Goal: Task Accomplishment & Management: Manage account settings

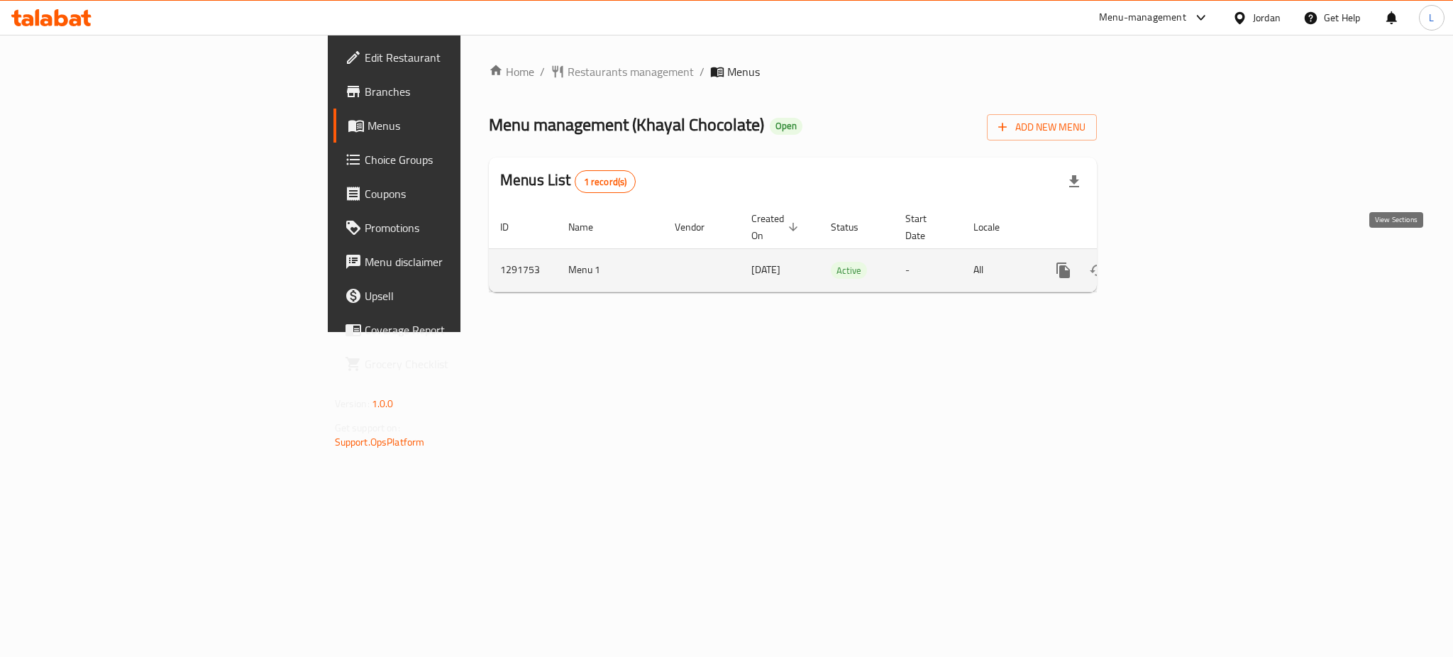
click at [1174, 262] on icon "enhanced table" at bounding box center [1165, 270] width 17 height 17
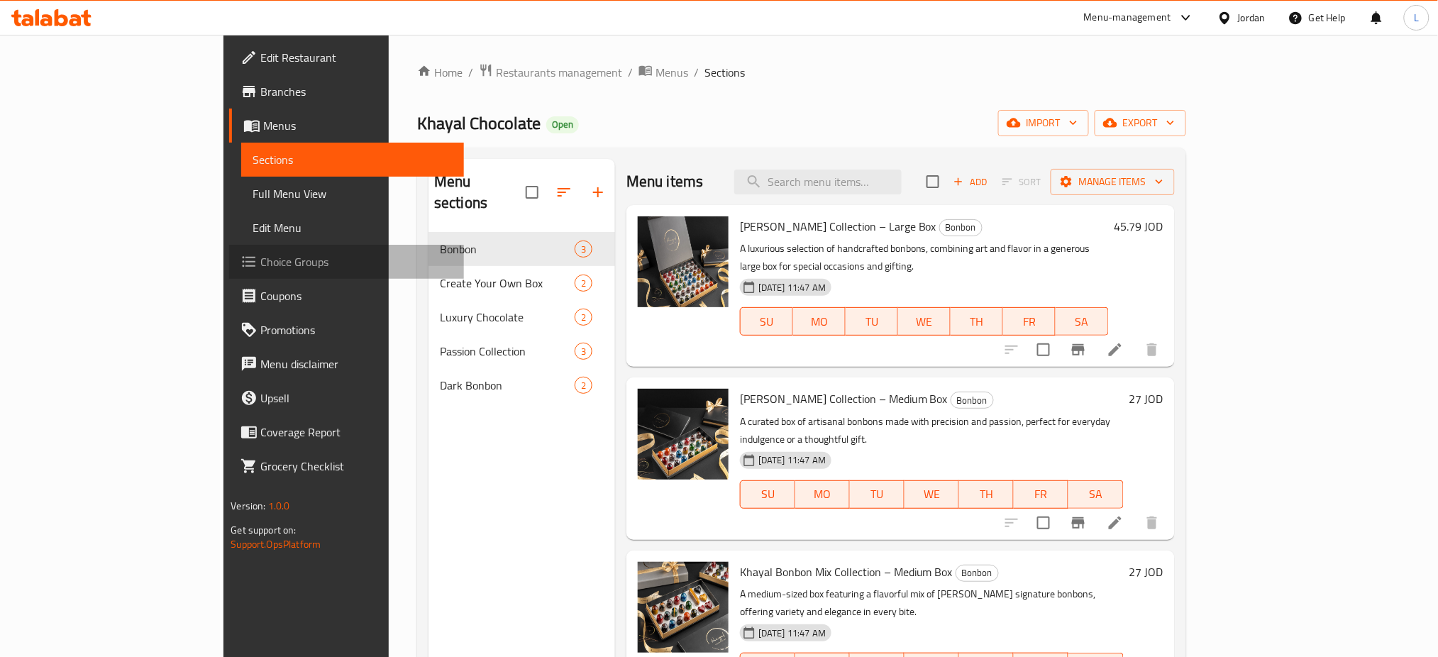
click at [260, 267] on span "Choice Groups" at bounding box center [356, 261] width 192 height 17
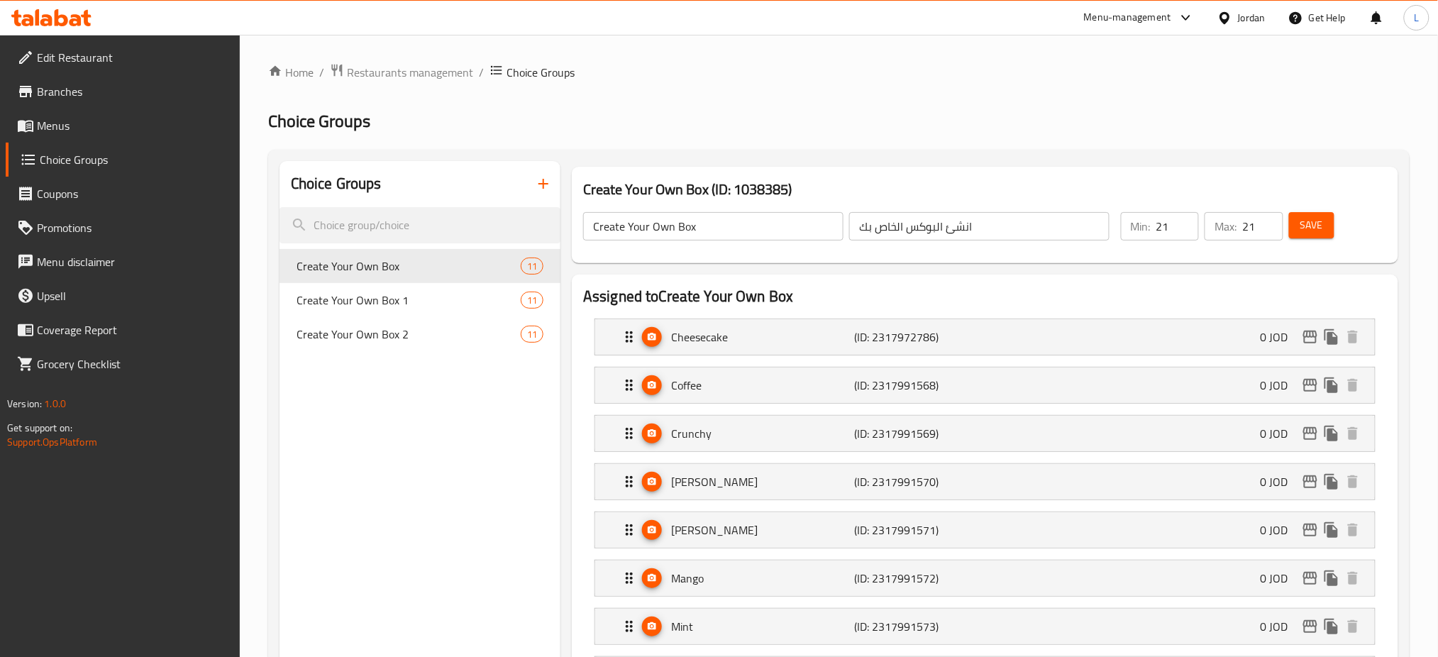
click at [785, 356] on li "Cheesecake (ID: 2317972786) 0 JOD Name (En) Cheesecake Name (En) Name (Ar) تشيز…" at bounding box center [985, 337] width 804 height 48
click at [786, 343] on p "Cheesecake" at bounding box center [762, 336] width 183 height 17
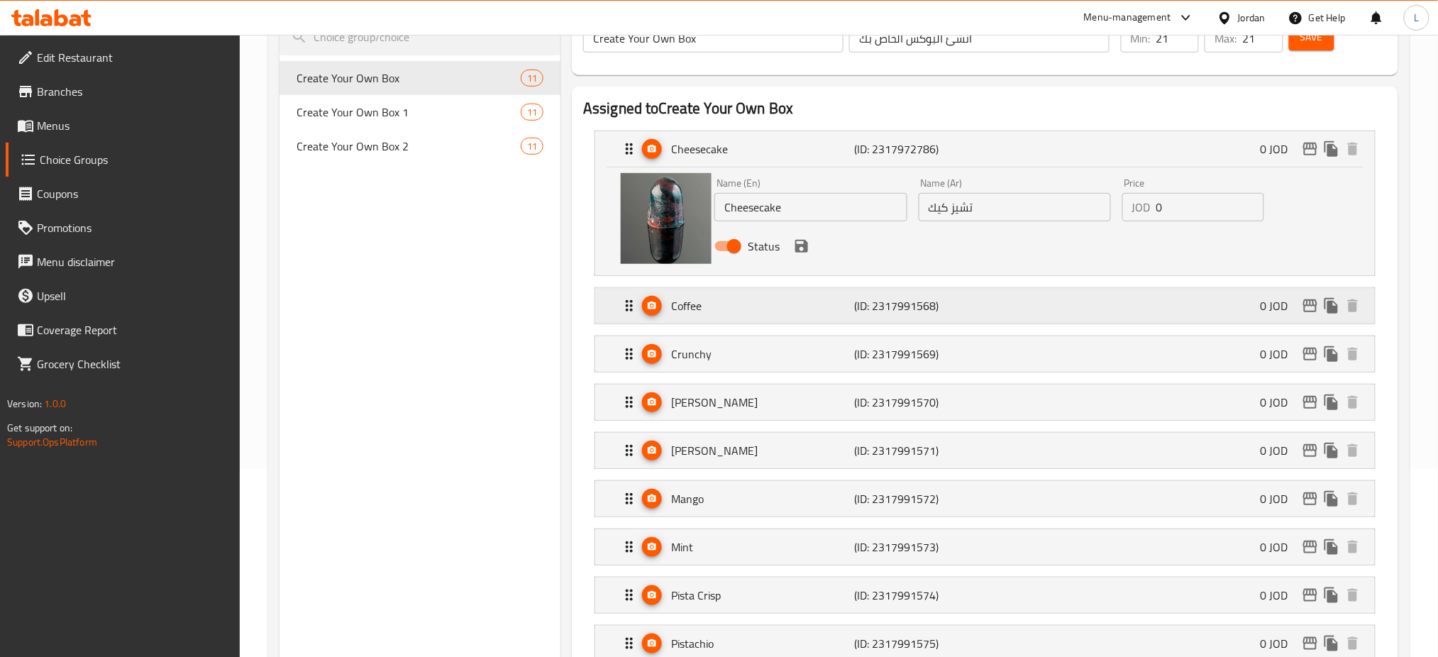
scroll to position [189, 0]
click at [684, 300] on p "Coffee" at bounding box center [762, 305] width 183 height 17
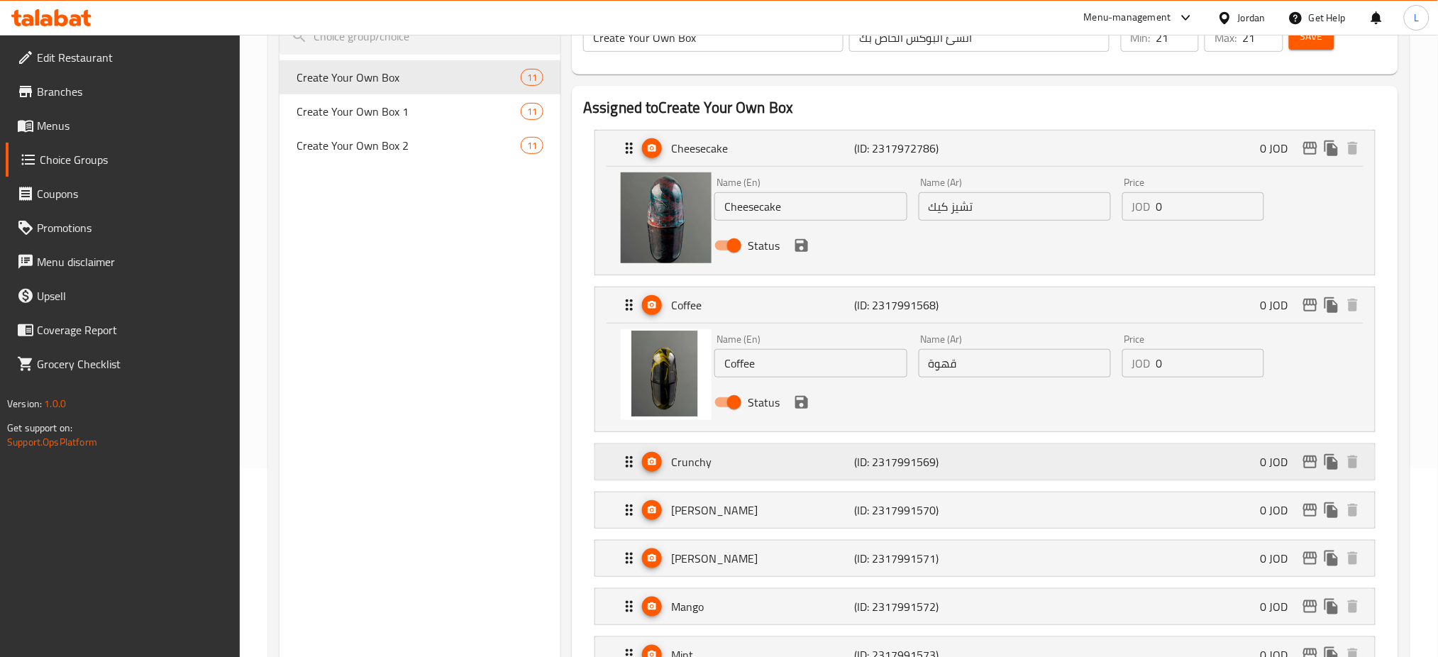
click at [744, 469] on p "Crunchy" at bounding box center [762, 461] width 183 height 17
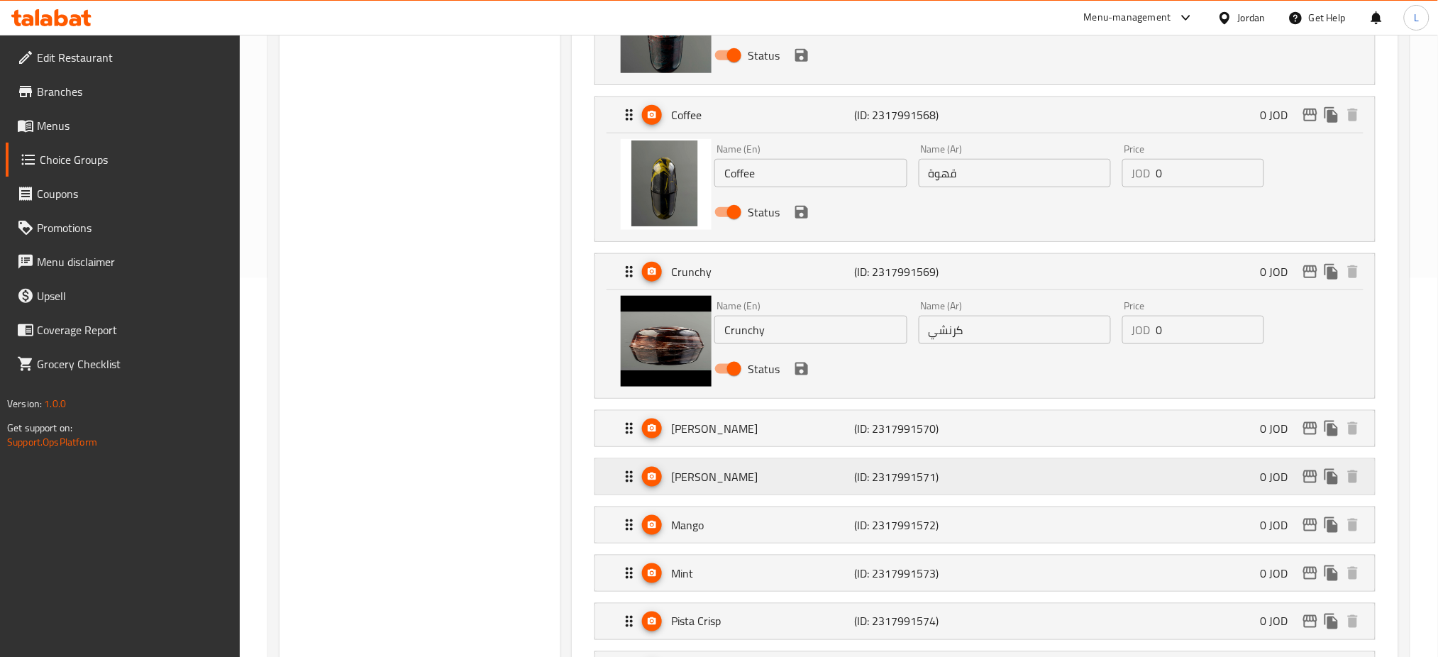
scroll to position [472, 0]
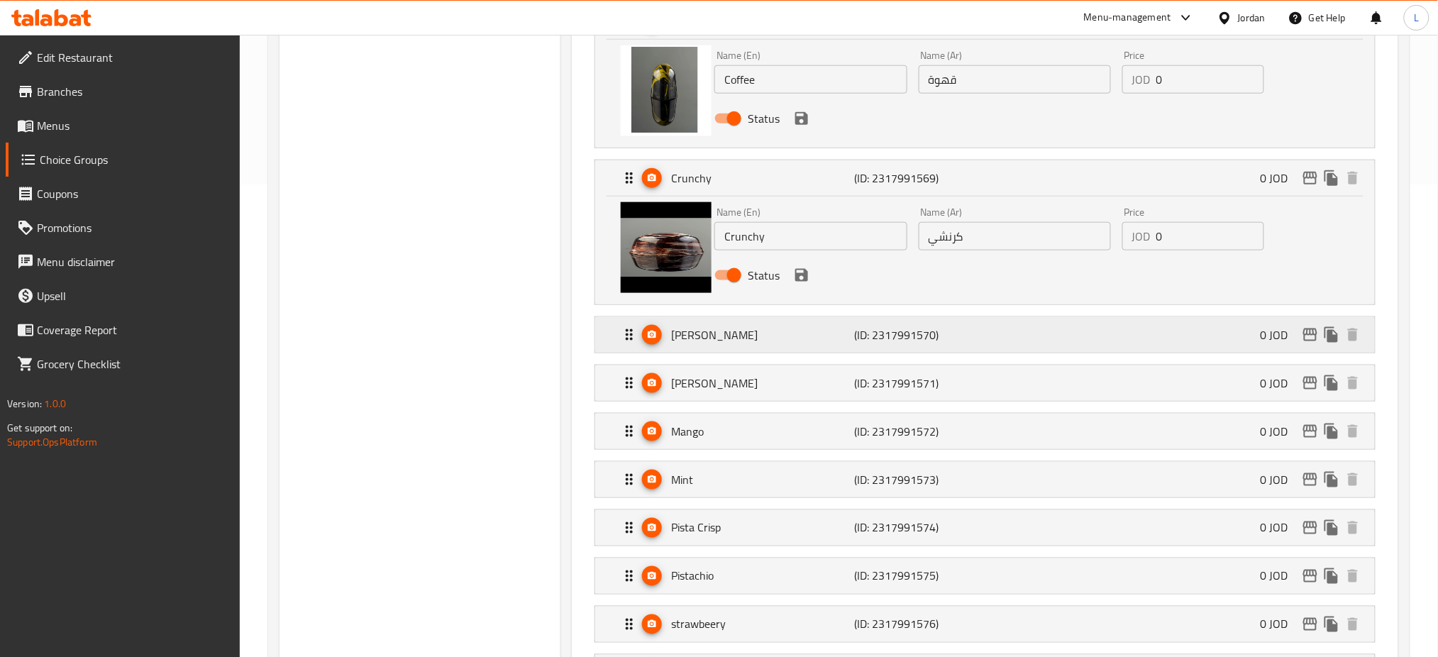
click at [880, 343] on p "(ID: 2317991570)" at bounding box center [916, 334] width 122 height 17
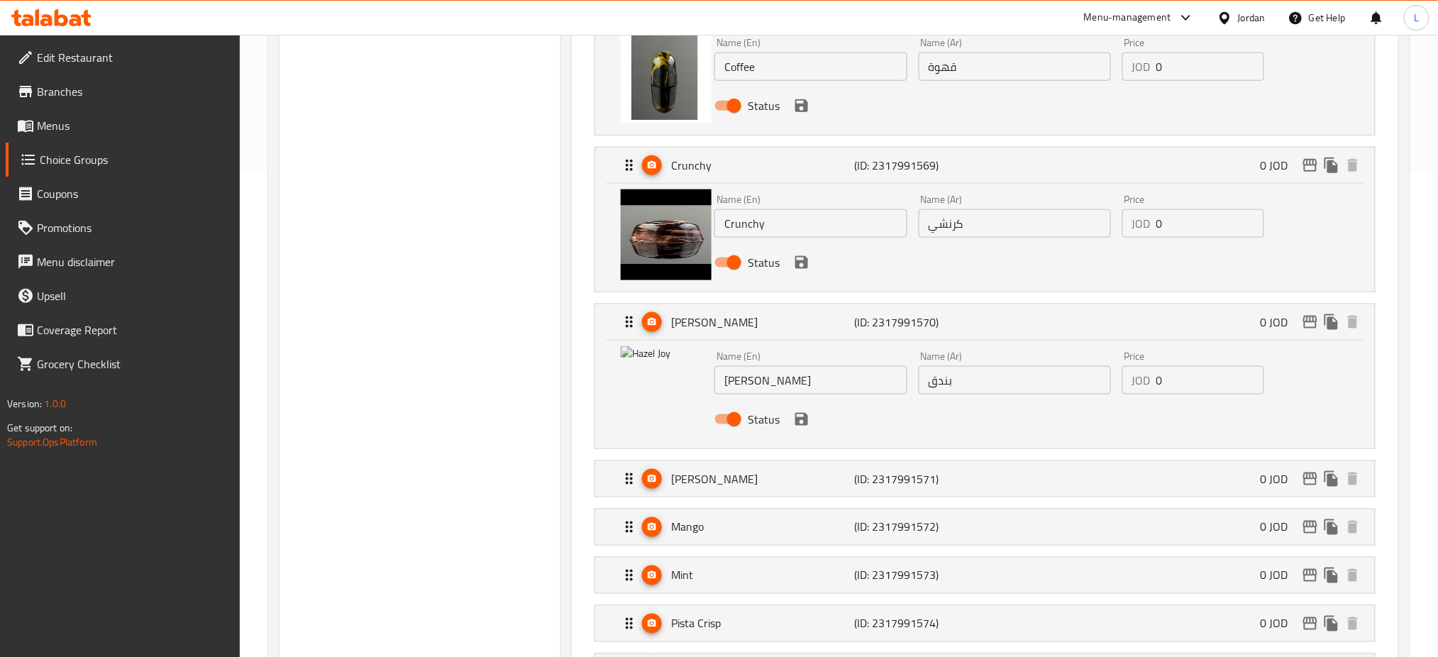
scroll to position [662, 0]
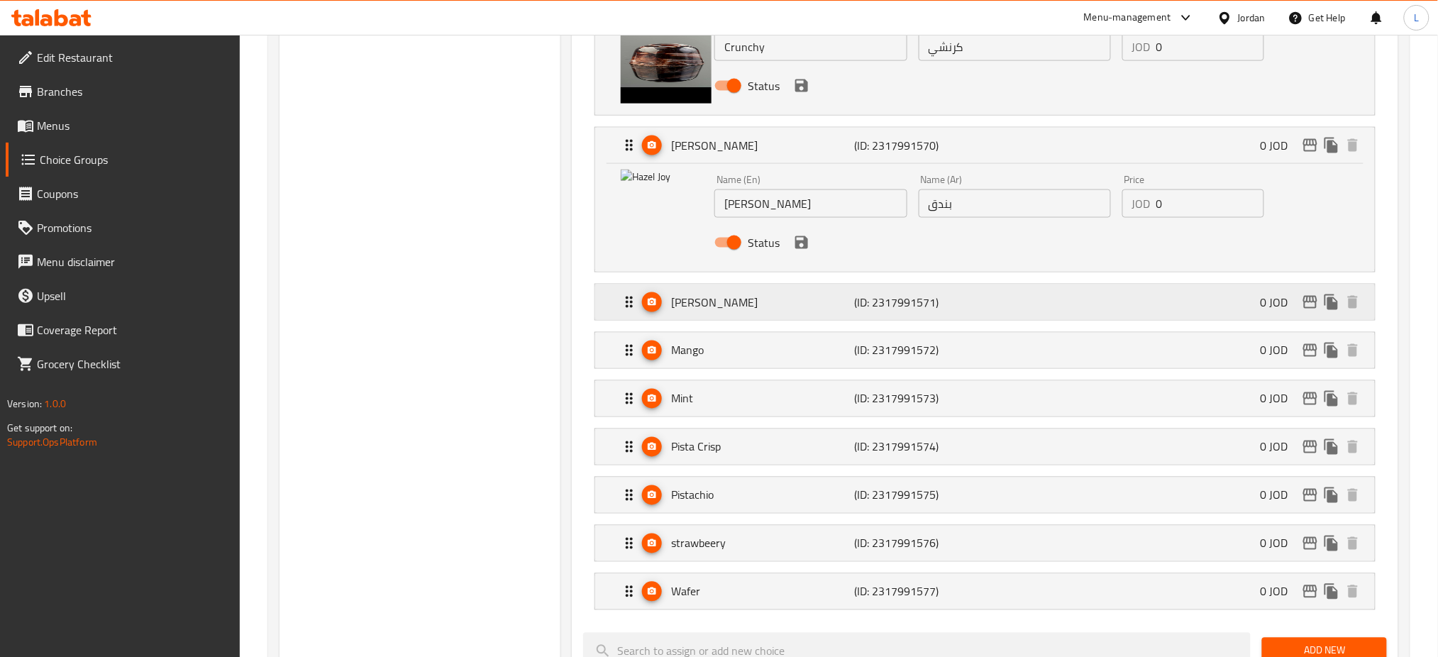
click at [848, 316] on div "[PERSON_NAME] (ID: 2317991571) 0 JOD" at bounding box center [989, 301] width 737 height 35
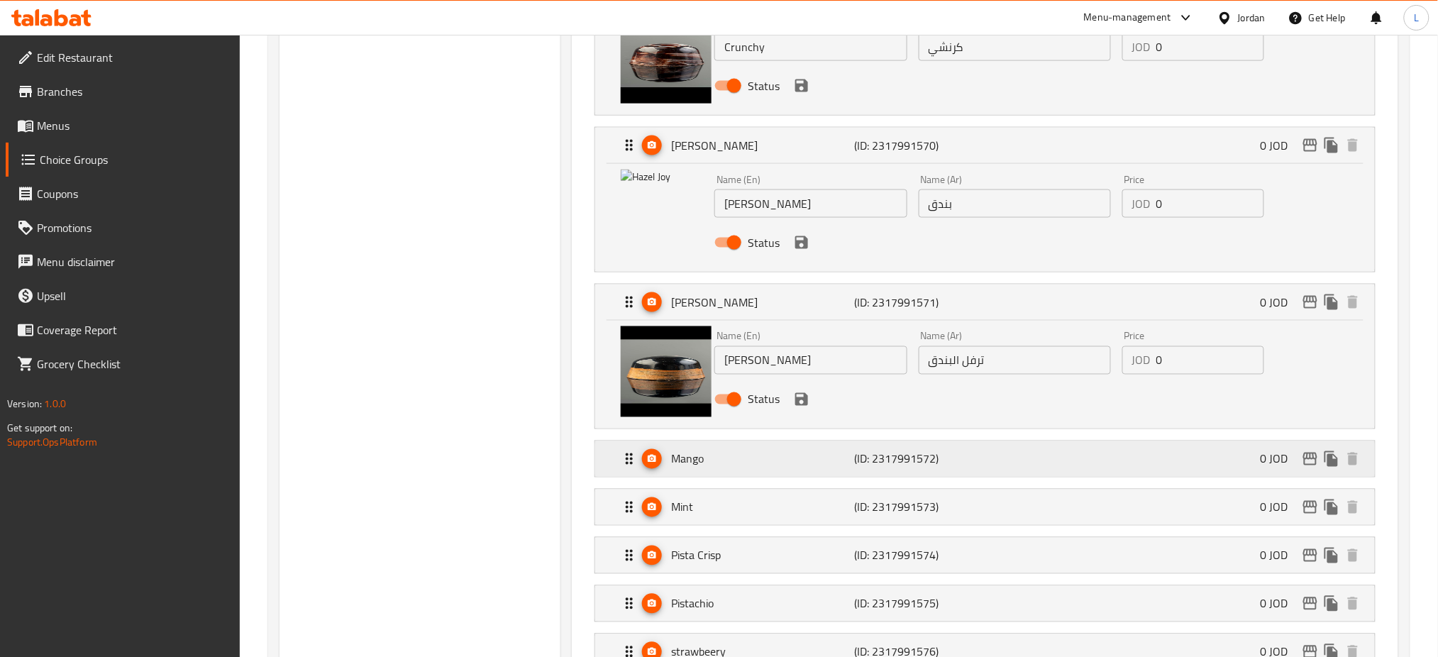
click at [871, 467] on p "(ID: 2317991572)" at bounding box center [916, 458] width 122 height 17
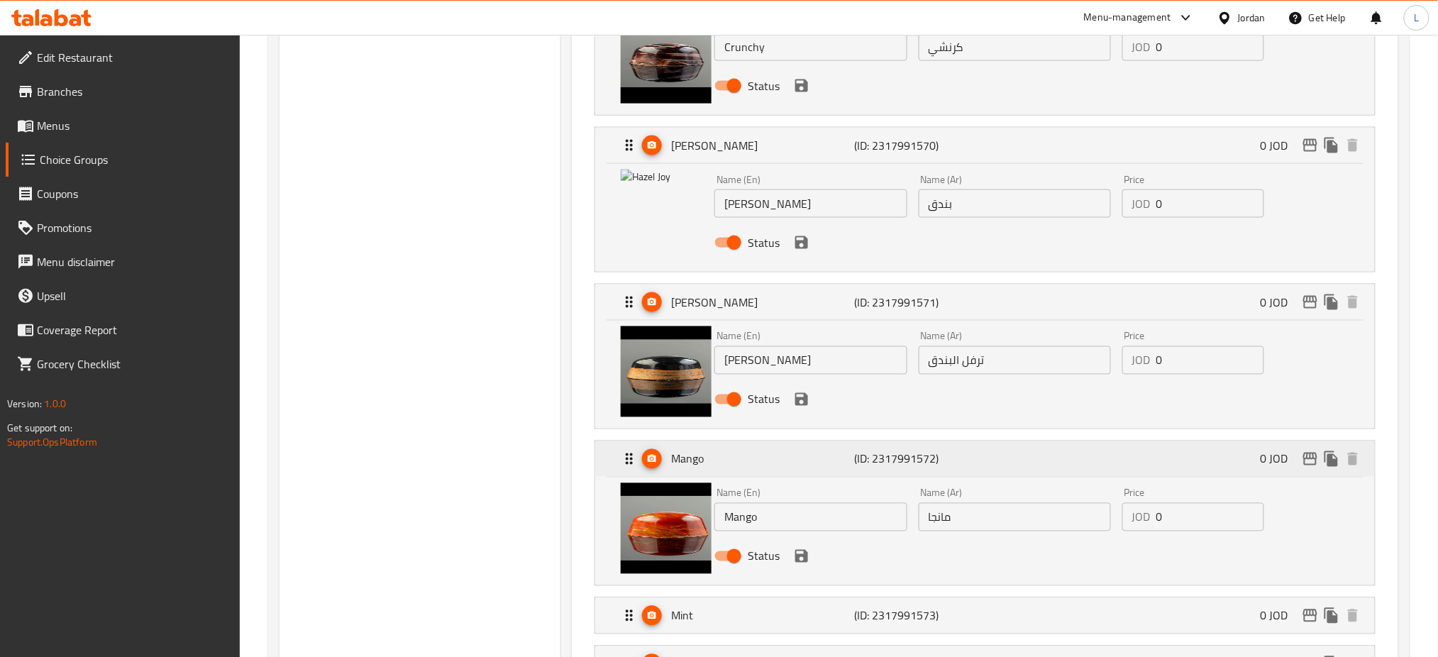
scroll to position [851, 0]
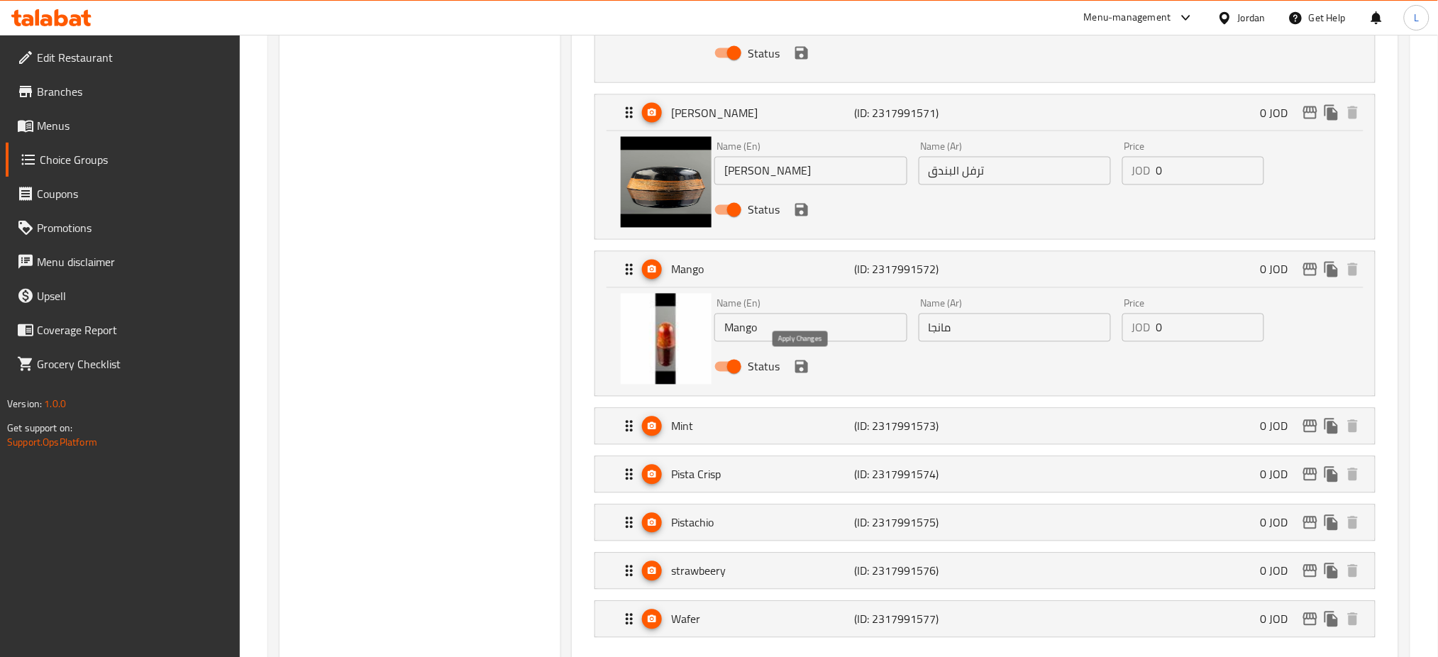
click at [804, 370] on icon "save" at bounding box center [801, 366] width 13 height 13
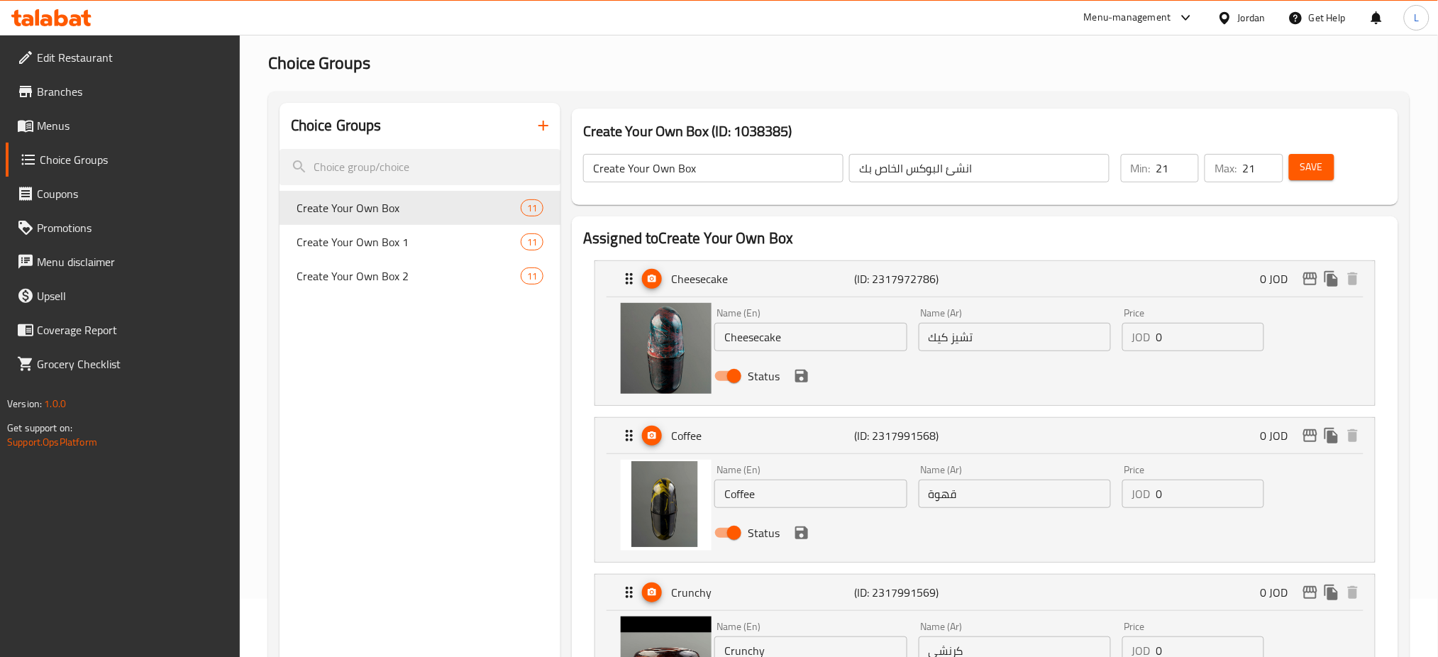
scroll to position [0, 0]
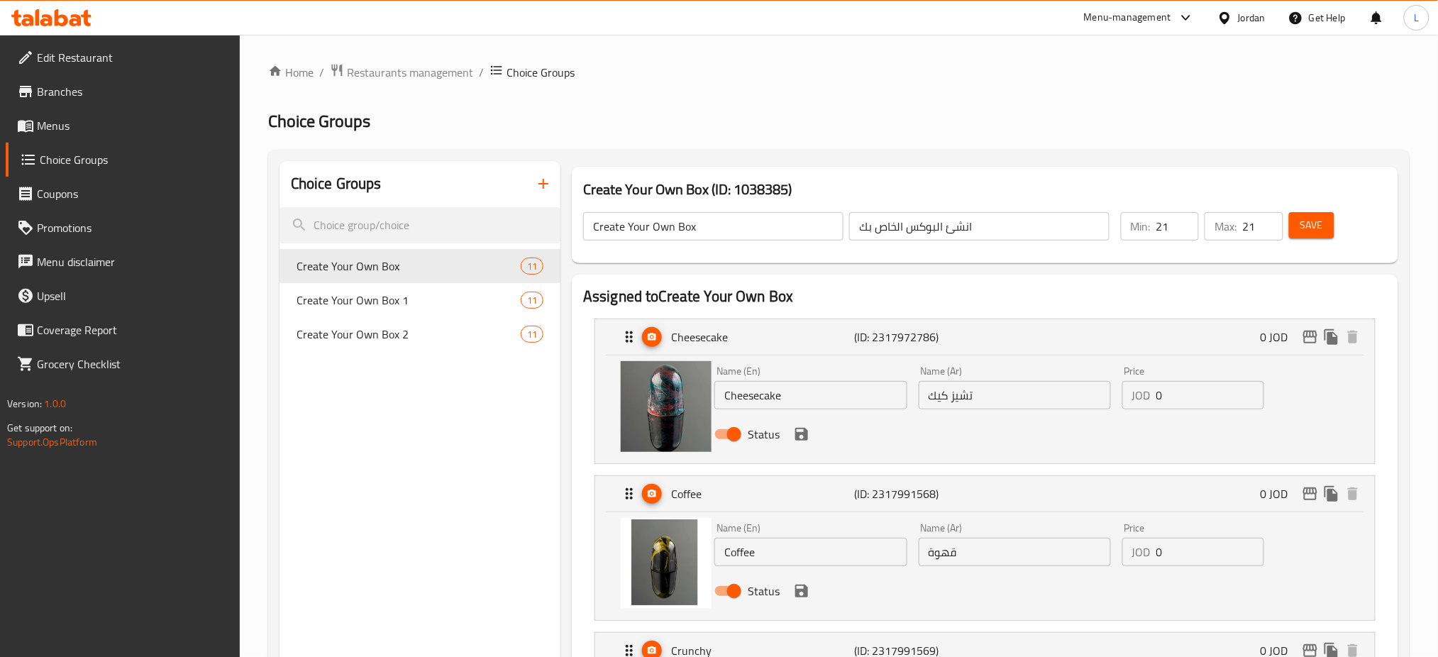
click at [1310, 224] on span "Save" at bounding box center [1311, 225] width 23 height 18
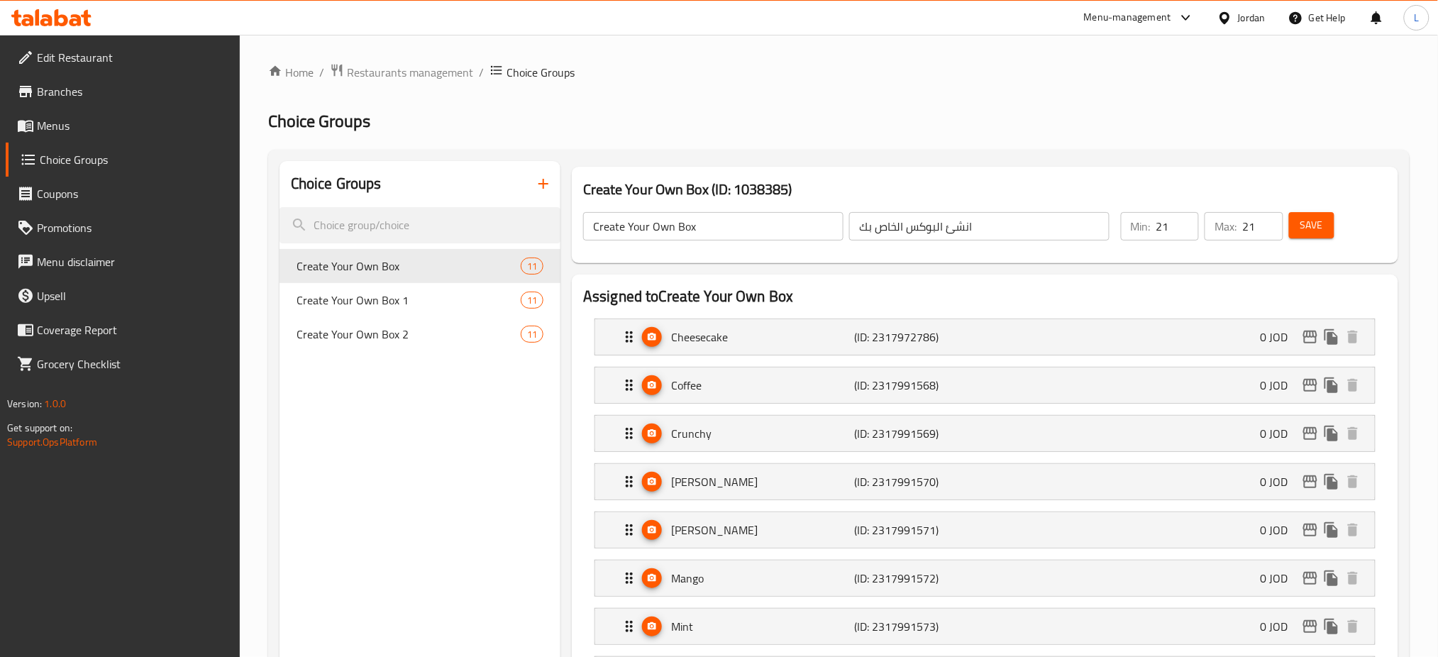
click at [411, 72] on span "Restaurants management" at bounding box center [410, 72] width 126 height 17
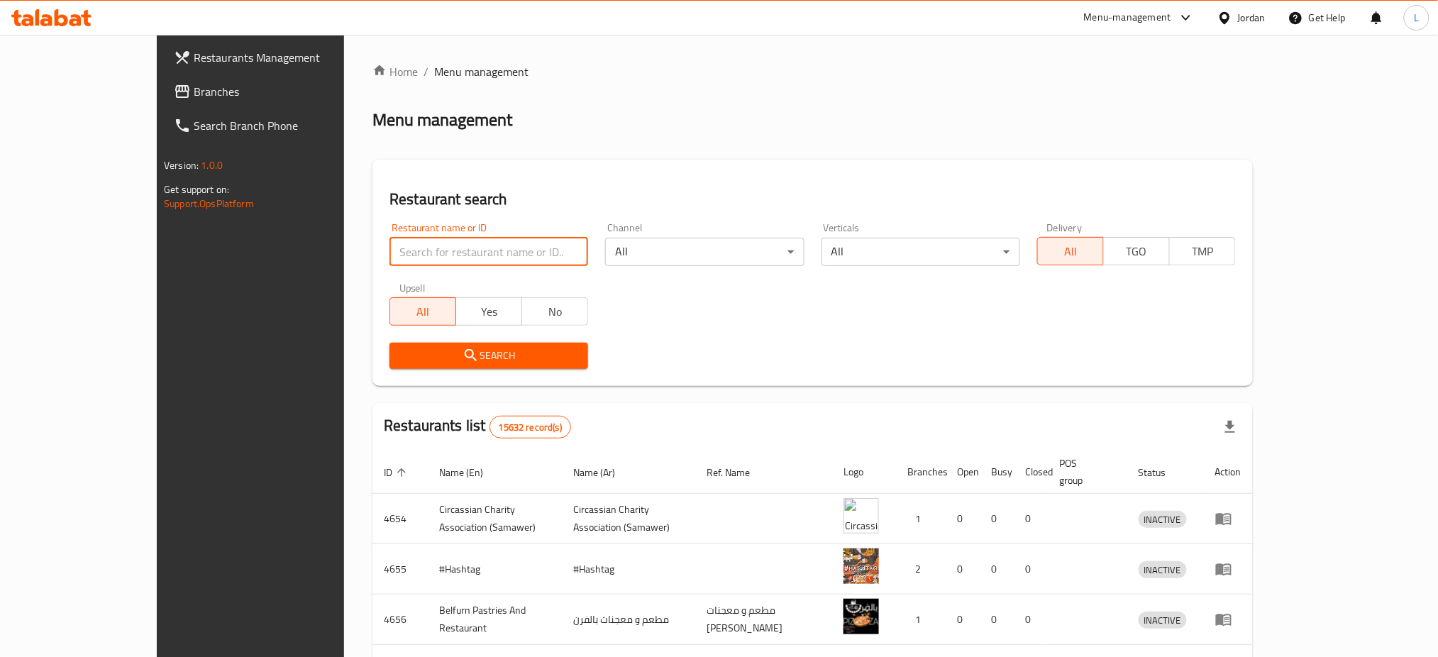
click at [405, 250] on input "search" at bounding box center [488, 252] width 199 height 28
click at [427, 355] on span "Search" at bounding box center [489, 356] width 176 height 18
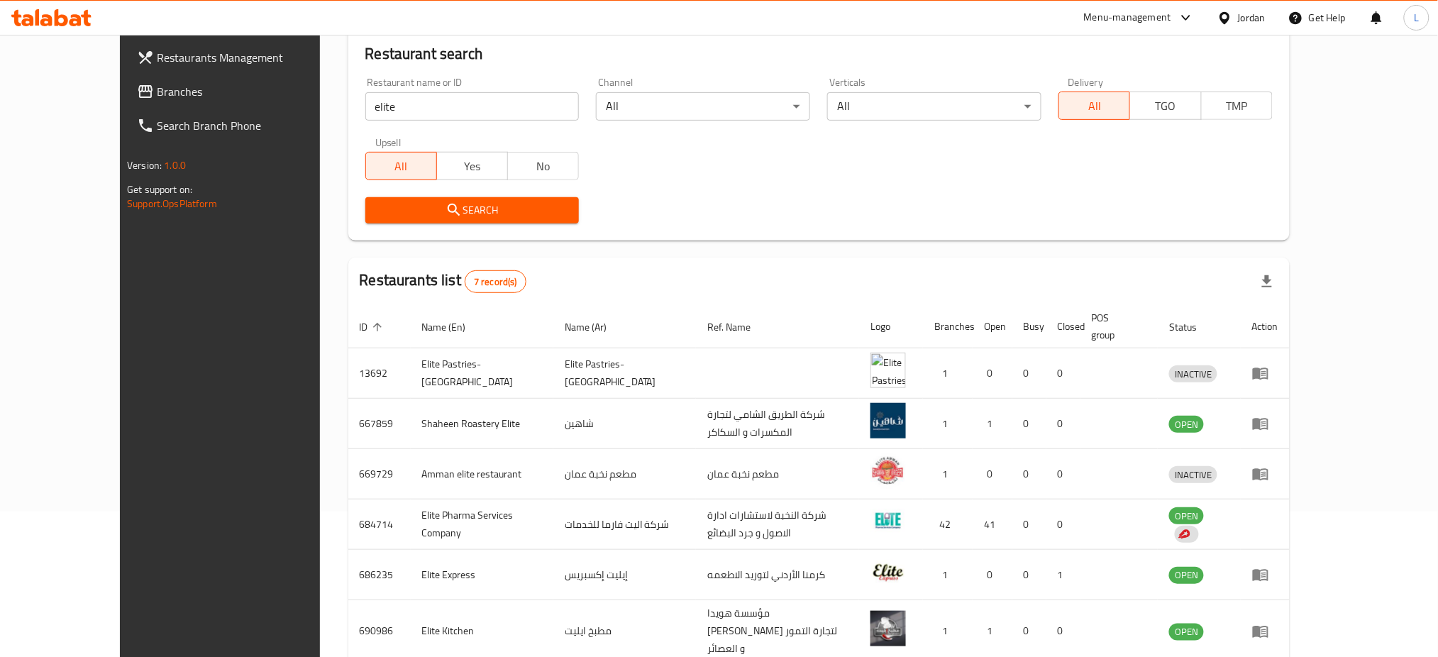
scroll to position [189, 0]
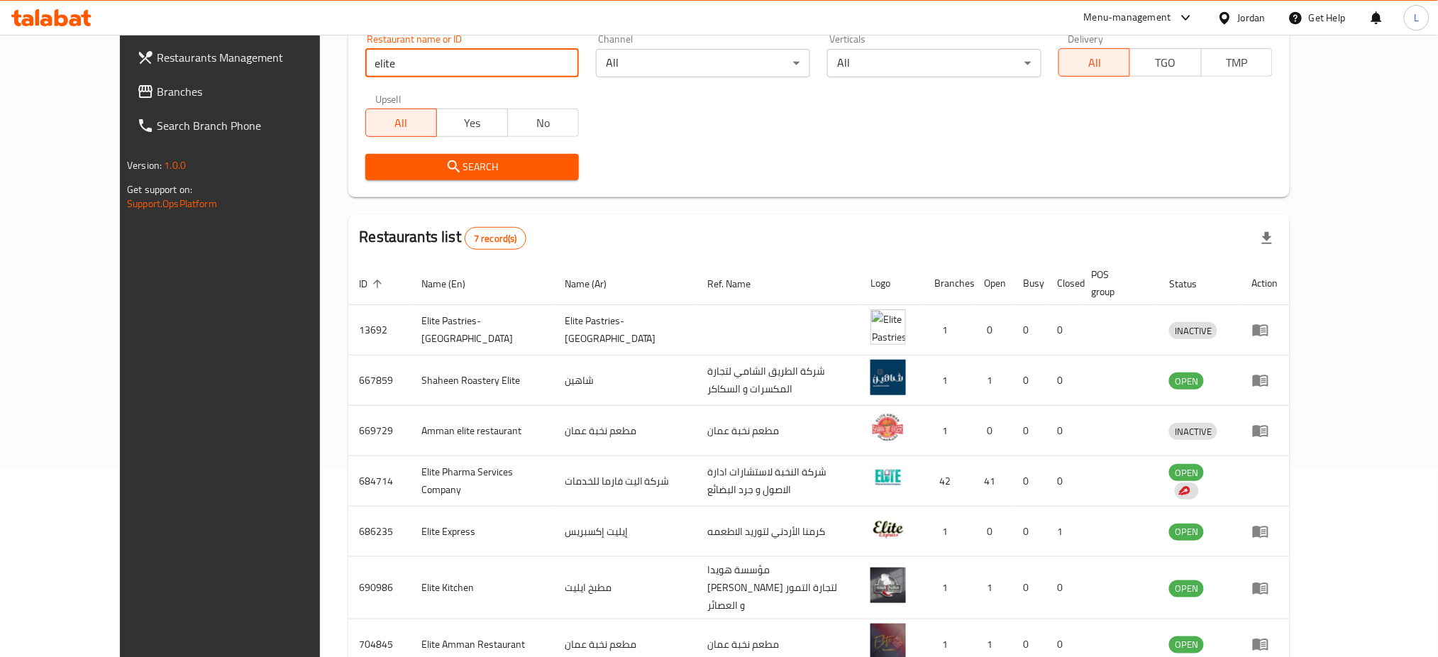
drag, startPoint x: 471, startPoint y: 58, endPoint x: 111, endPoint y: 92, distance: 361.3
click at [120, 95] on div "Restaurants Management Branches Search Branch Phone Version: 1.0.0 Get support …" at bounding box center [719, 296] width 1198 height 900
type input "khayal"
click button "Search" at bounding box center [472, 167] width 214 height 26
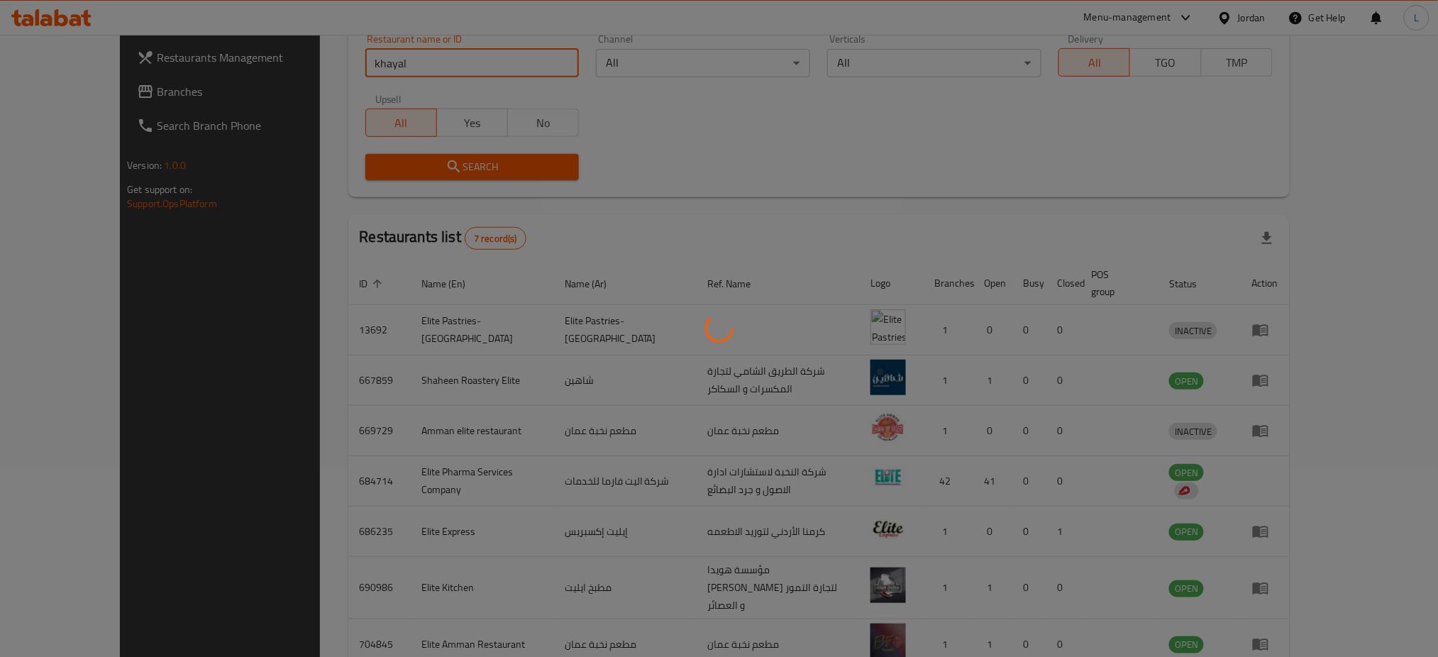
scroll to position [0, 0]
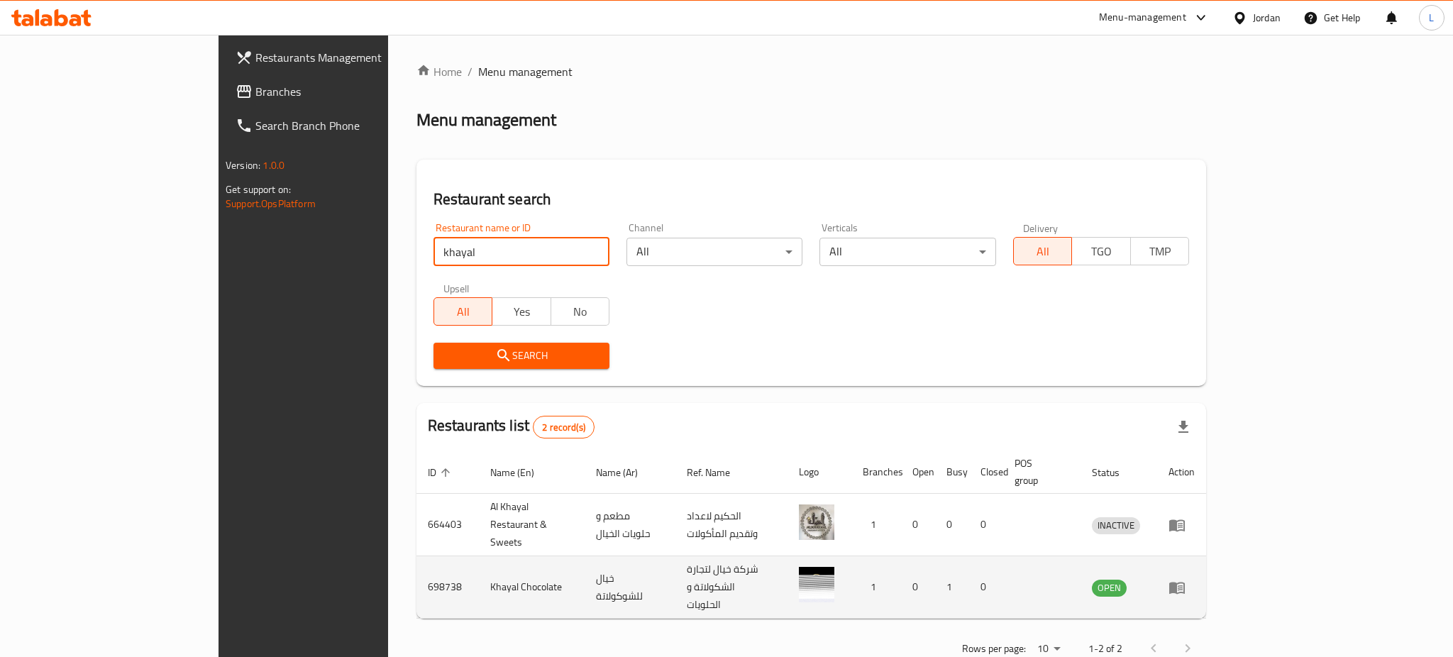
click at [1183, 585] on icon "enhanced table" at bounding box center [1180, 588] width 5 height 6
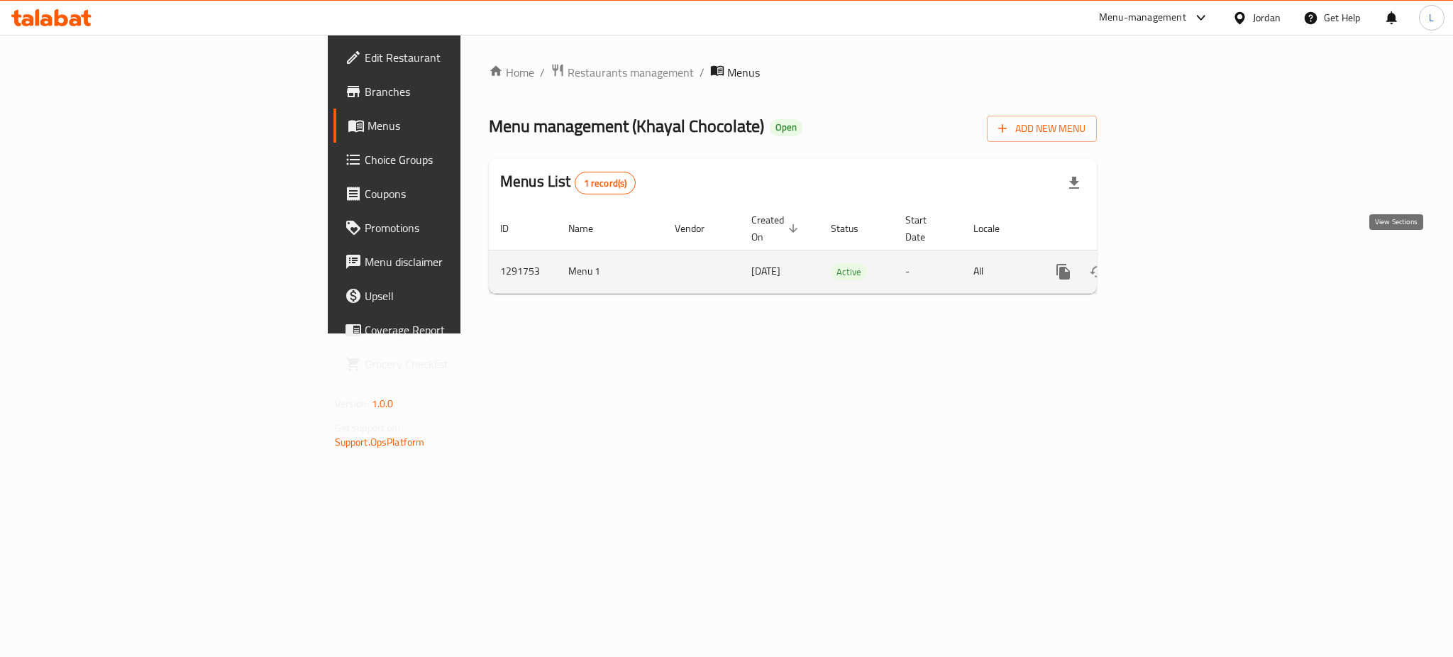
click at [1174, 263] on icon "enhanced table" at bounding box center [1165, 271] width 17 height 17
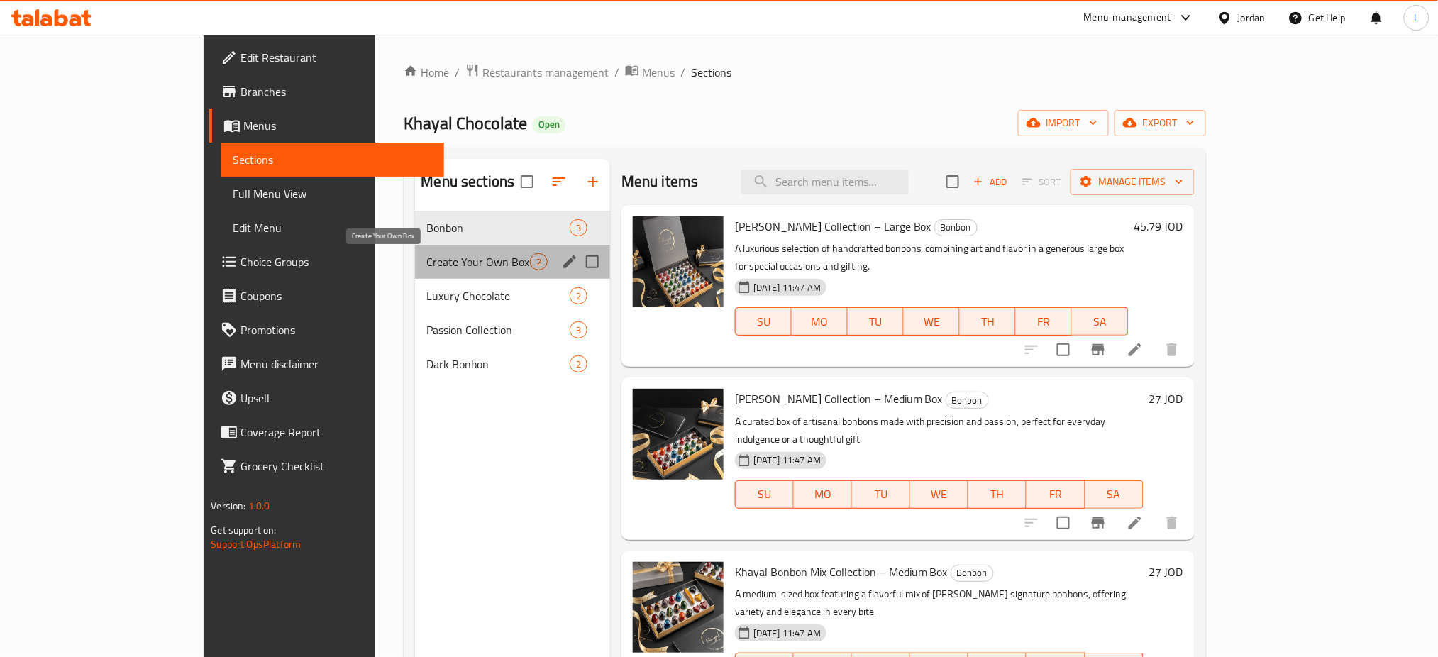
click at [455, 259] on span "Create Your Own Box" at bounding box center [477, 261] width 103 height 17
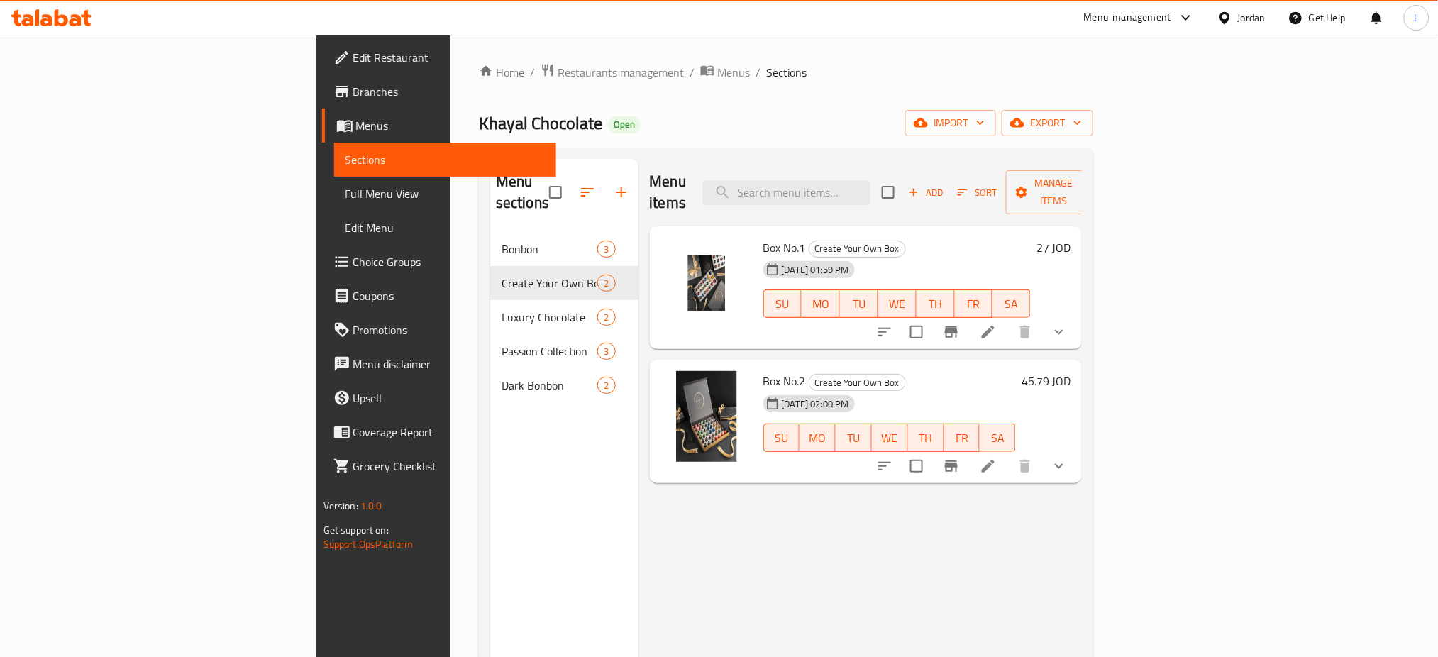
click at [353, 257] on span "Choice Groups" at bounding box center [449, 261] width 192 height 17
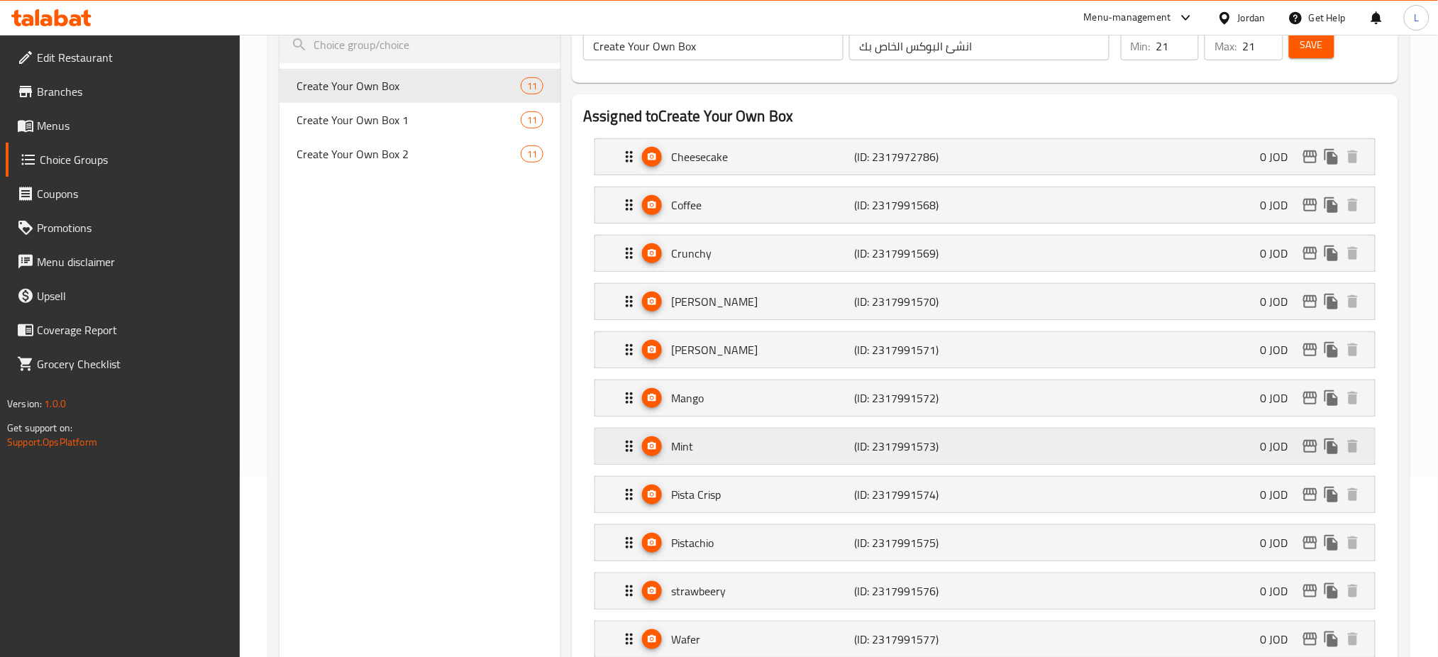
scroll to position [189, 0]
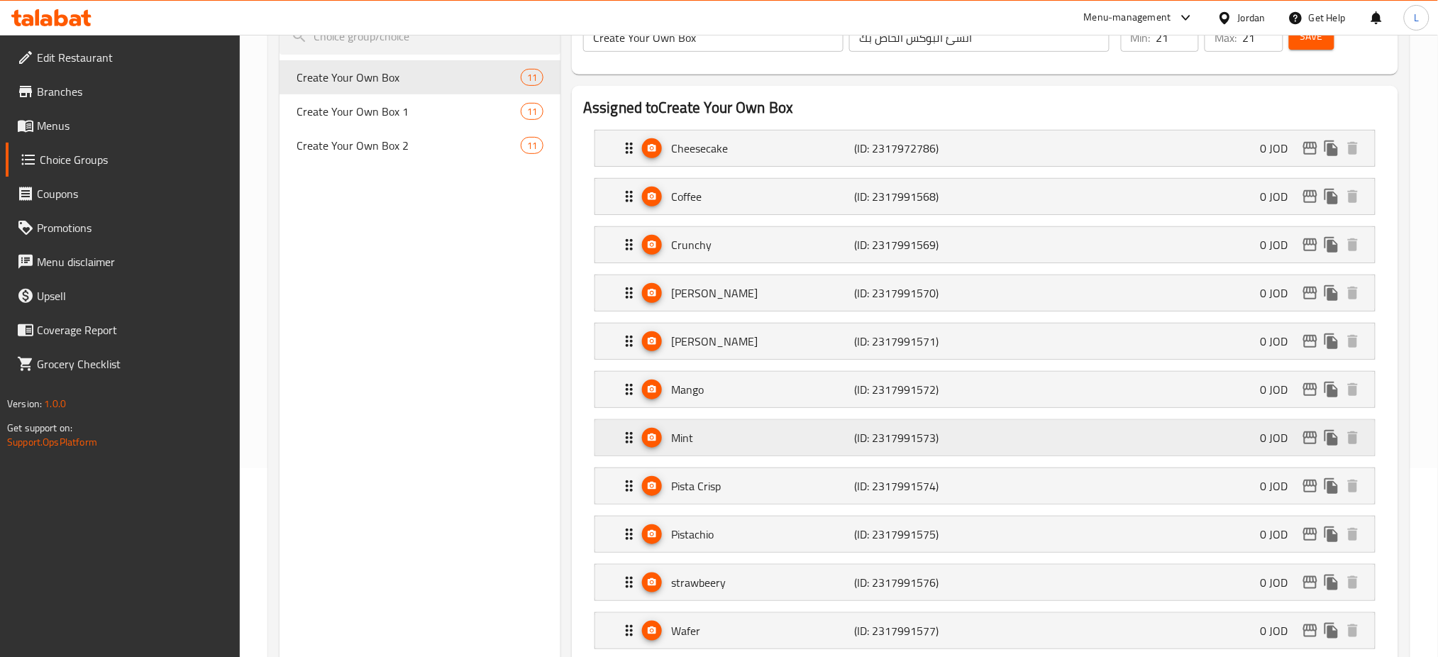
click at [775, 448] on div "Mint (ID: 2317991573) 0 JOD" at bounding box center [989, 437] width 737 height 35
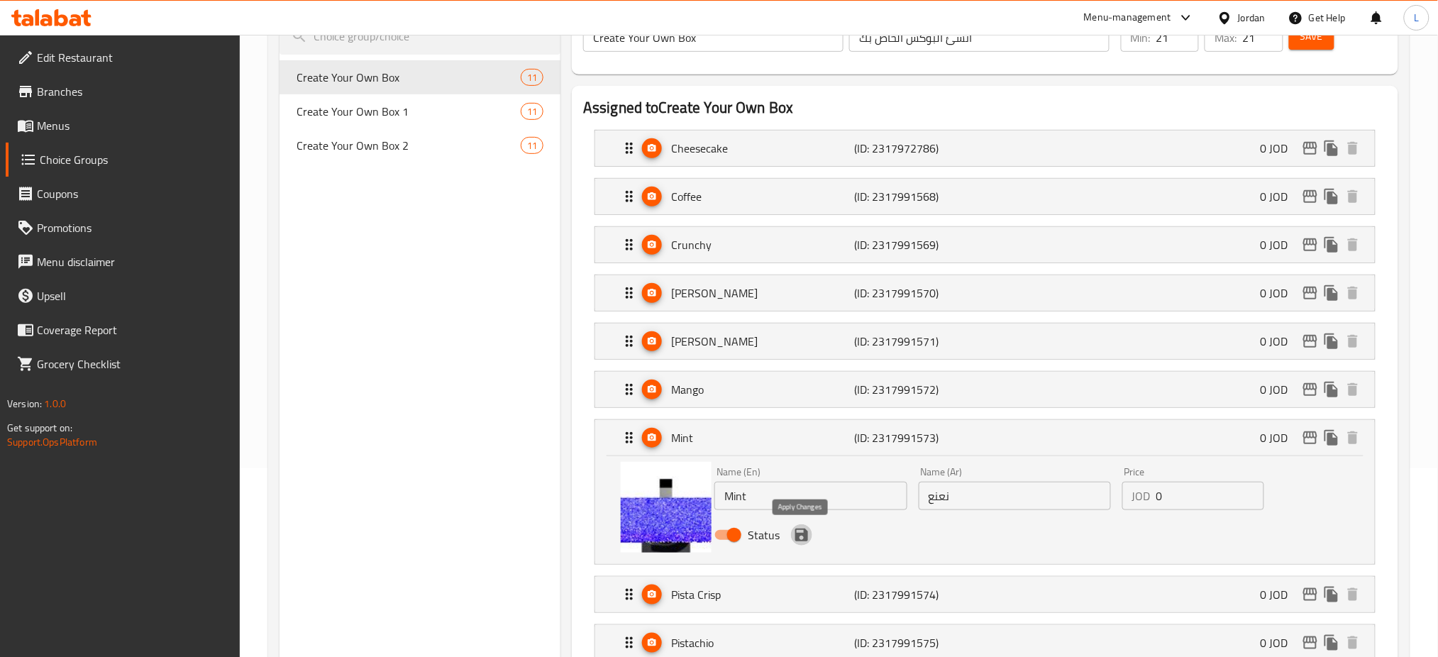
click at [804, 538] on icon "save" at bounding box center [801, 535] width 13 height 13
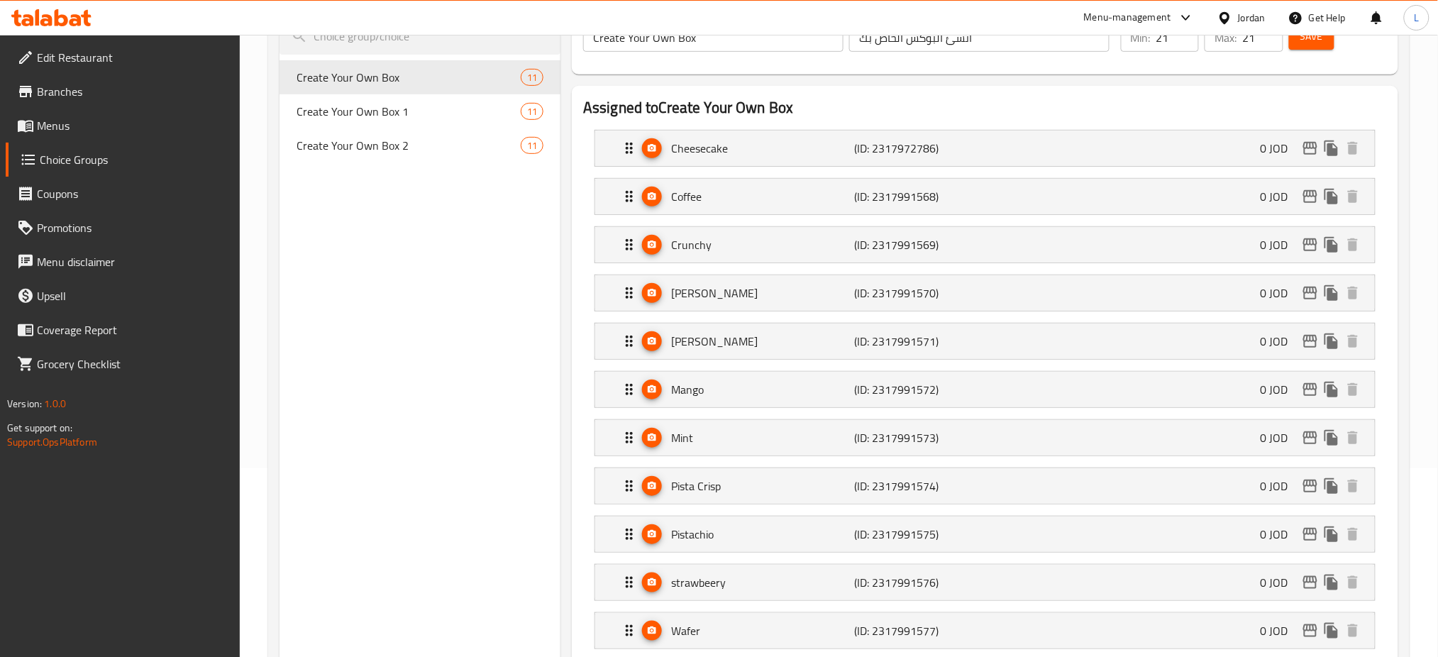
scroll to position [0, 0]
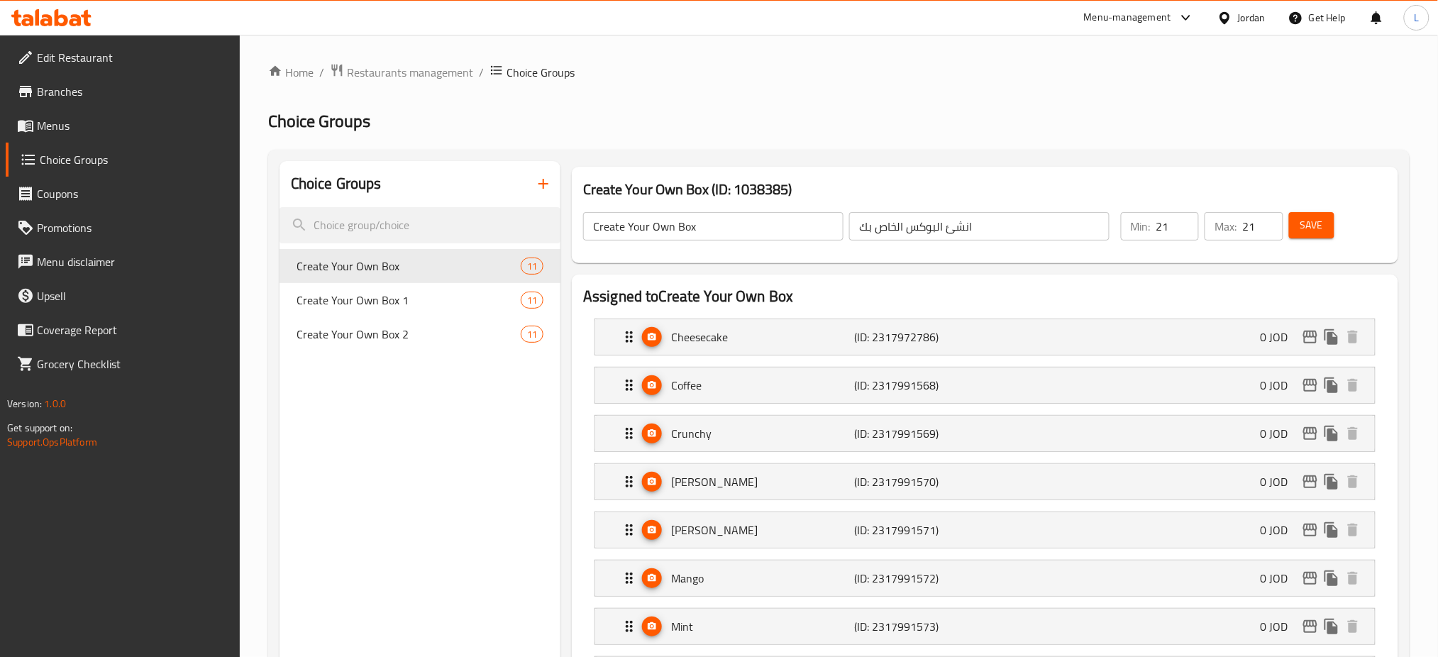
click at [1313, 236] on button "Save" at bounding box center [1311, 225] width 45 height 26
click at [792, 338] on p "Cheesecake" at bounding box center [762, 336] width 183 height 17
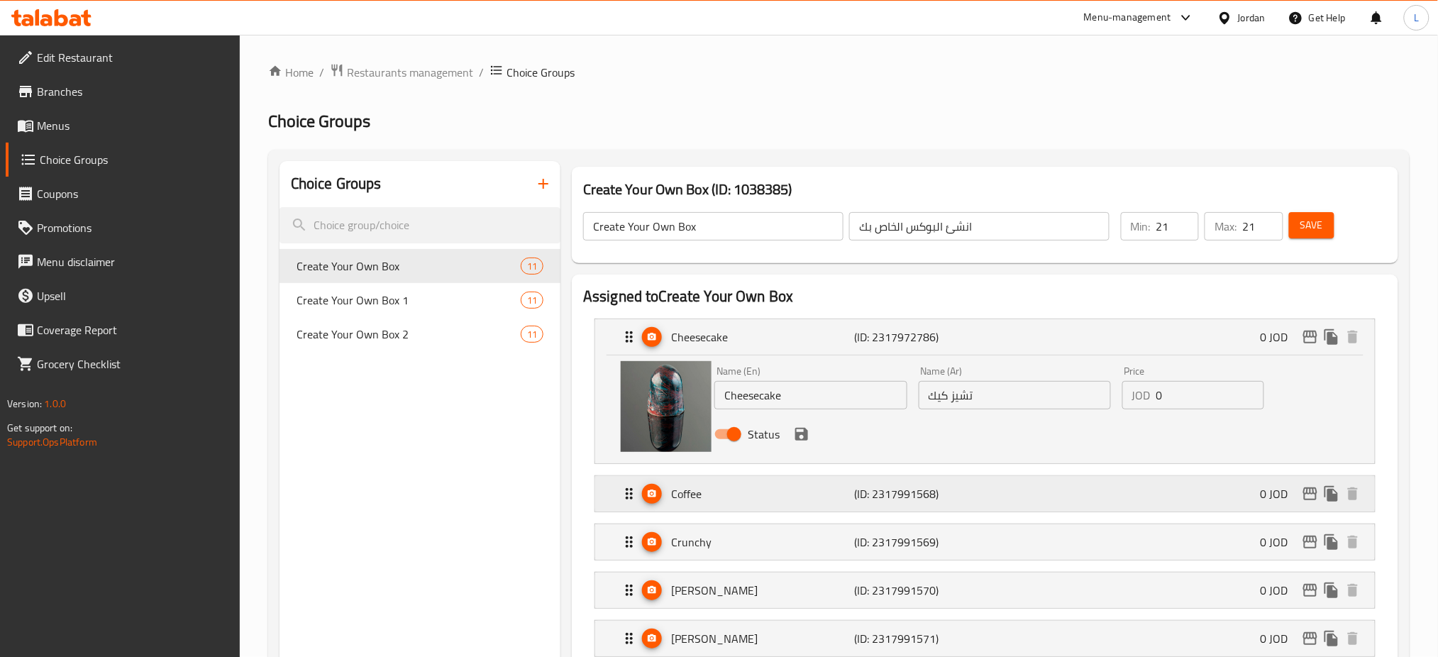
click at [793, 499] on p "Coffee" at bounding box center [762, 493] width 183 height 17
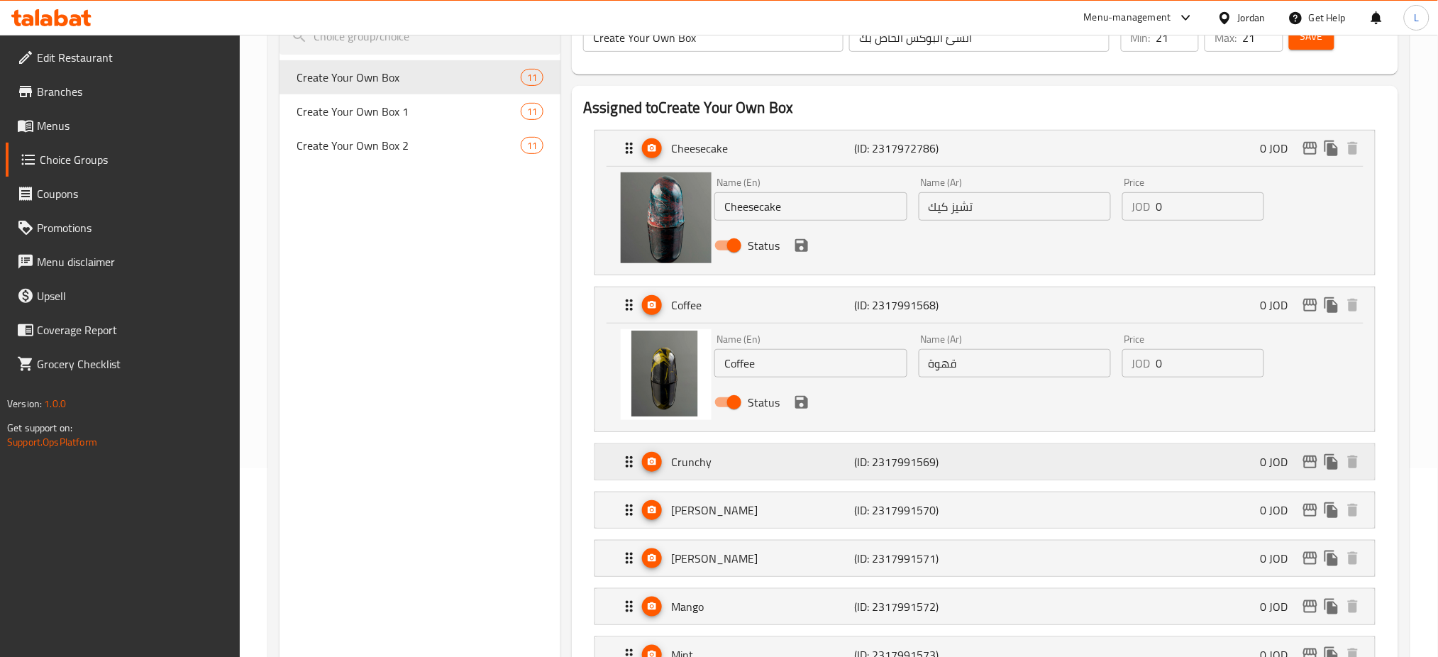
click at [796, 465] on p "Crunchy" at bounding box center [762, 461] width 183 height 17
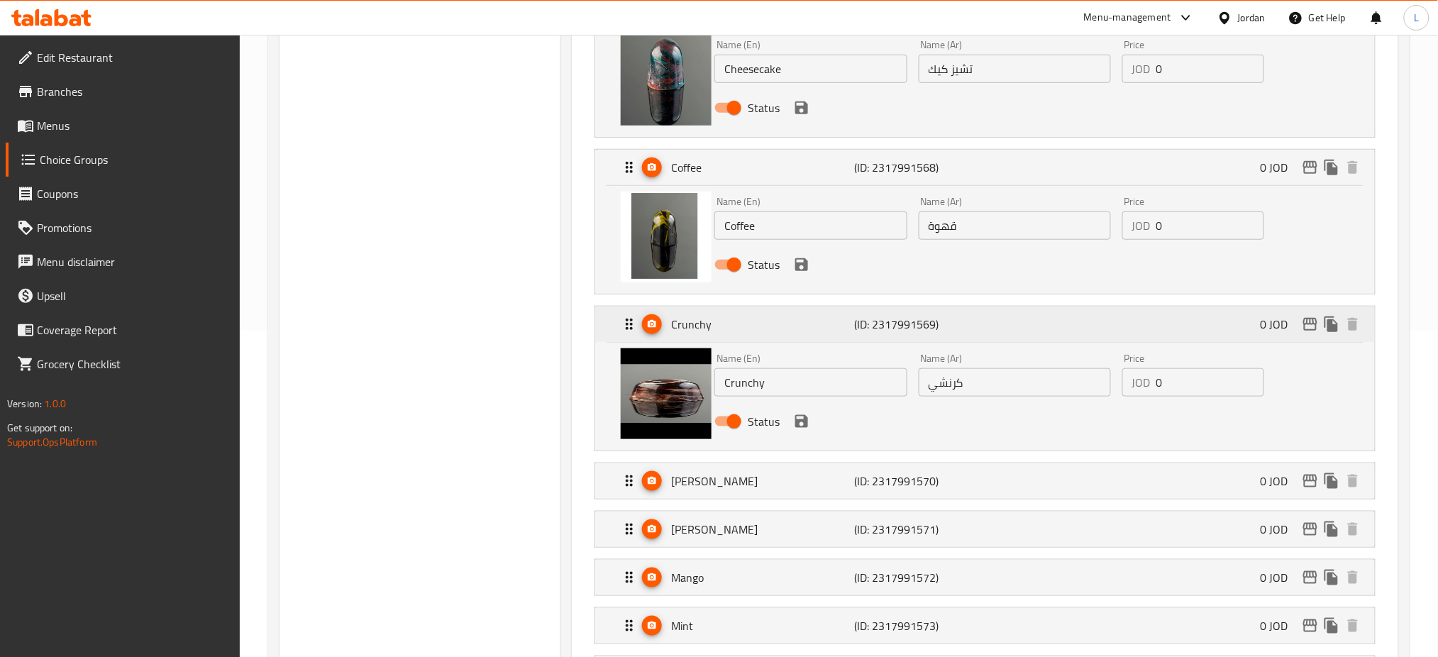
scroll to position [378, 0]
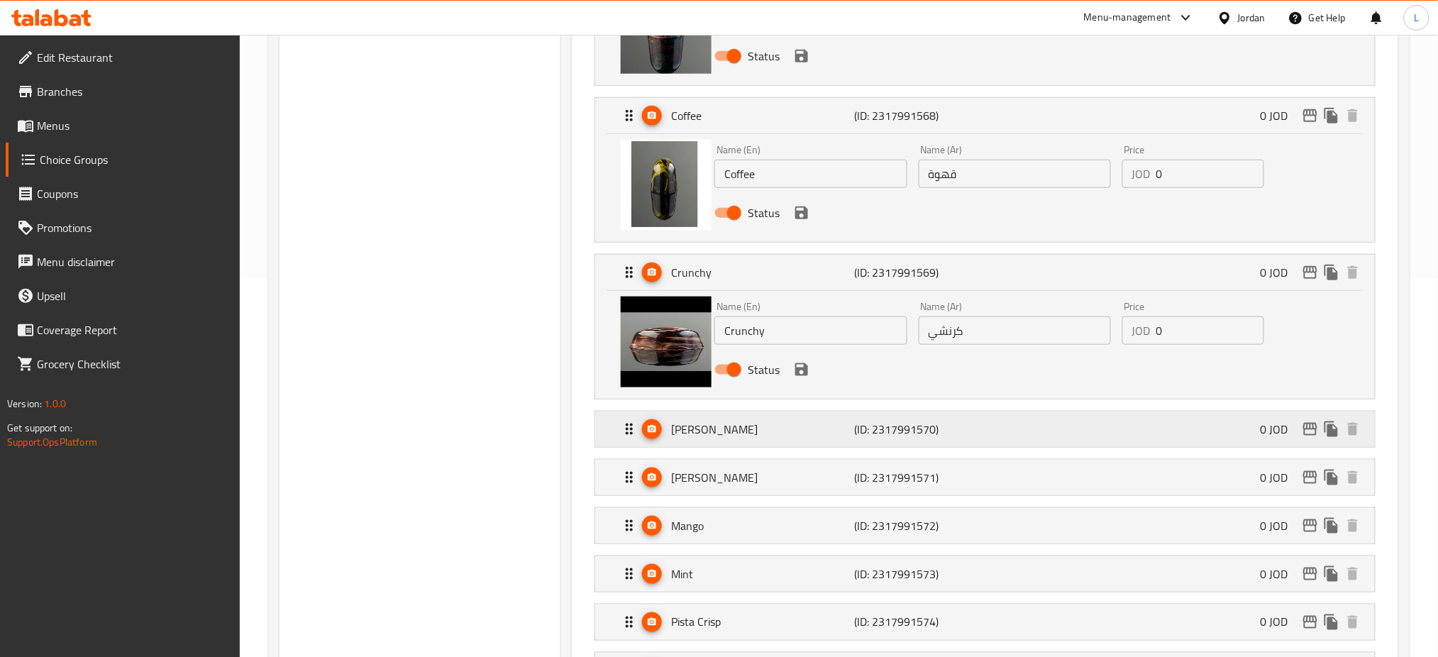
click at [785, 434] on p "[PERSON_NAME]" at bounding box center [762, 429] width 183 height 17
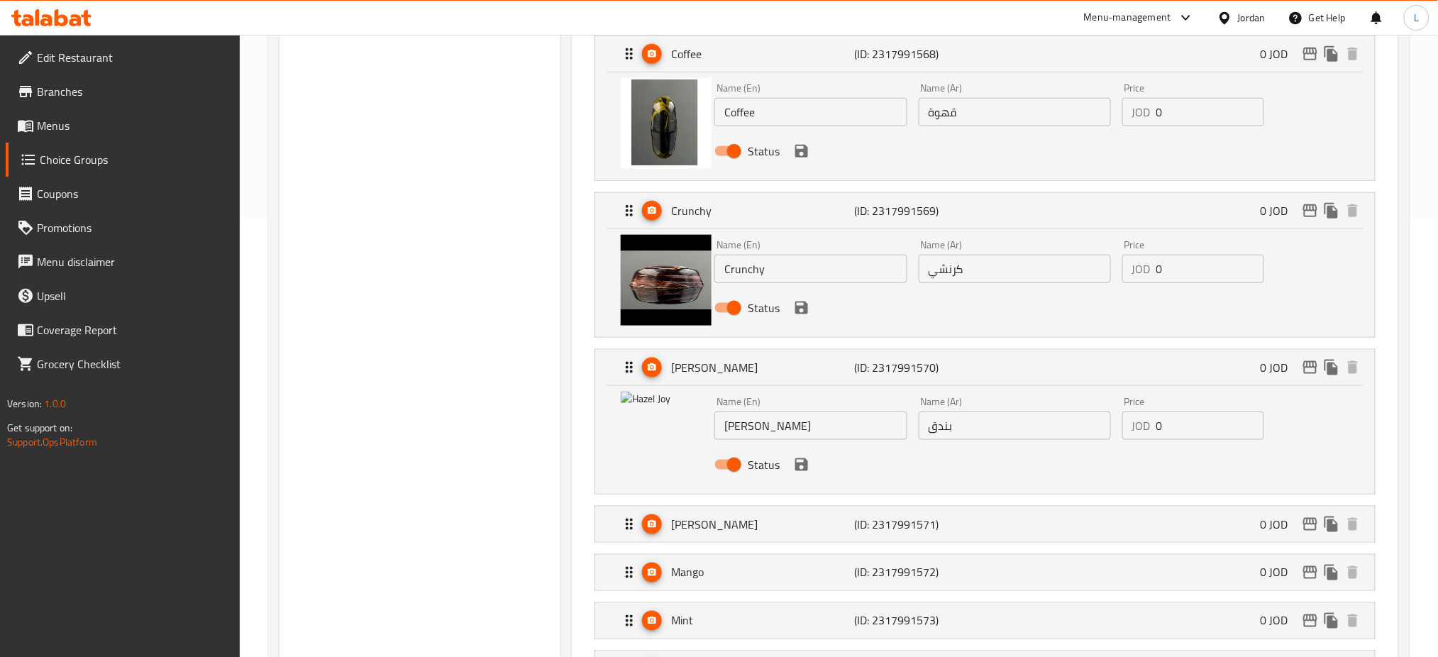
scroll to position [472, 0]
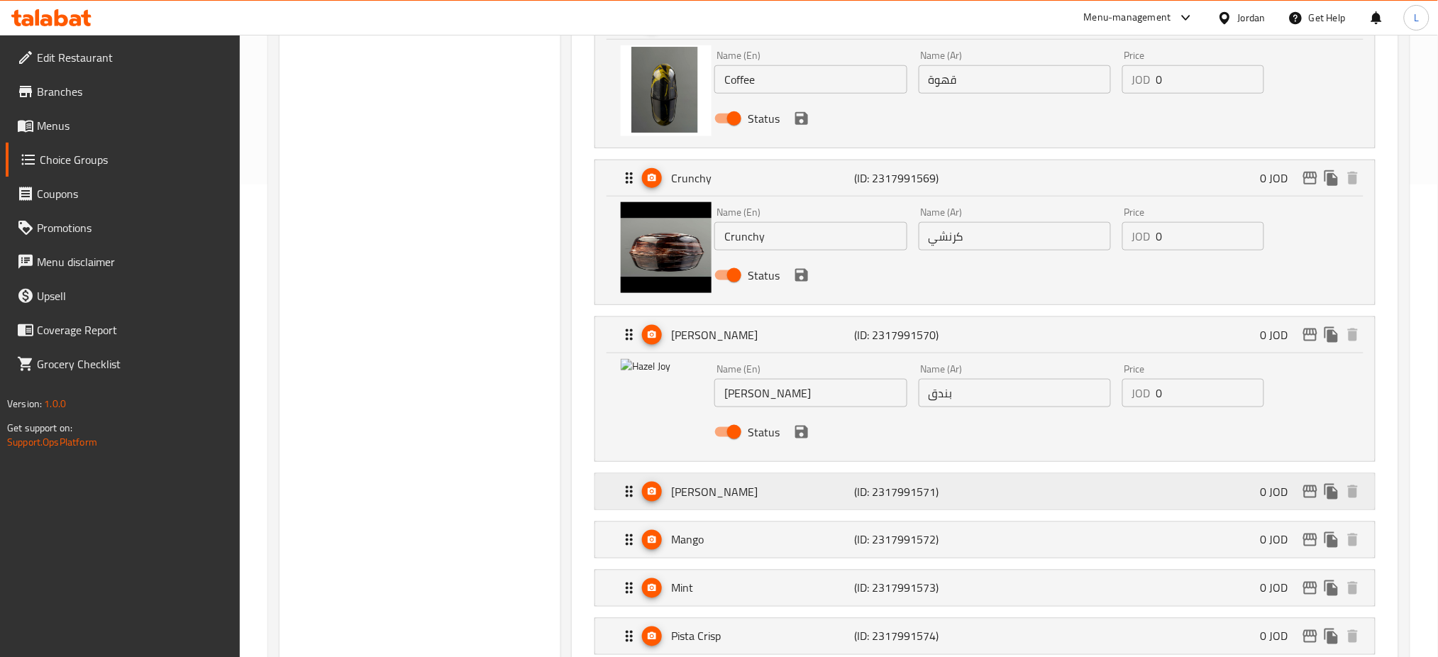
click at [768, 505] on div "[PERSON_NAME] (ID: 2317991571) 0 JOD" at bounding box center [989, 491] width 737 height 35
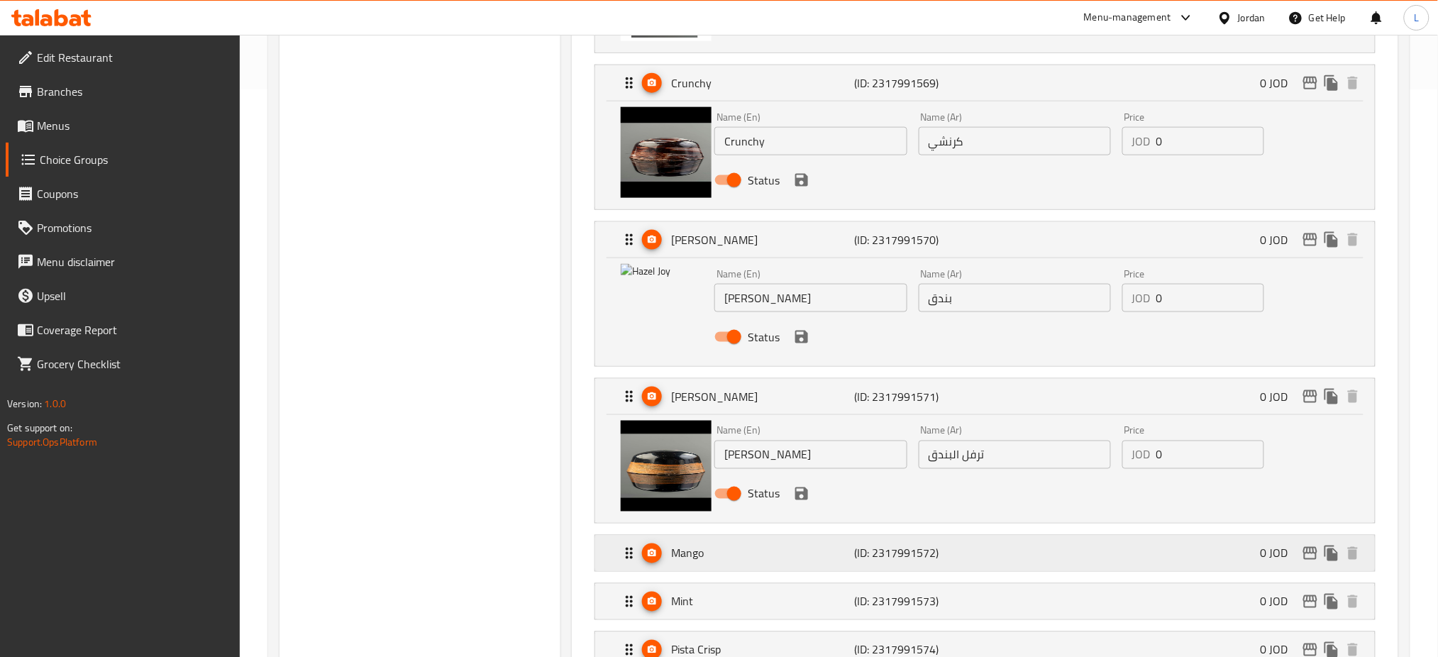
click at [773, 548] on p "Mango" at bounding box center [762, 553] width 183 height 17
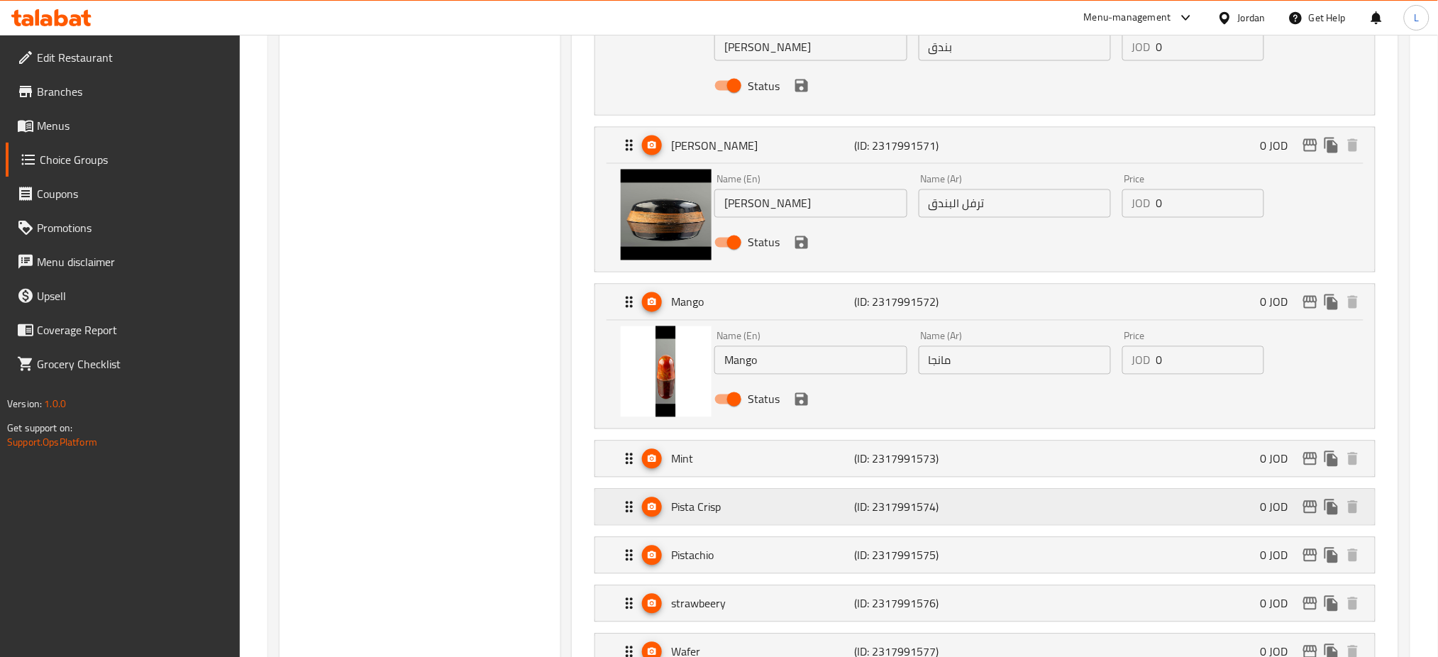
scroll to position [851, 0]
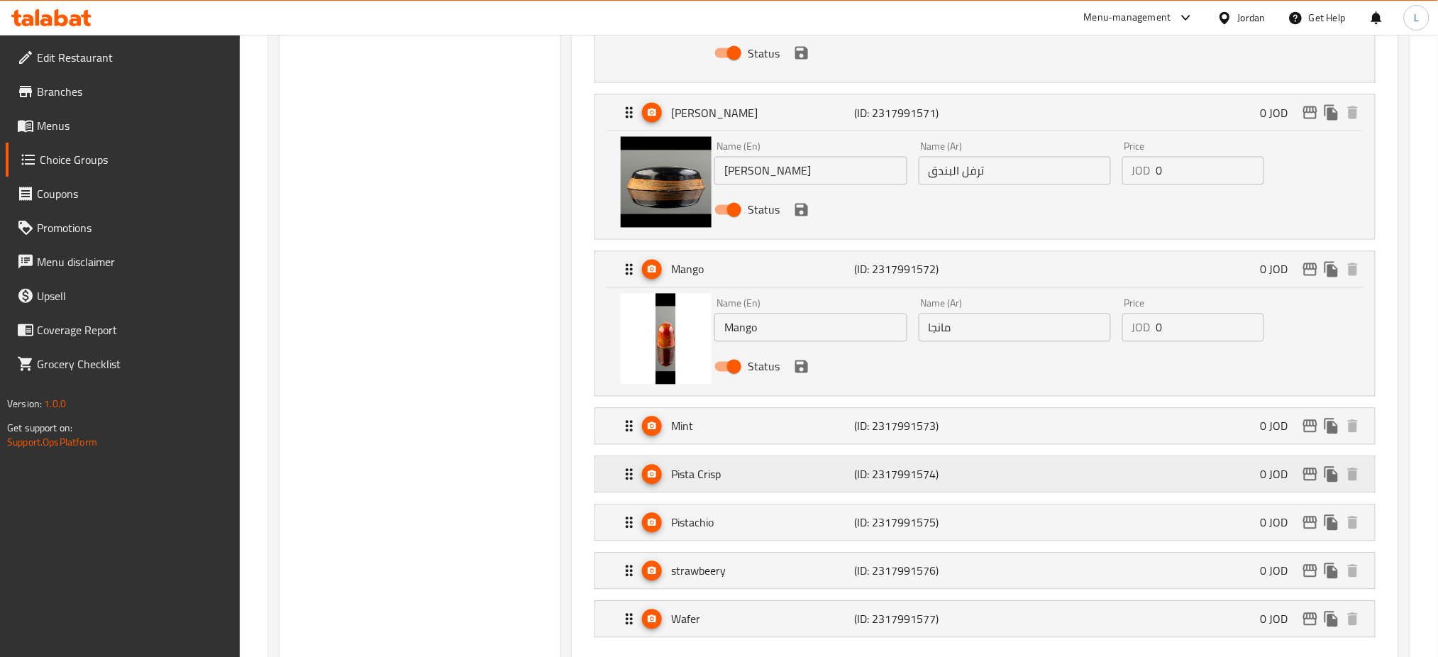
click at [764, 487] on div "Pista Crisp (ID: 2317991574) 0 JOD" at bounding box center [989, 474] width 737 height 35
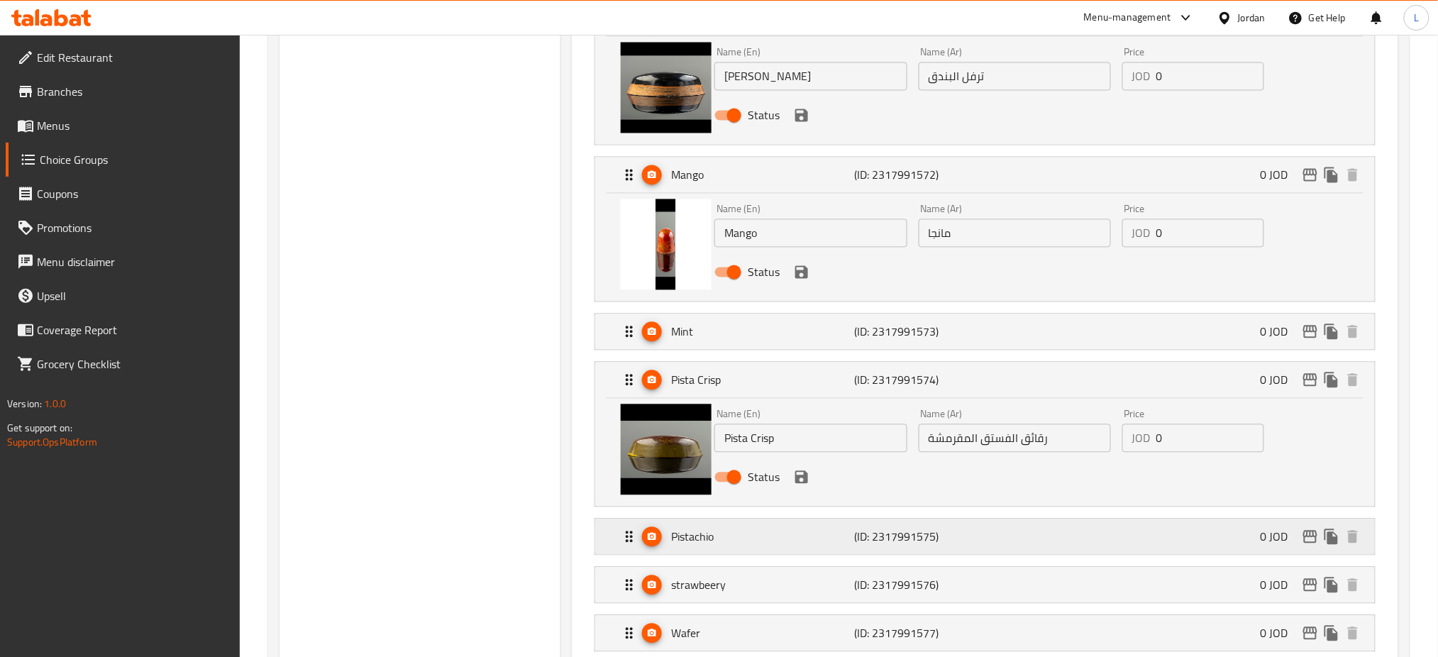
click at [765, 543] on p "Pistachio" at bounding box center [762, 537] width 183 height 17
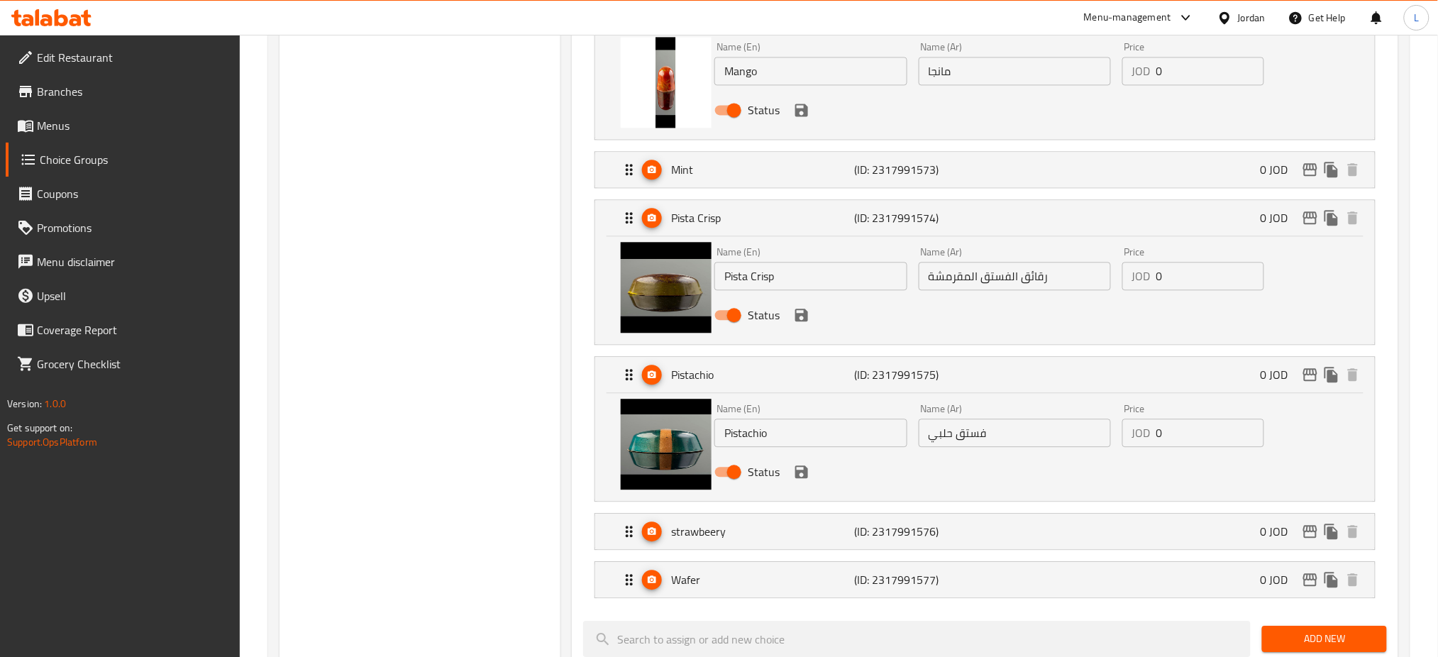
scroll to position [1135, 0]
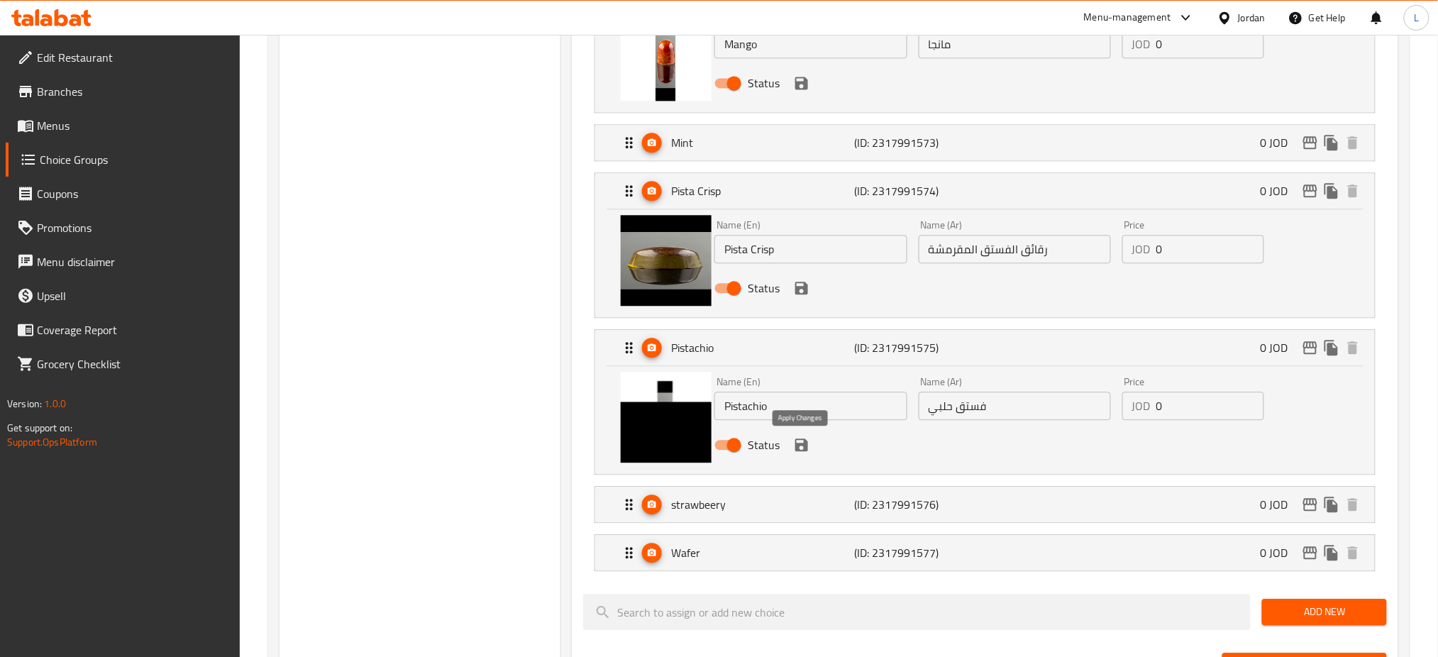
click at [807, 450] on icon "save" at bounding box center [801, 444] width 13 height 13
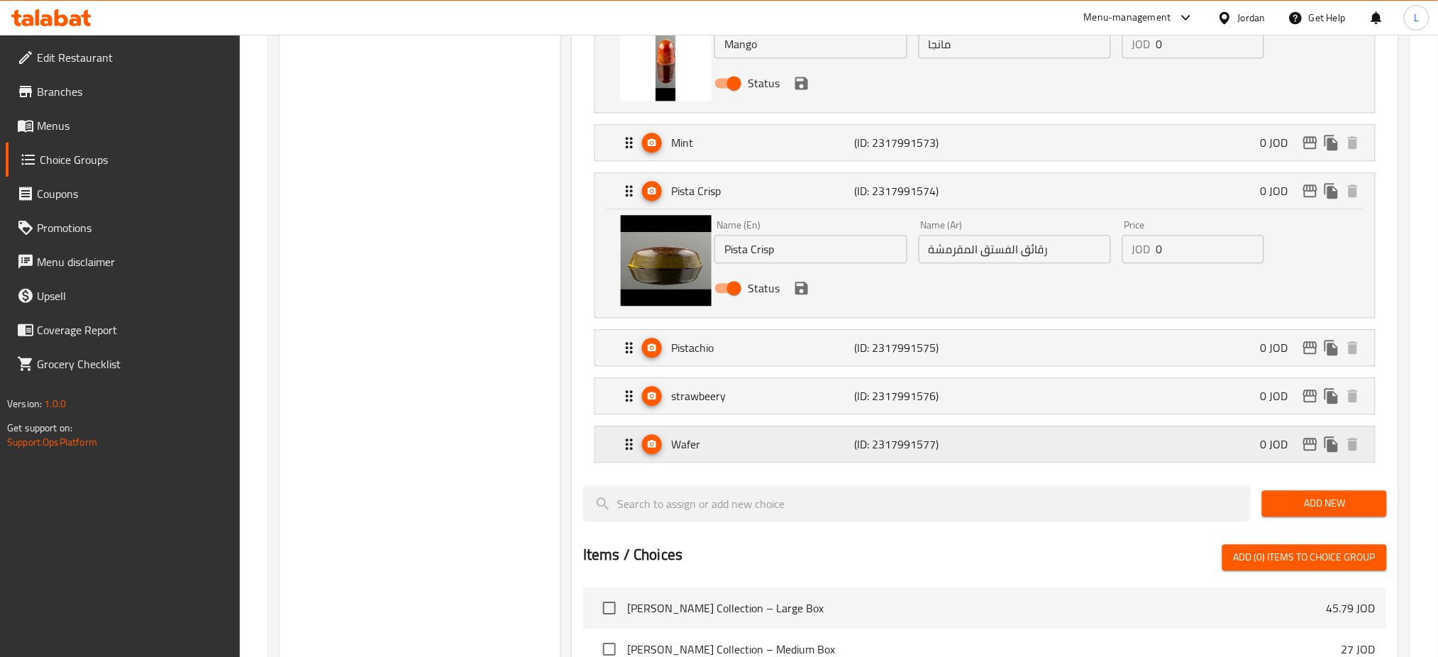
click at [776, 448] on p "Wafer" at bounding box center [762, 444] width 183 height 17
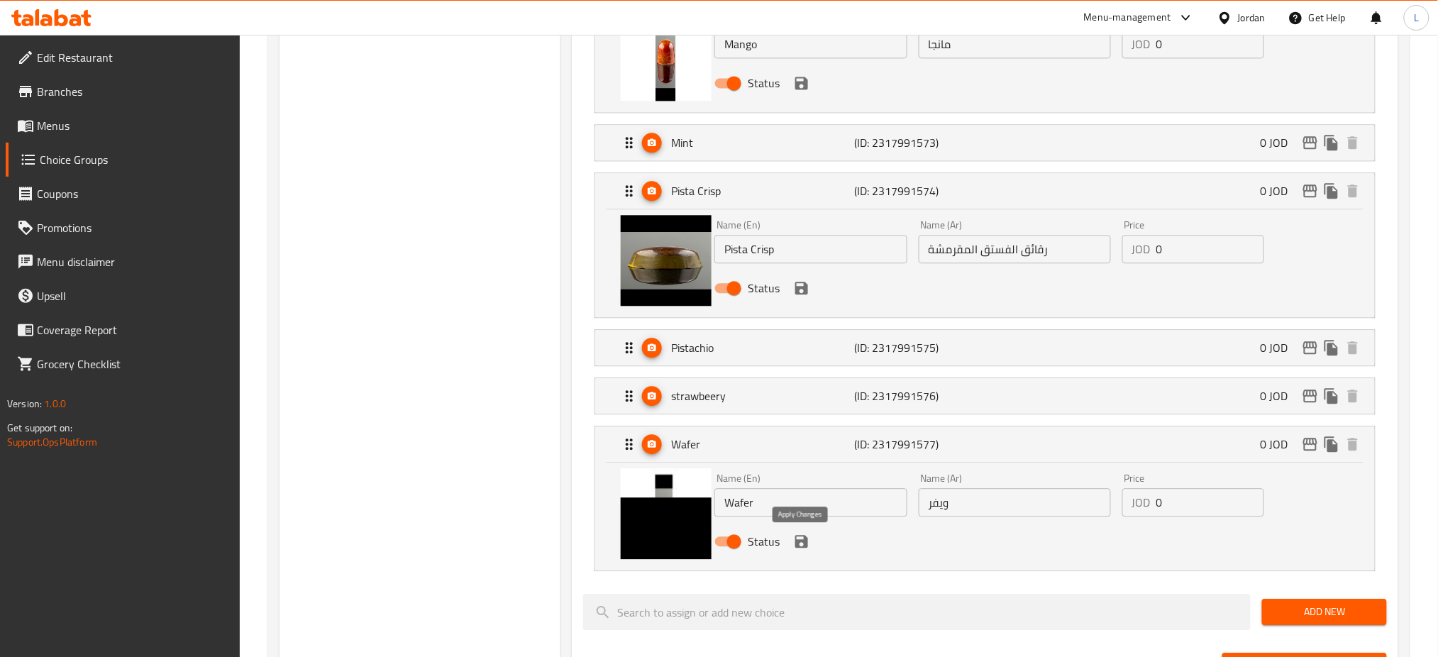
click at [801, 542] on icon "save" at bounding box center [801, 541] width 13 height 13
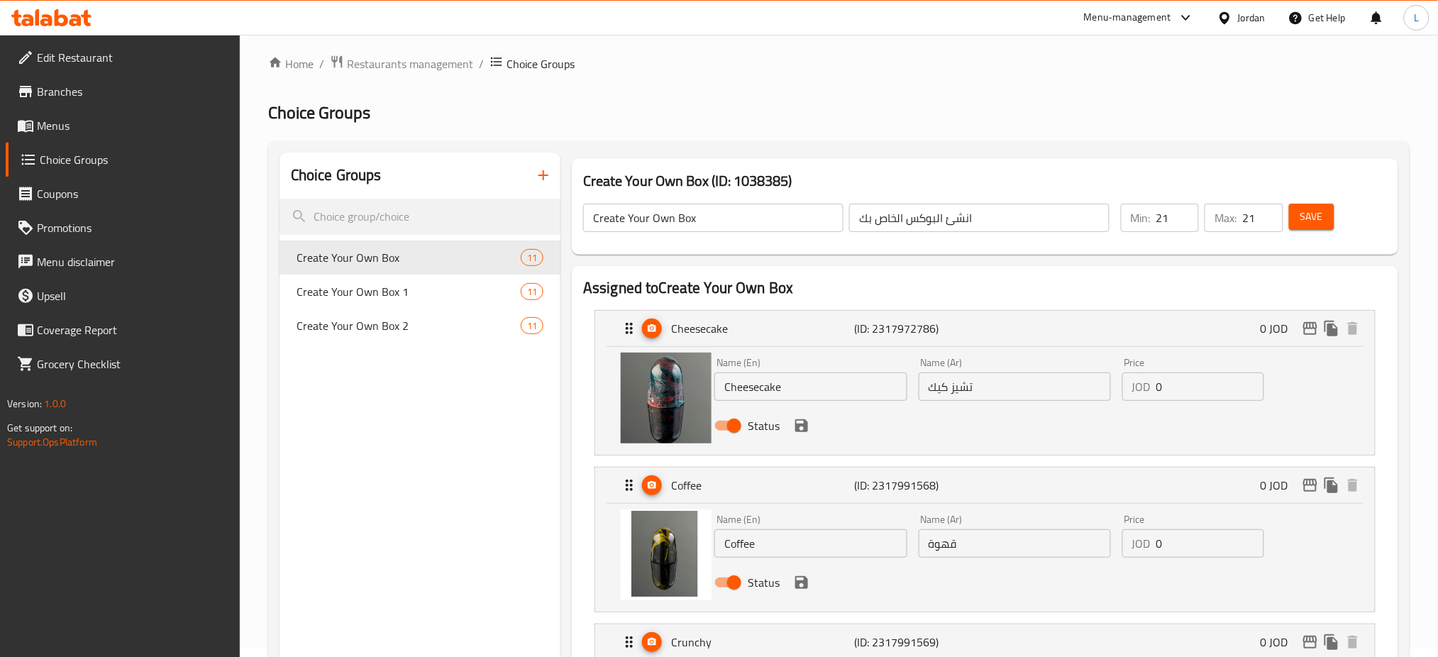
scroll to position [0, 0]
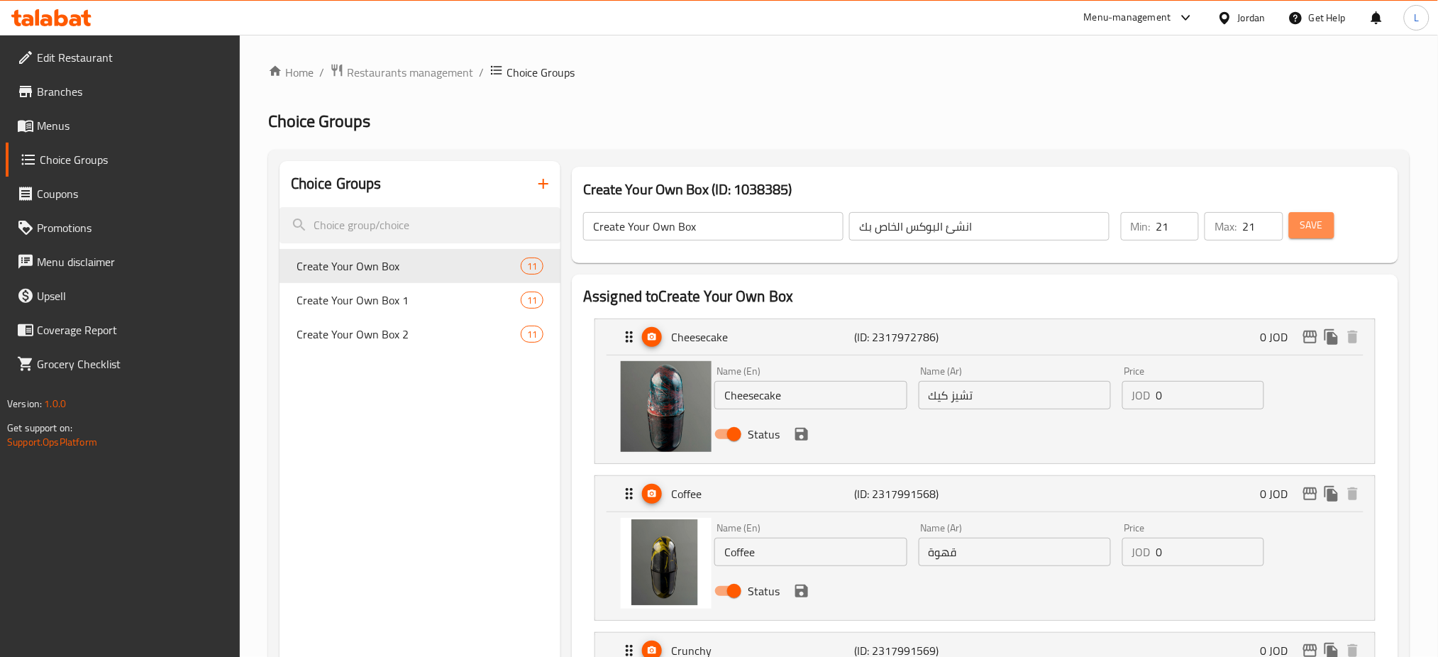
click at [1303, 222] on span "Save" at bounding box center [1311, 225] width 23 height 18
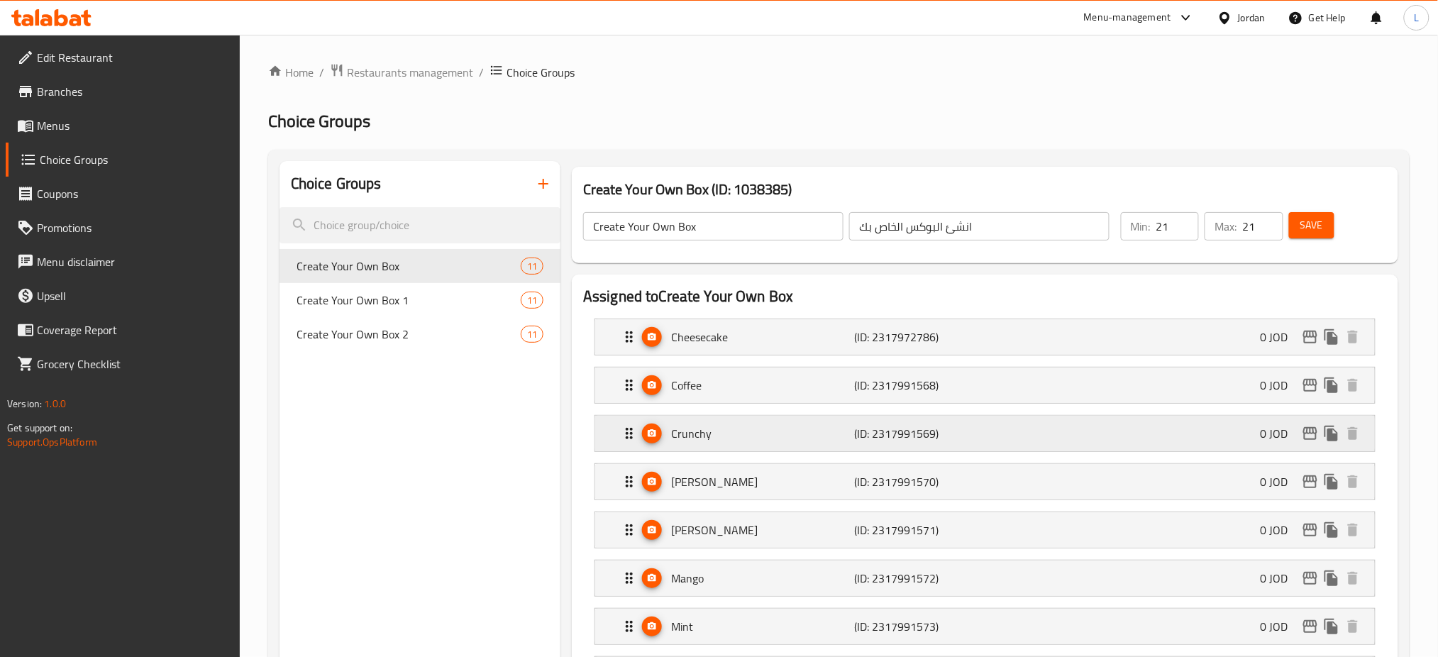
click at [792, 439] on p "Crunchy" at bounding box center [762, 433] width 183 height 17
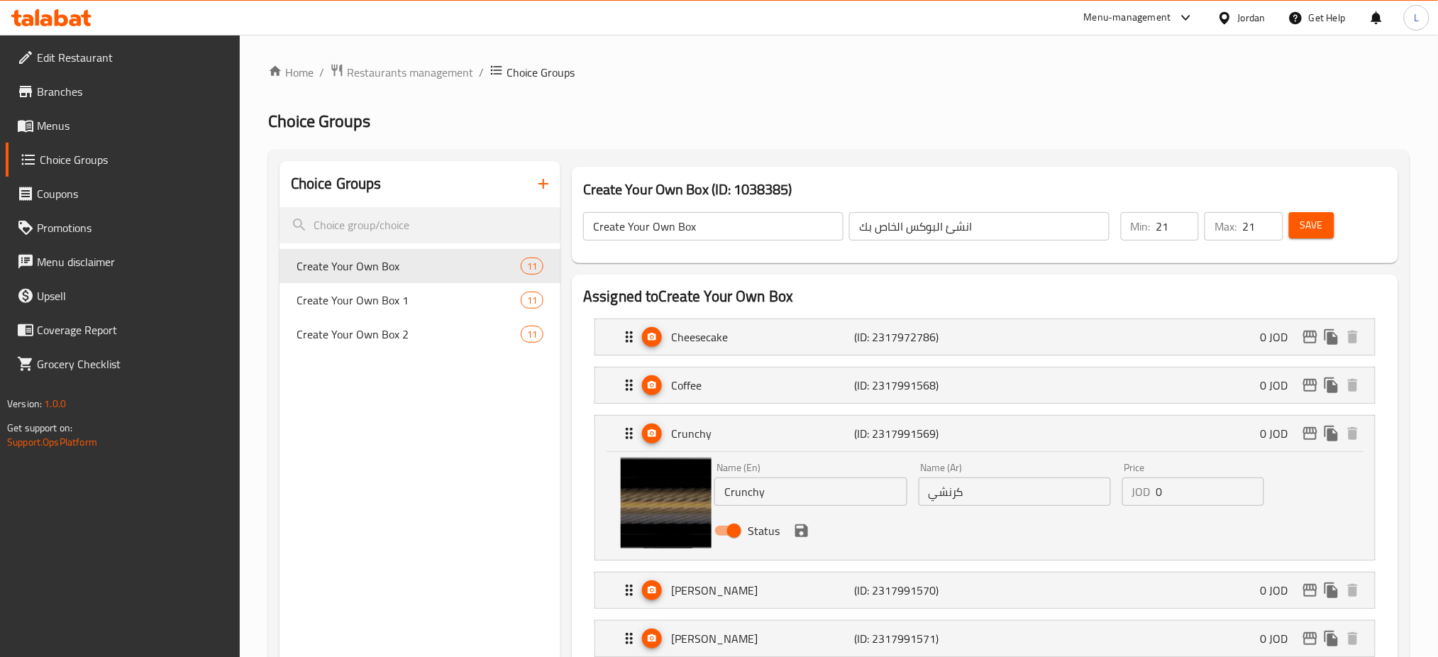
click at [801, 529] on icon "save" at bounding box center [801, 530] width 13 height 13
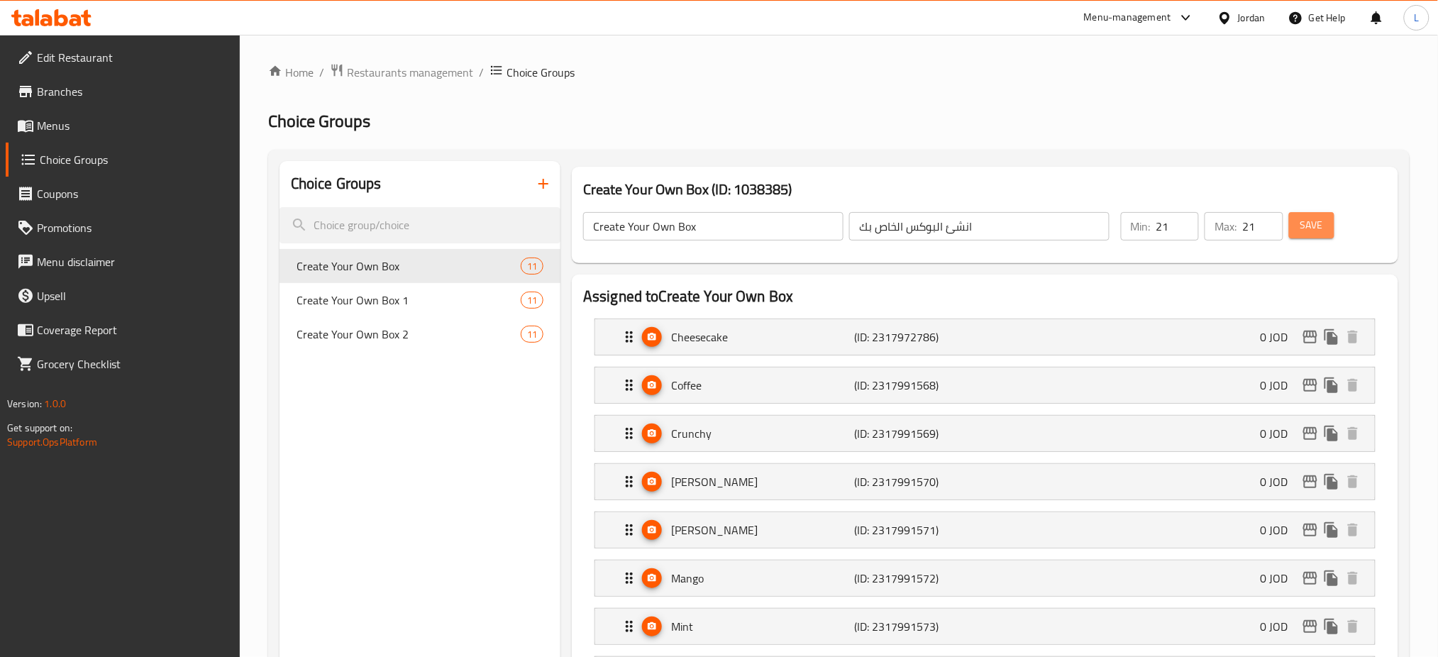
click at [1315, 226] on span "Save" at bounding box center [1311, 225] width 23 height 18
click at [785, 489] on p "[PERSON_NAME]" at bounding box center [762, 481] width 183 height 17
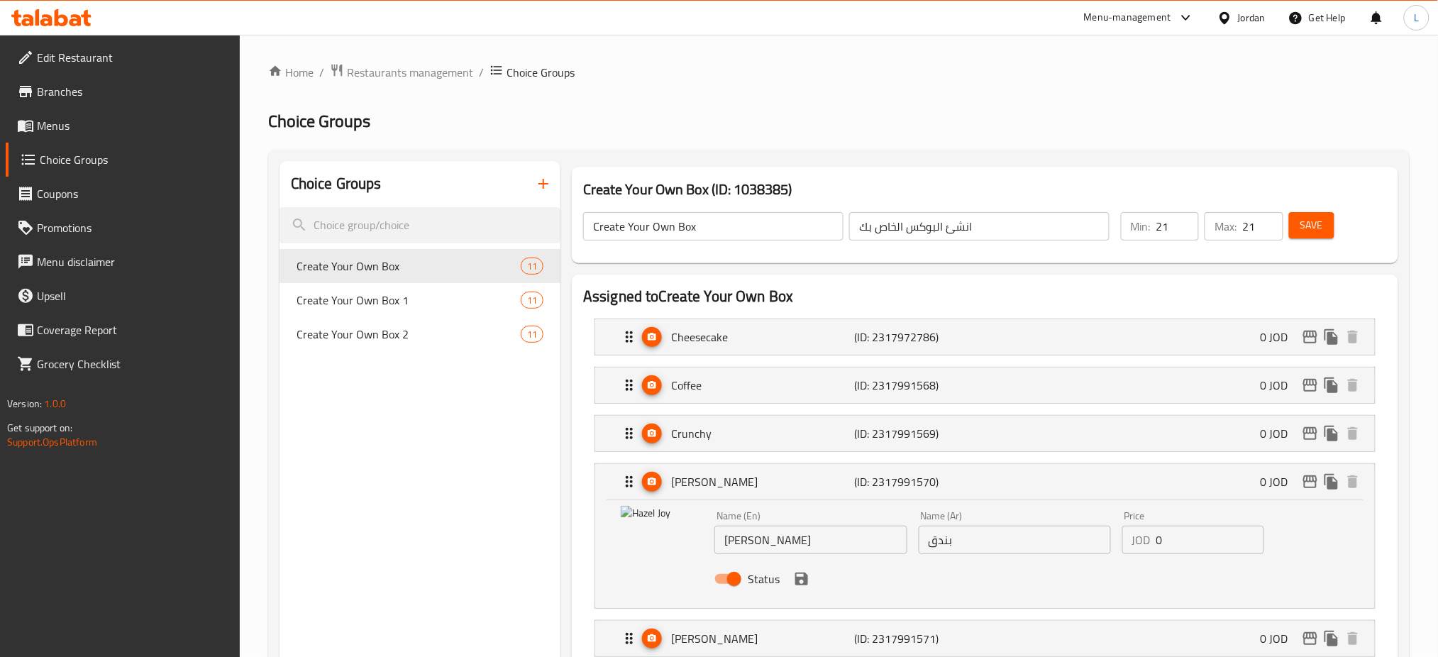
click at [1380, 125] on h2 "Choice Groups" at bounding box center [838, 121] width 1141 height 23
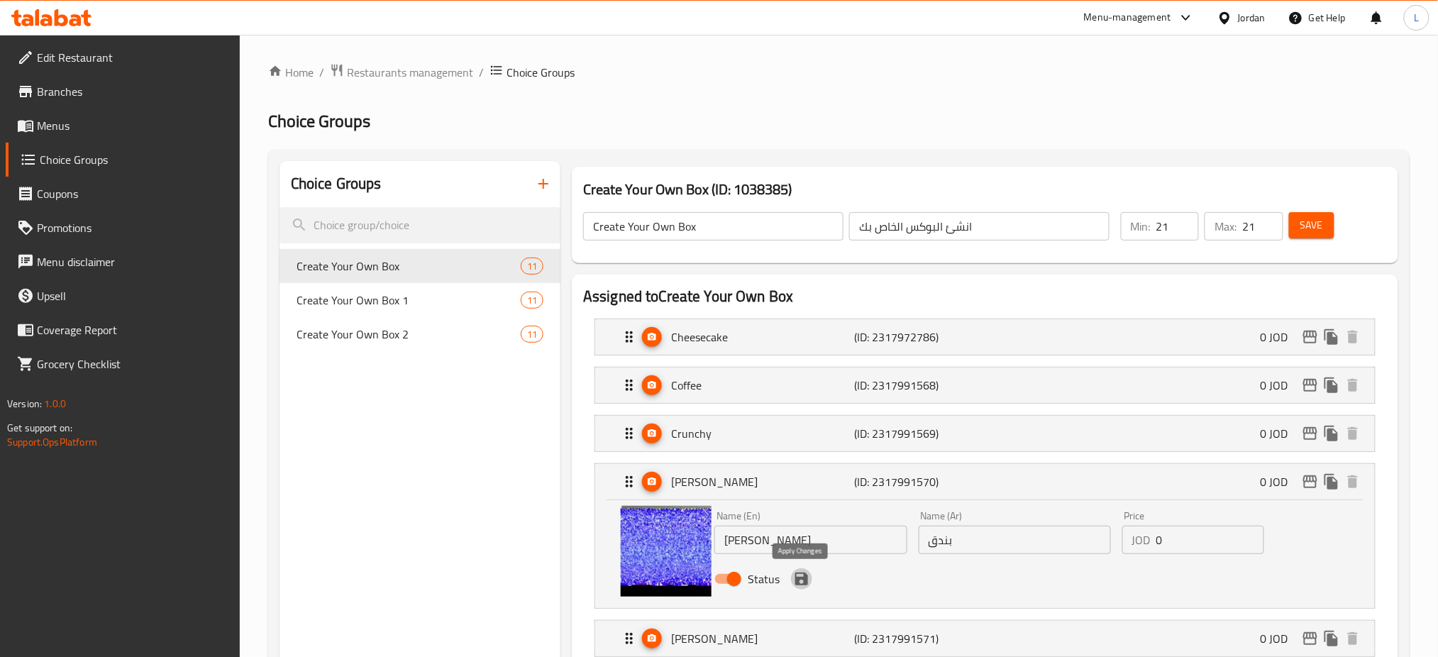
click at [800, 585] on icon "save" at bounding box center [801, 578] width 13 height 13
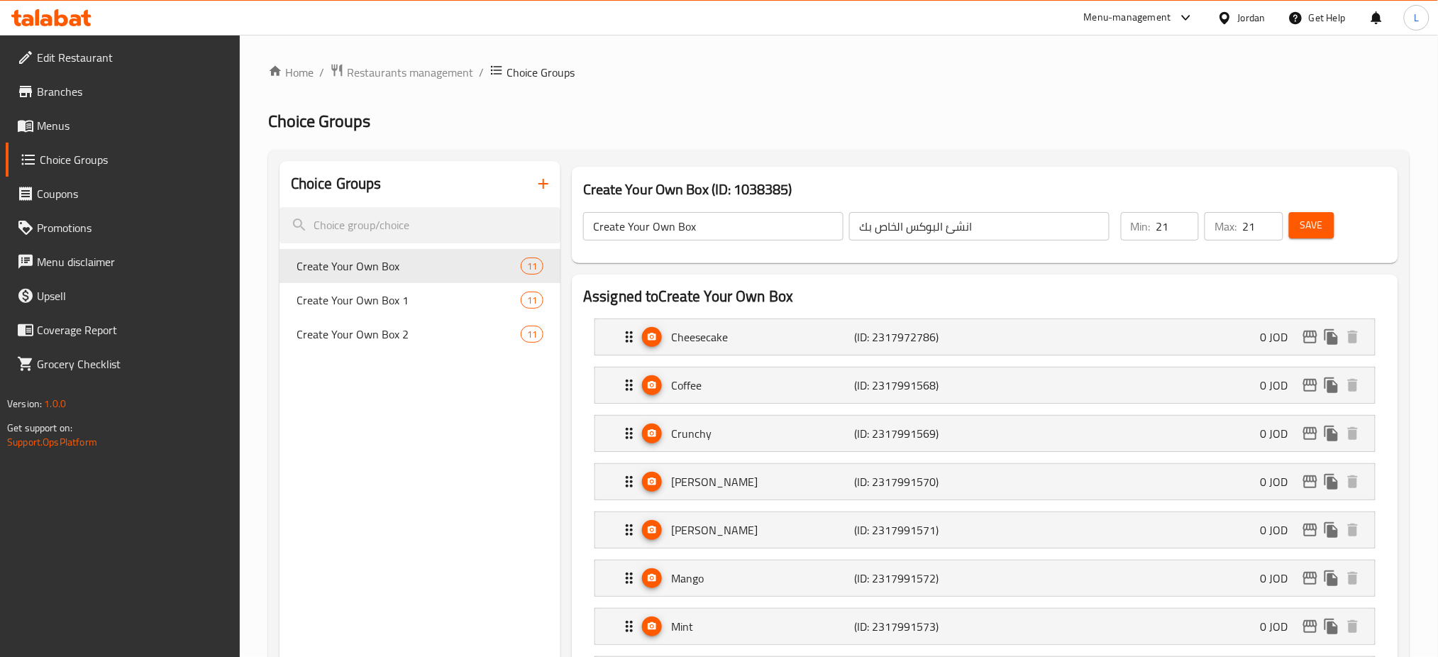
click at [1321, 231] on span "Save" at bounding box center [1311, 225] width 23 height 18
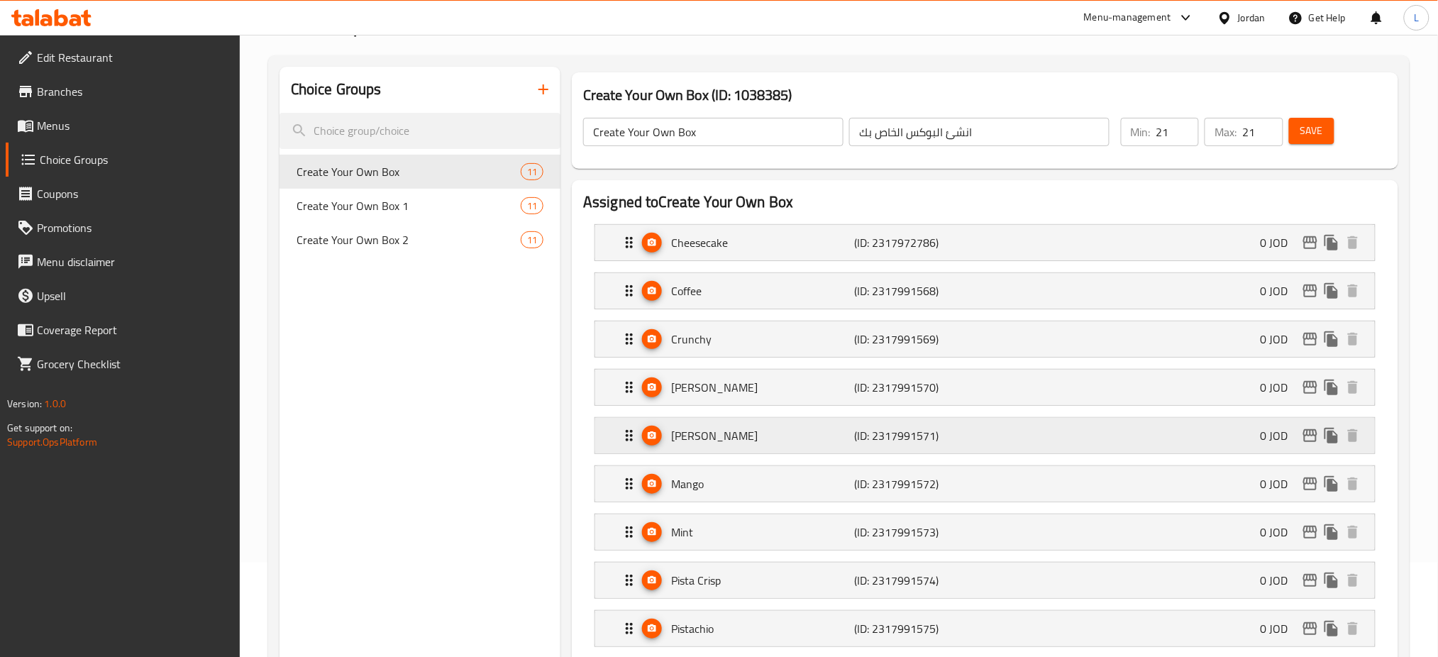
click at [756, 444] on p "[PERSON_NAME]" at bounding box center [762, 435] width 183 height 17
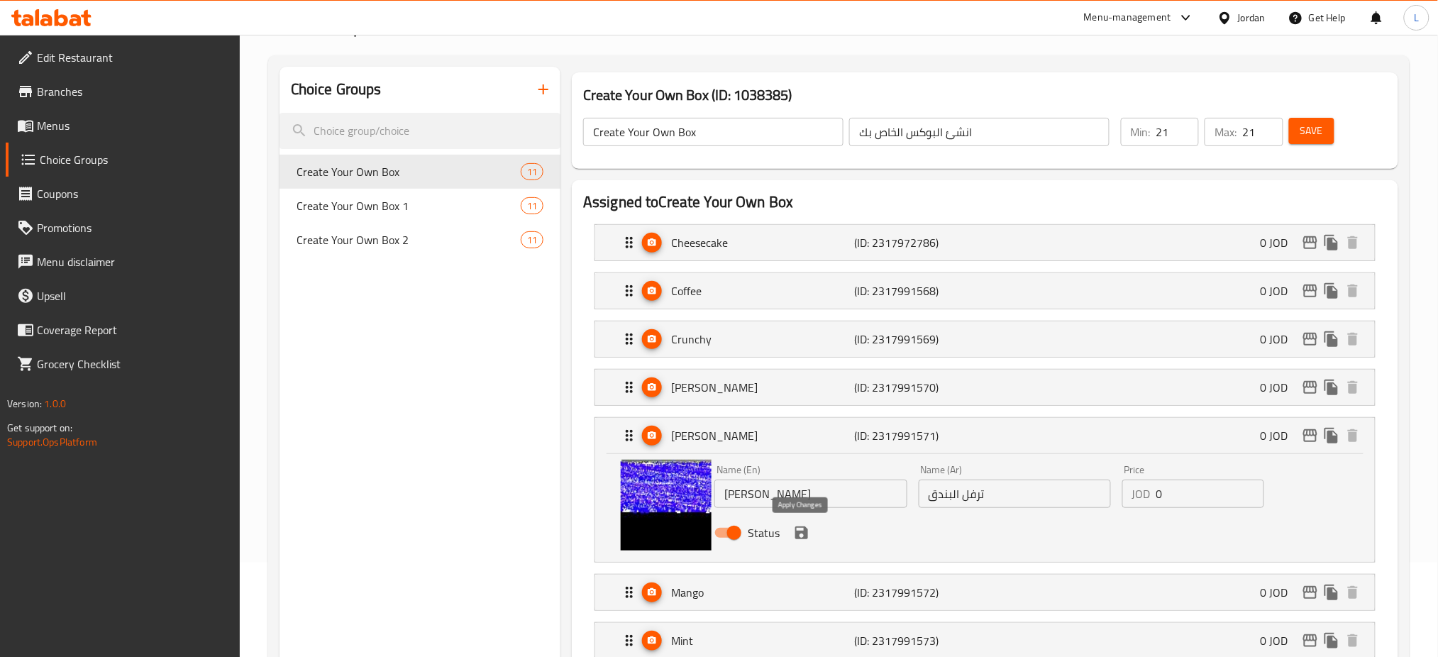
click at [804, 539] on icon "save" at bounding box center [801, 532] width 13 height 13
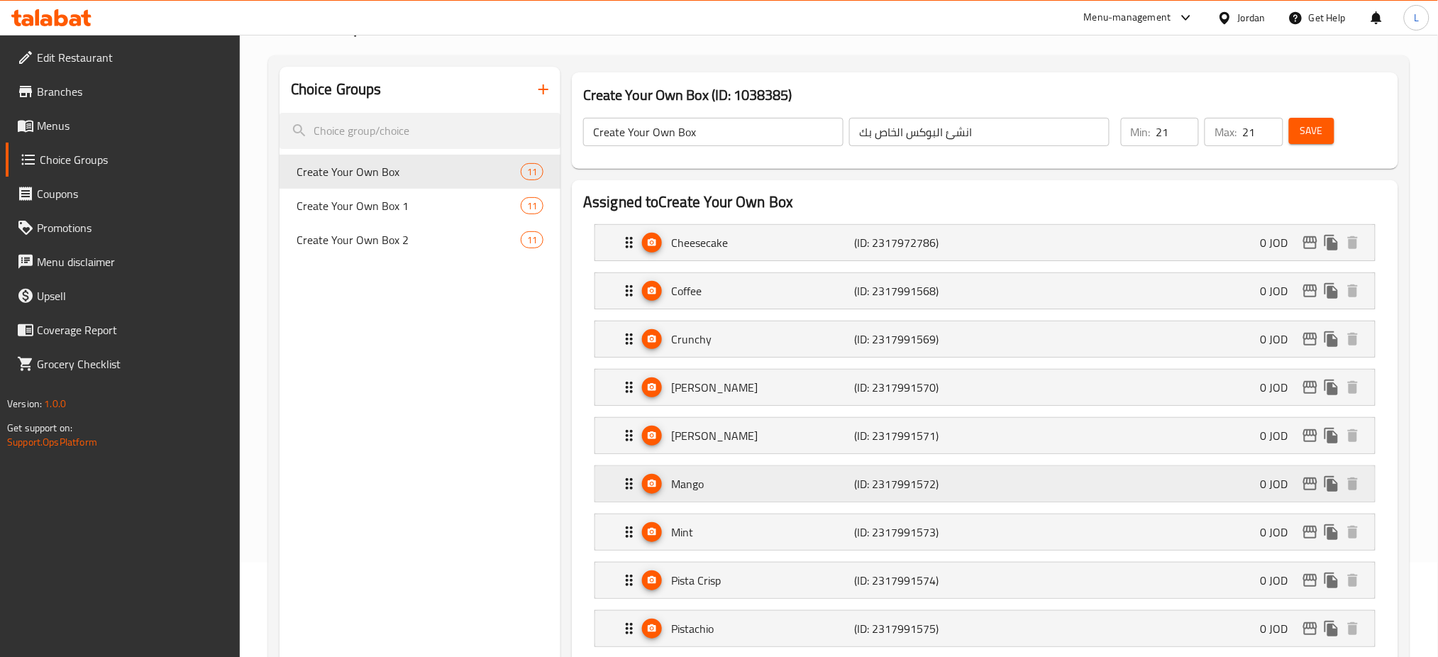
click at [762, 484] on p "Mango" at bounding box center [762, 483] width 183 height 17
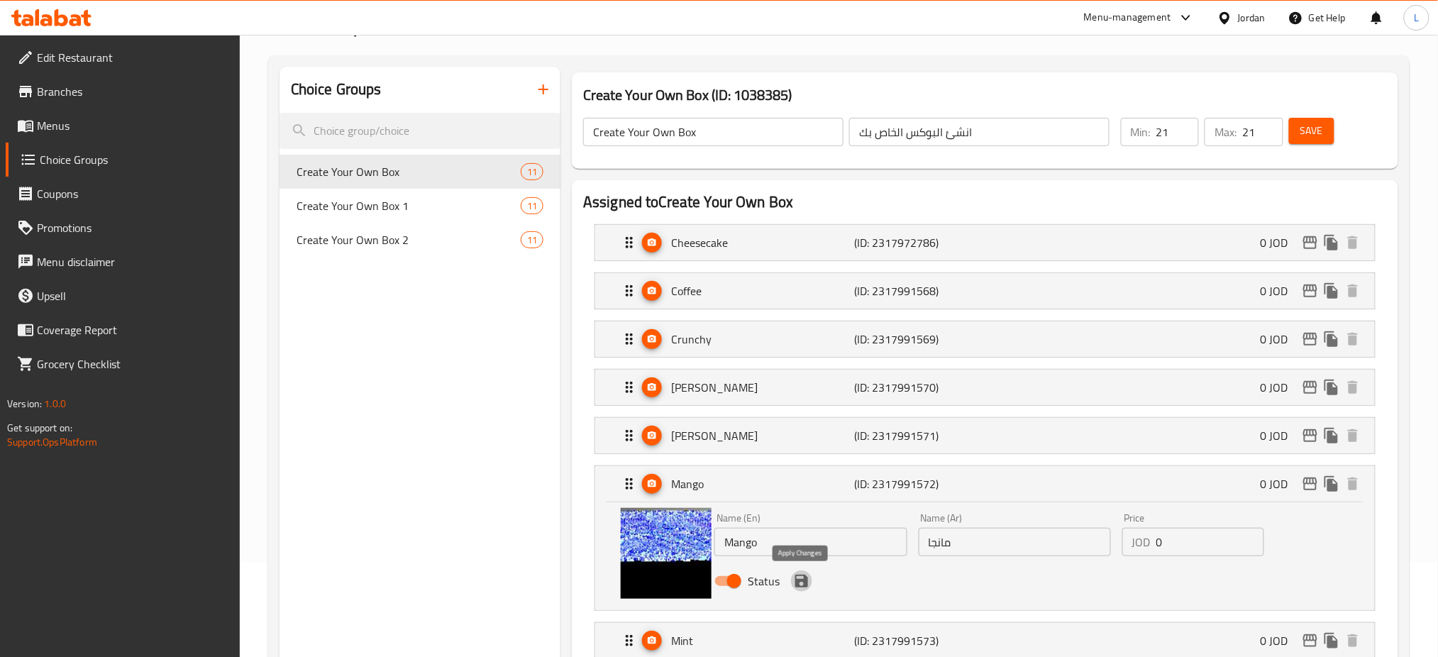
click at [798, 580] on icon "save" at bounding box center [801, 581] width 13 height 13
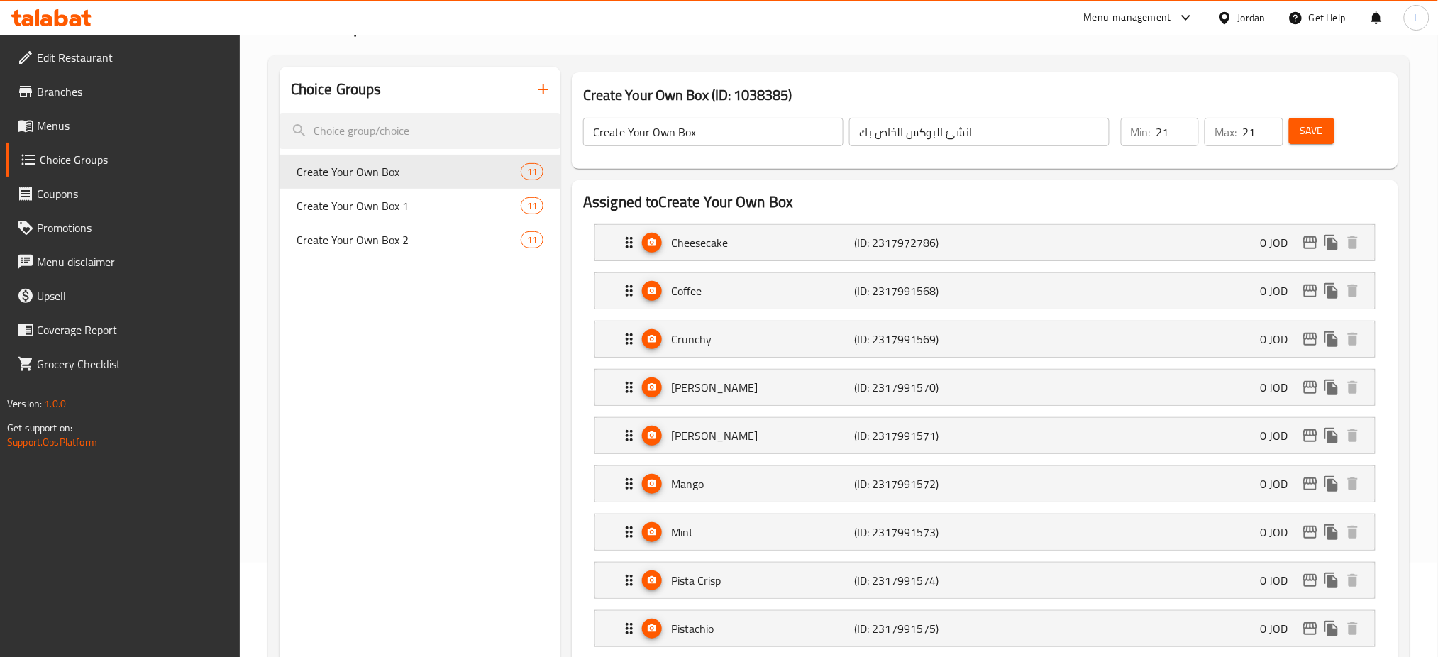
click at [1308, 126] on span "Save" at bounding box center [1311, 131] width 23 height 18
click at [769, 528] on p "Mint" at bounding box center [762, 532] width 183 height 17
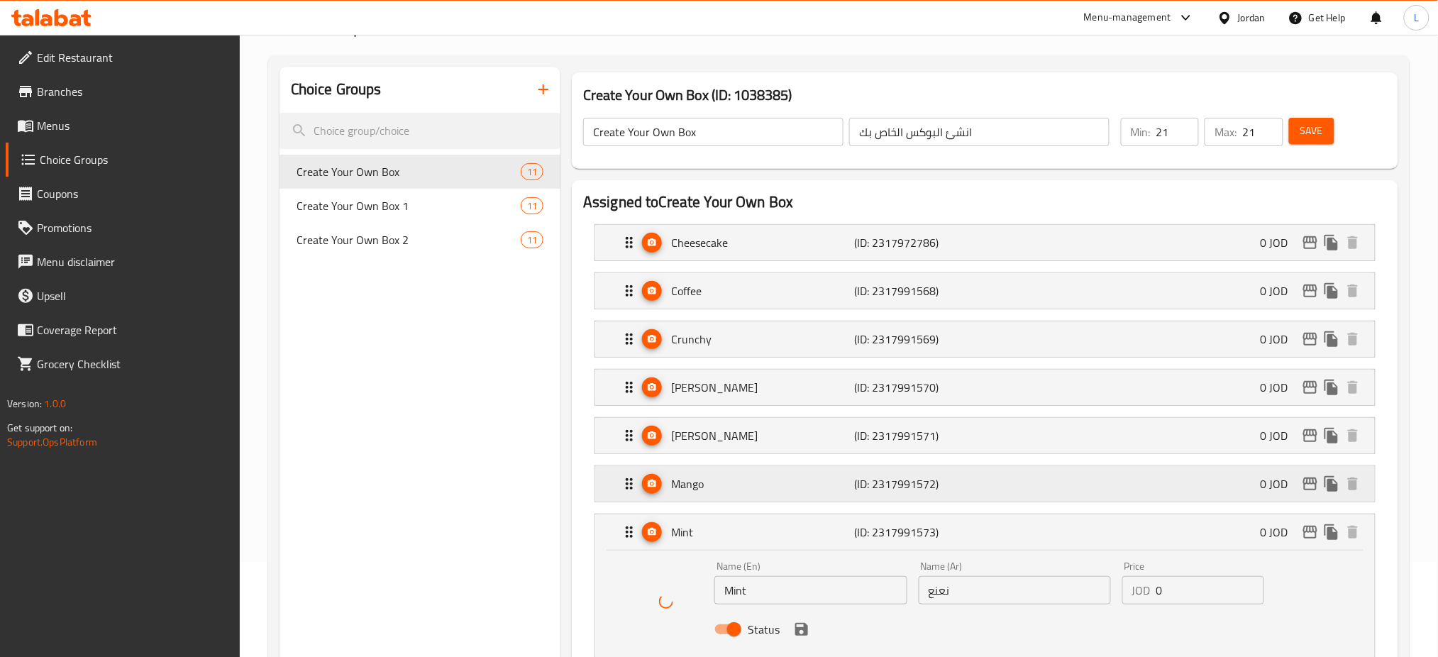
scroll to position [189, 0]
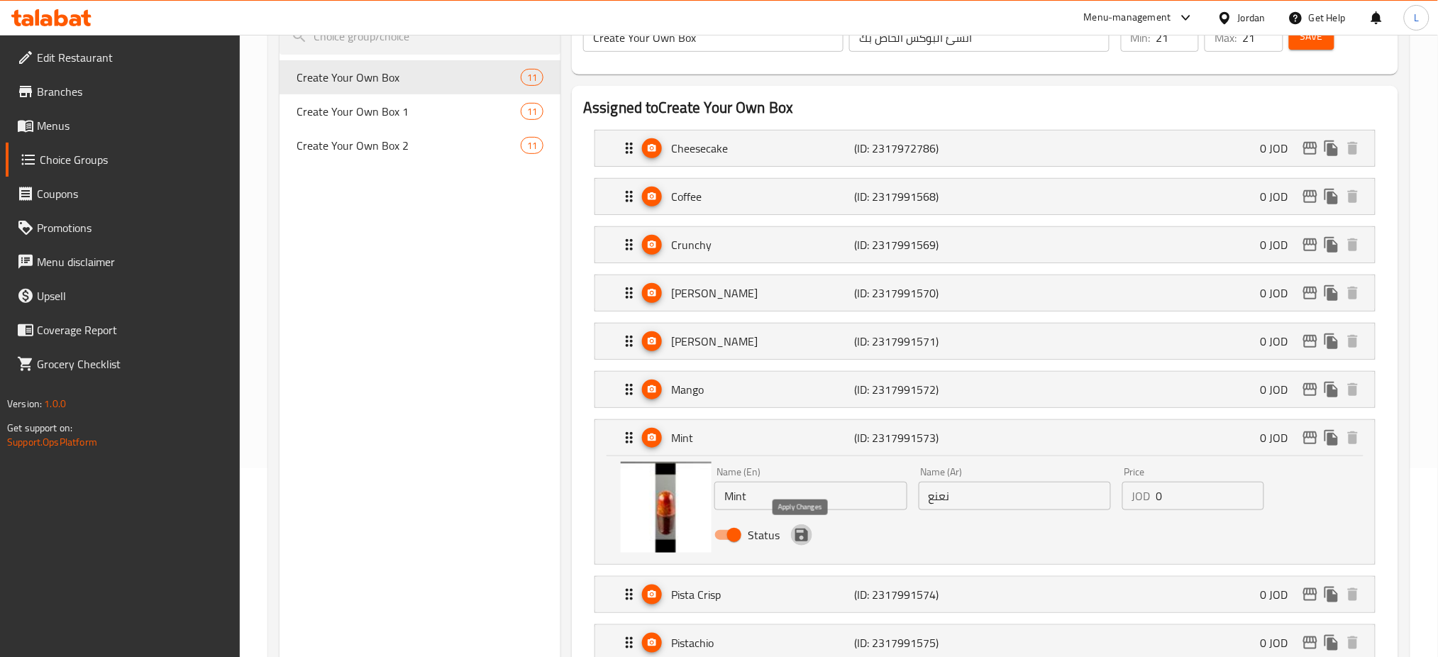
click at [802, 538] on icon "save" at bounding box center [801, 534] width 17 height 17
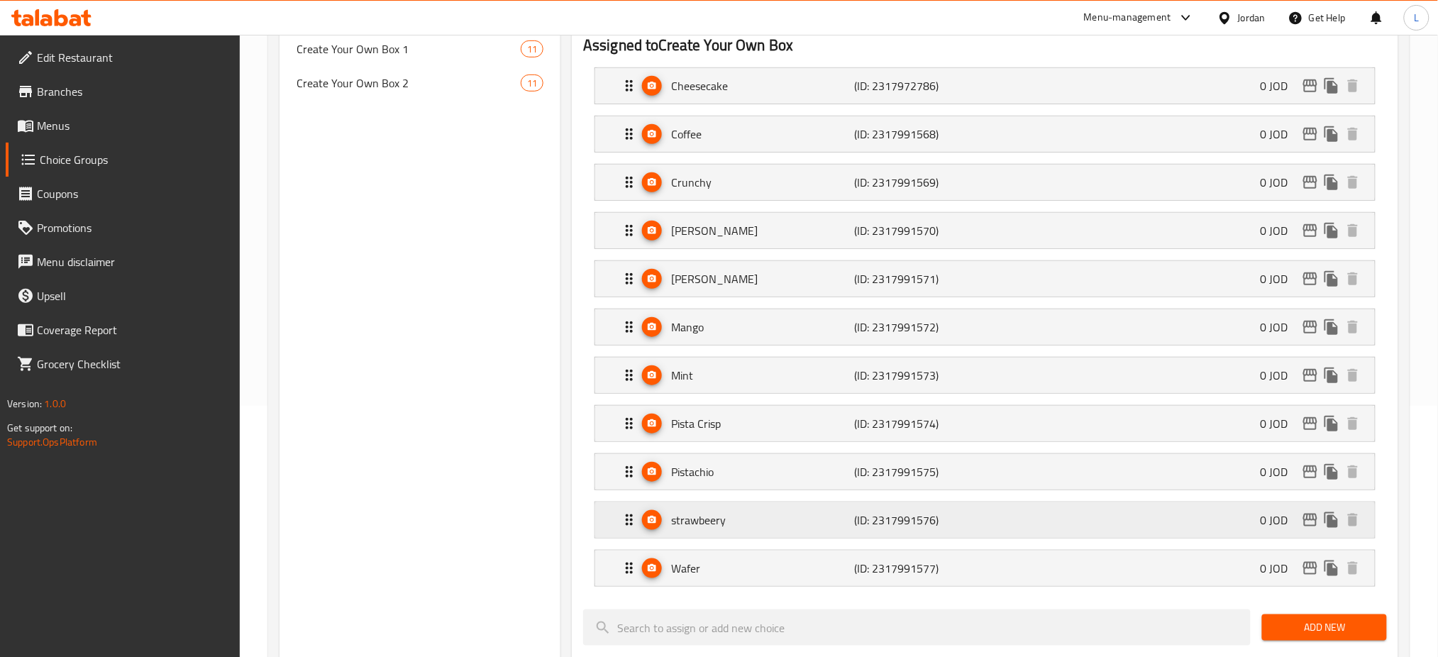
scroll to position [284, 0]
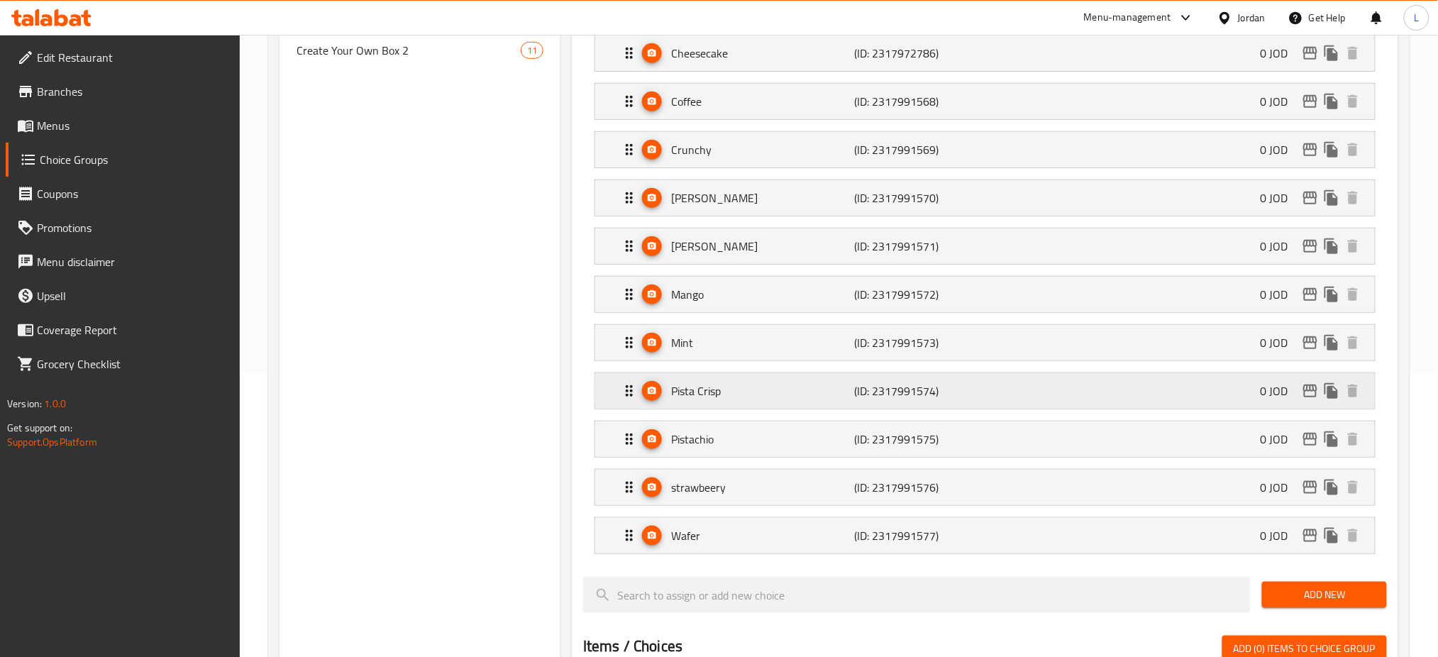
click at [749, 401] on div "Pista Crisp (ID: 2317991574) 0 JOD" at bounding box center [989, 390] width 737 height 35
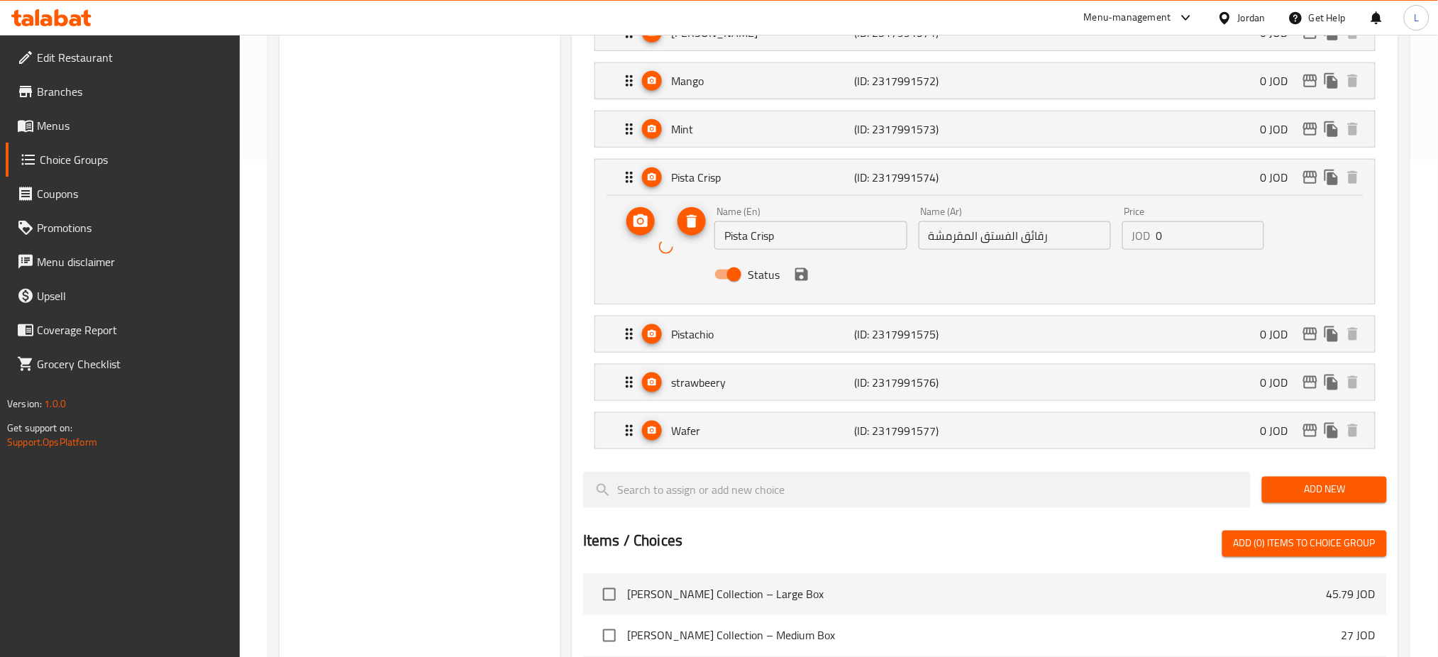
scroll to position [568, 0]
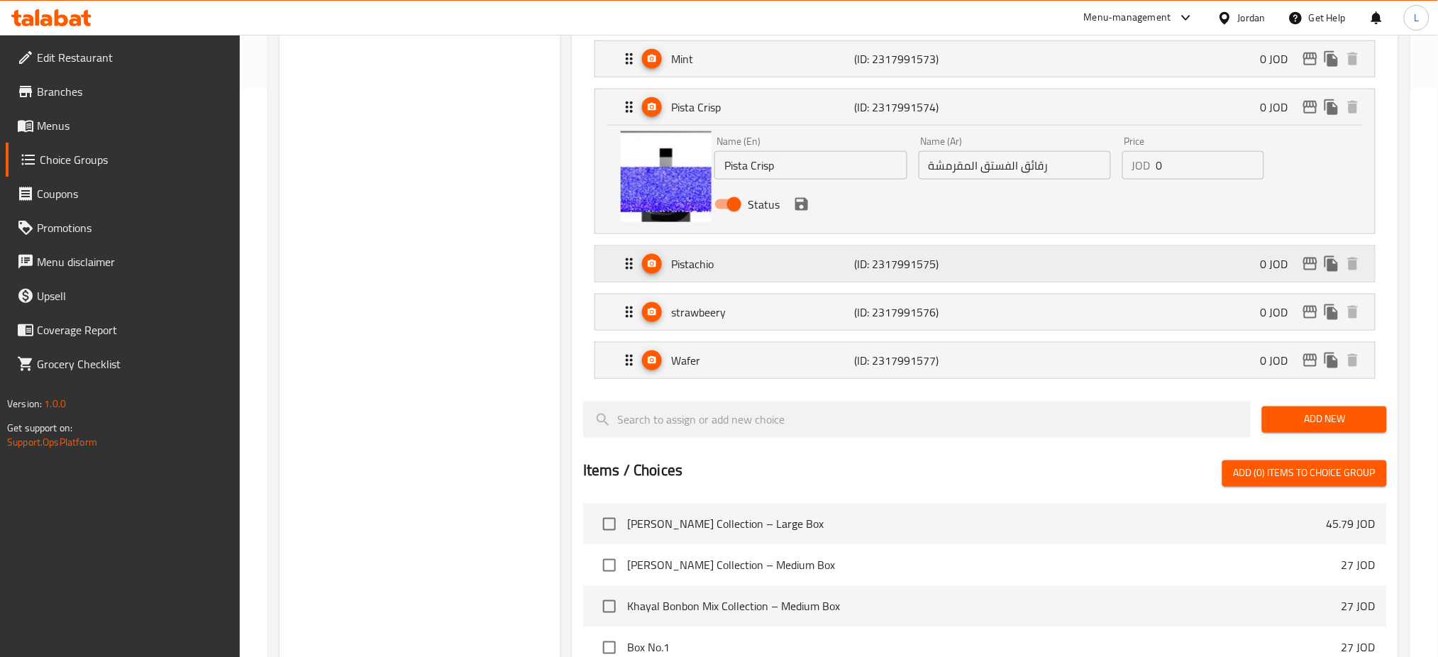
click at [827, 256] on p "Pistachio" at bounding box center [762, 263] width 183 height 17
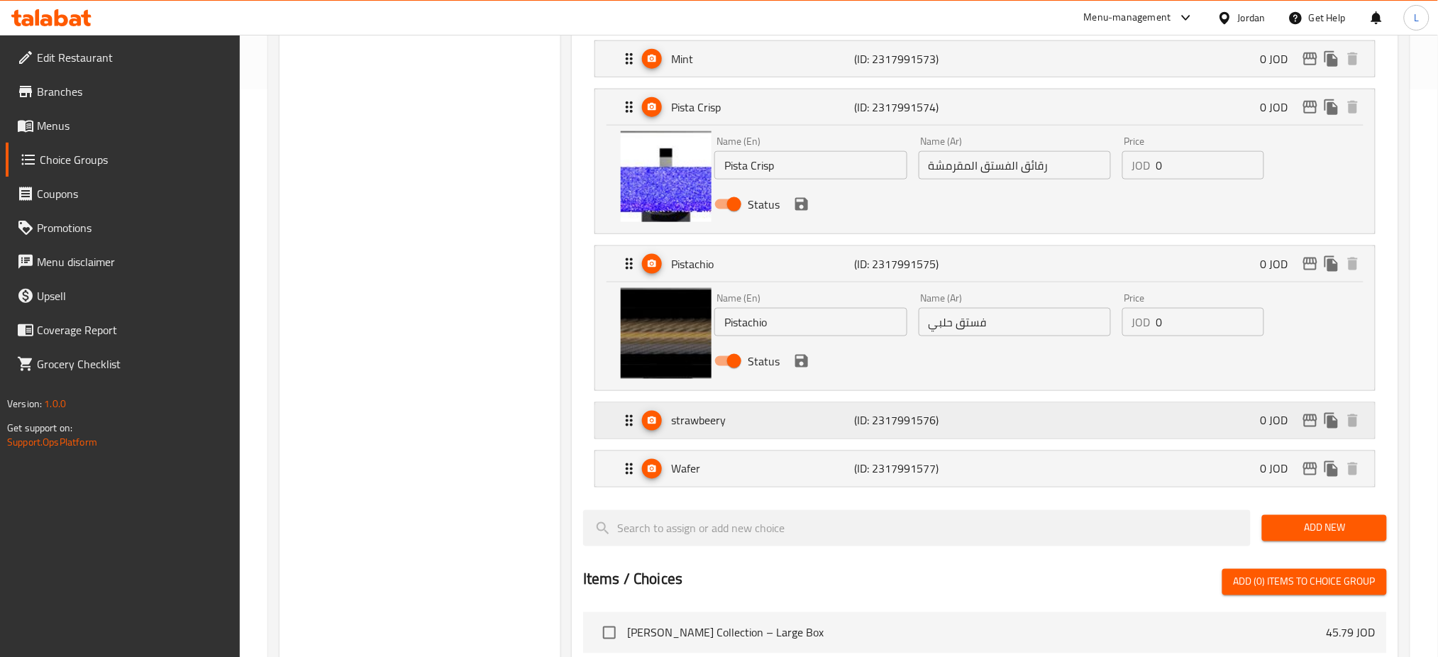
click at [766, 418] on p "strawbeery" at bounding box center [762, 420] width 183 height 17
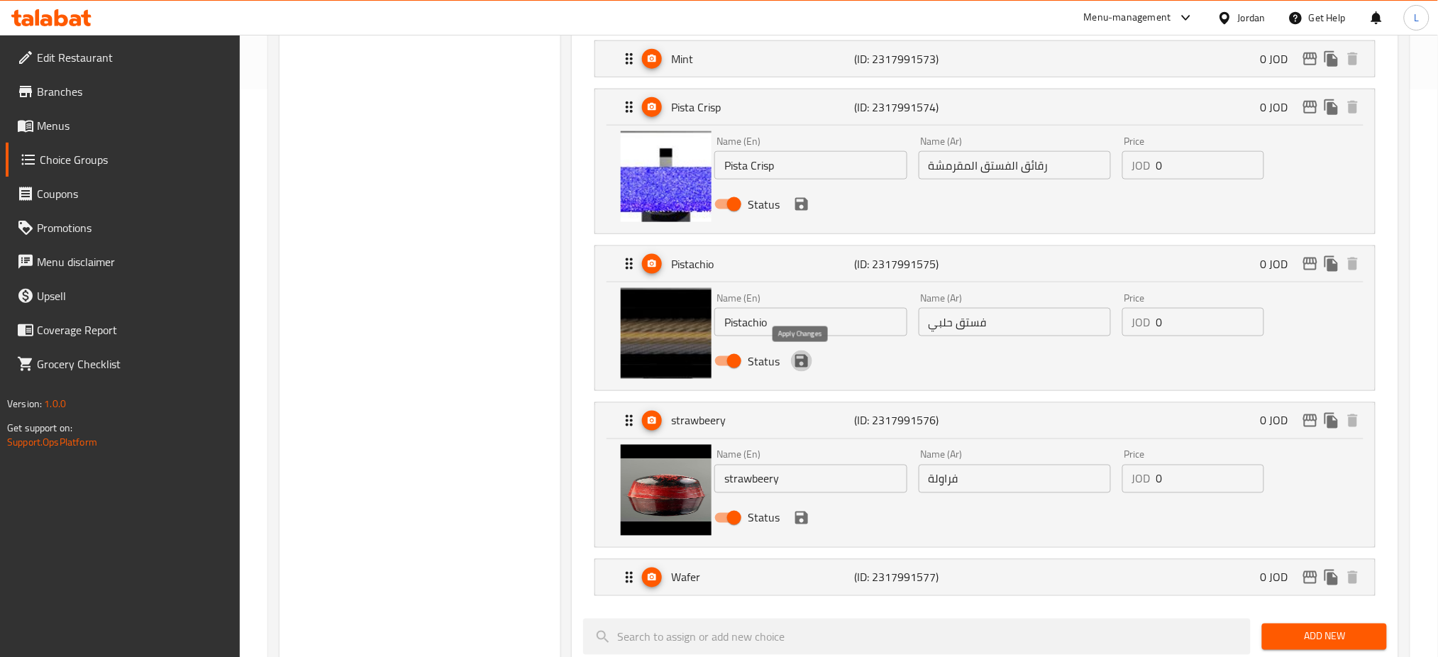
click at [799, 362] on icon "save" at bounding box center [801, 361] width 13 height 13
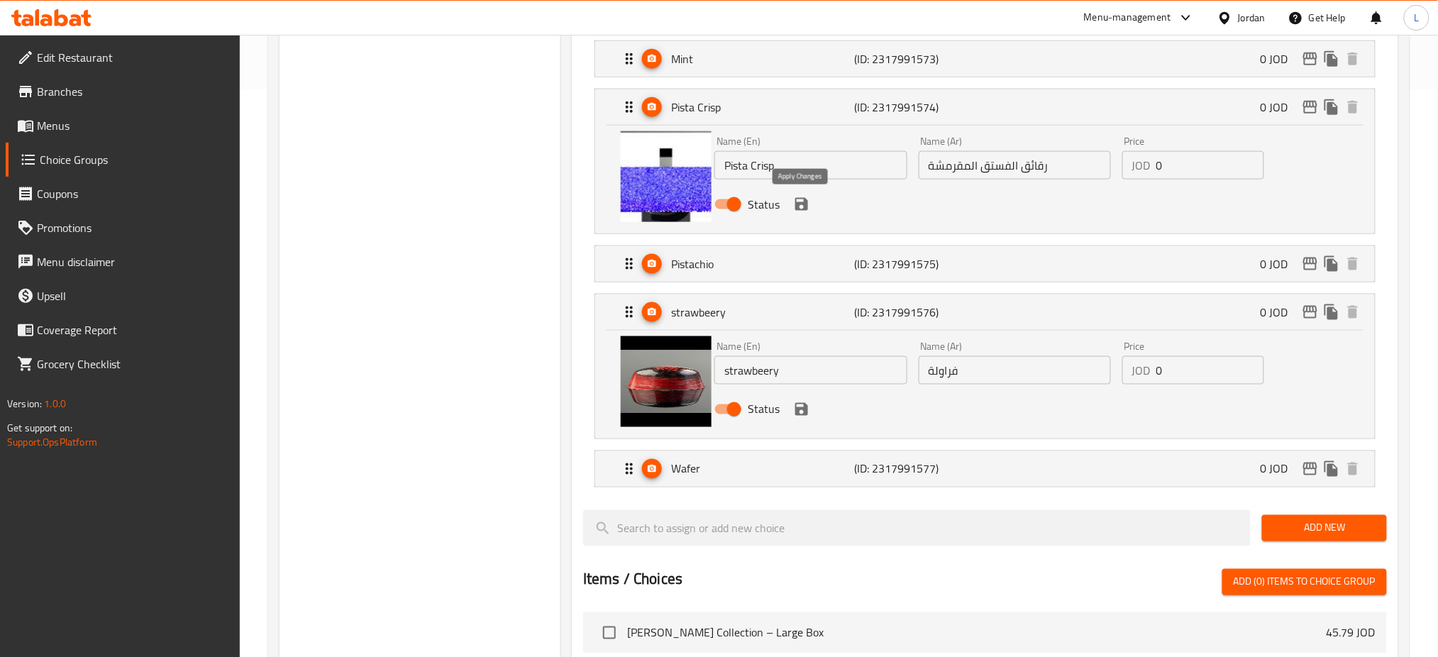
click at [803, 206] on icon "save" at bounding box center [801, 204] width 13 height 13
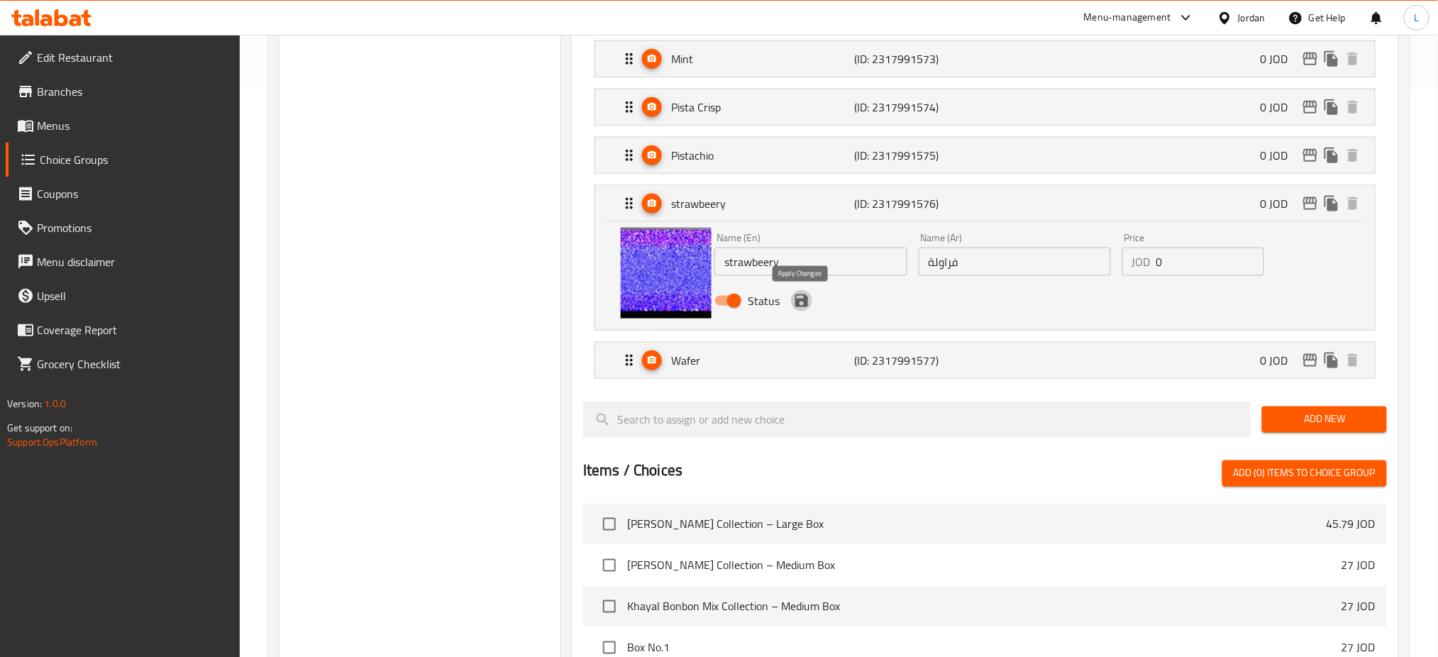
click at [799, 299] on icon "save" at bounding box center [801, 300] width 17 height 17
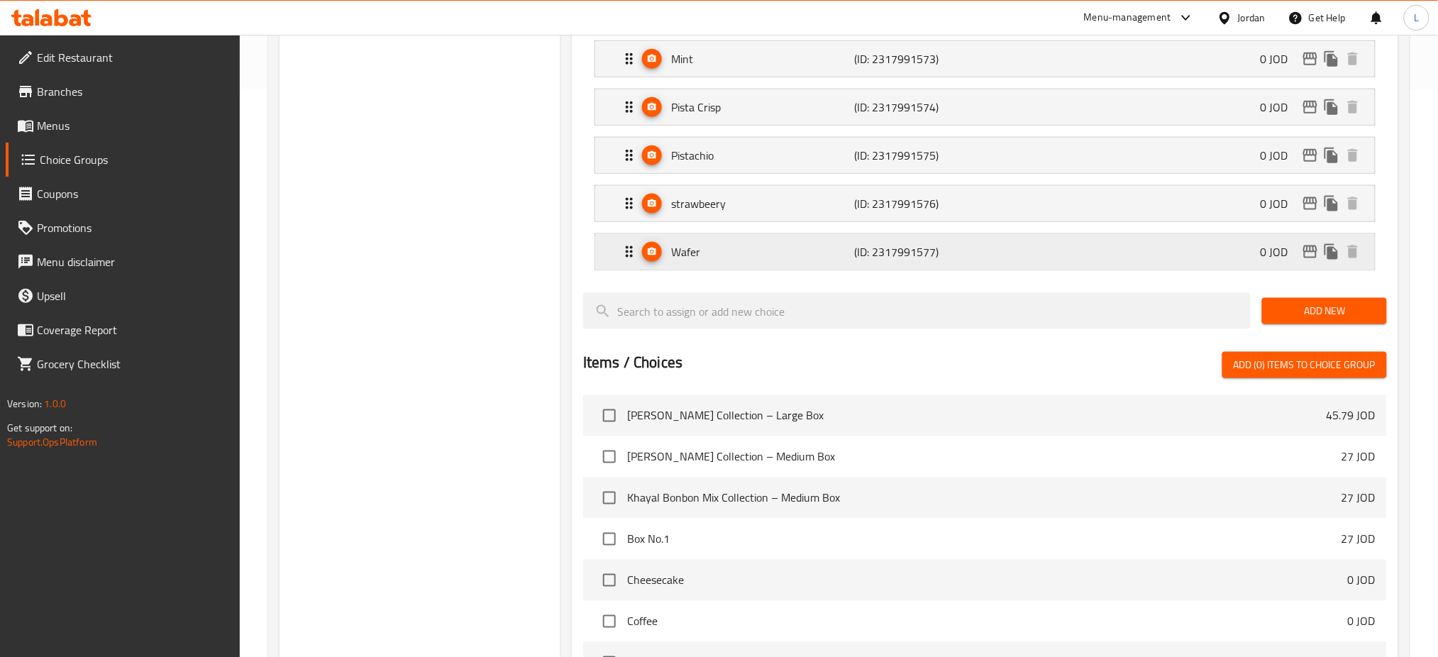
click at [915, 255] on p "(ID: 2317991577)" at bounding box center [916, 251] width 122 height 17
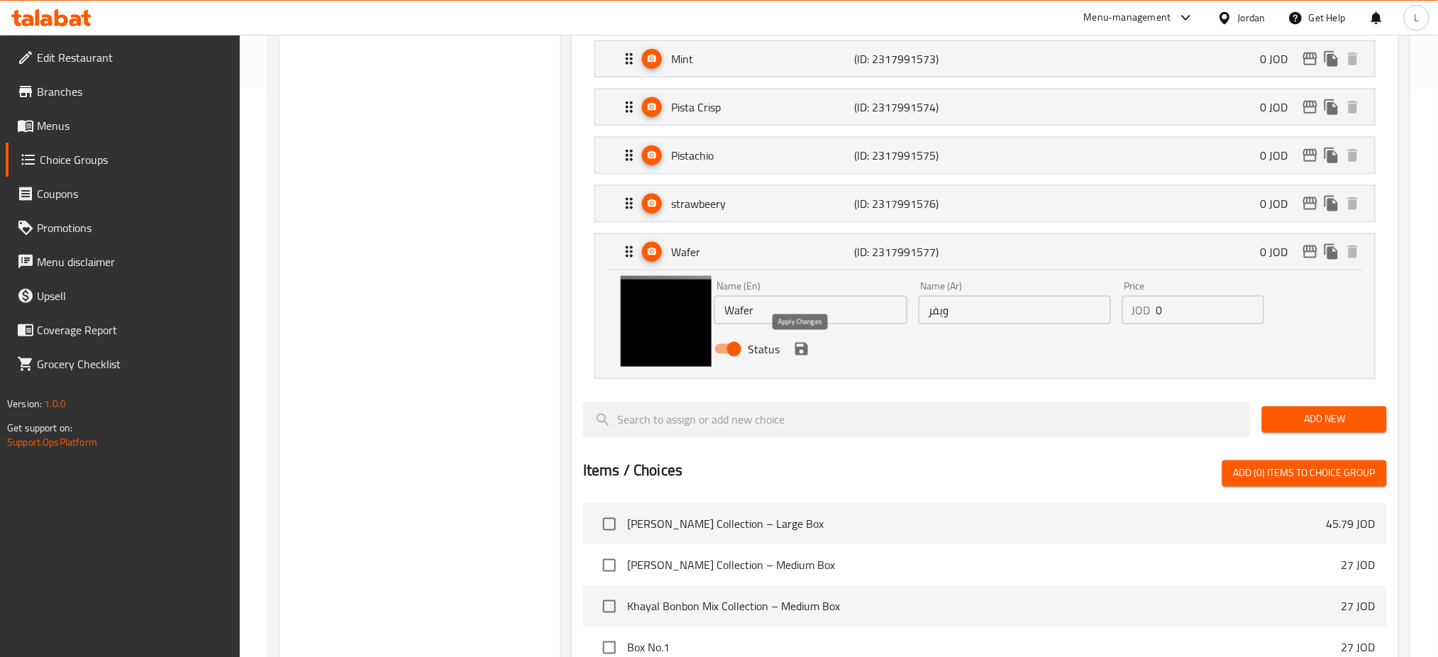
click at [796, 353] on icon "save" at bounding box center [801, 349] width 13 height 13
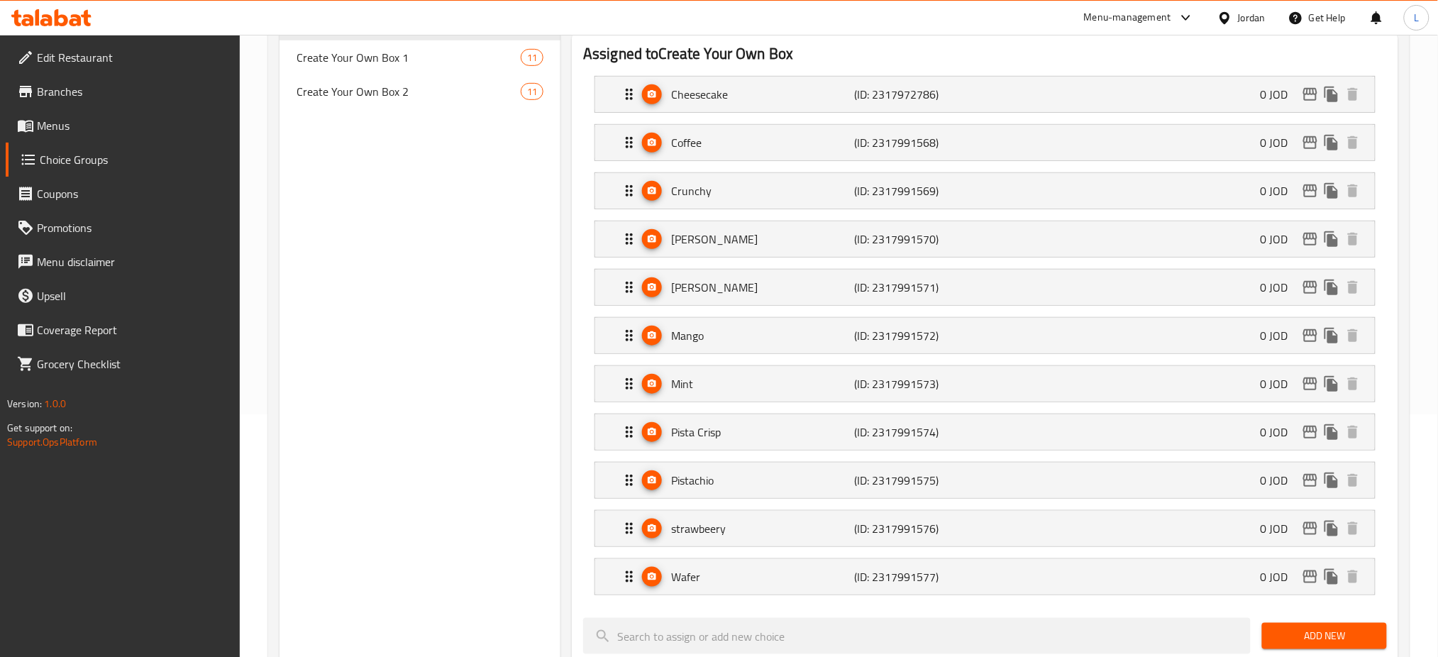
scroll to position [0, 0]
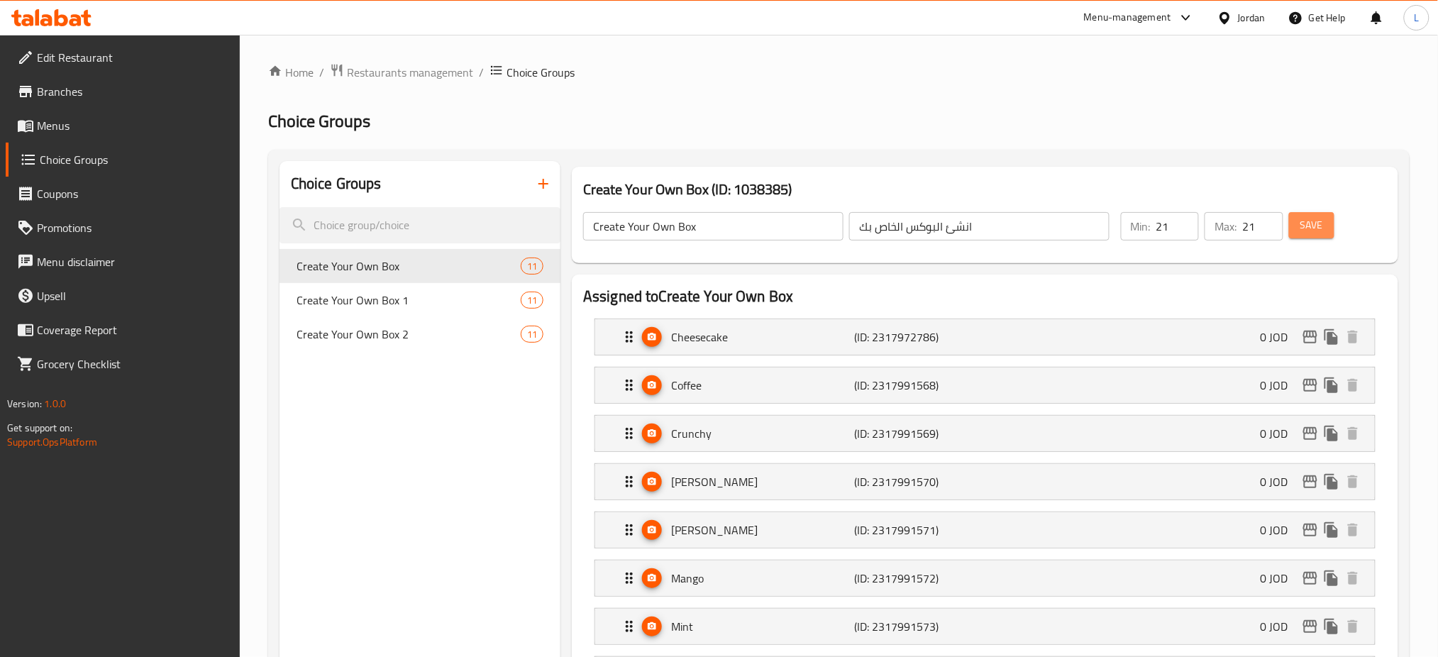
click at [1318, 227] on span "Save" at bounding box center [1311, 225] width 23 height 18
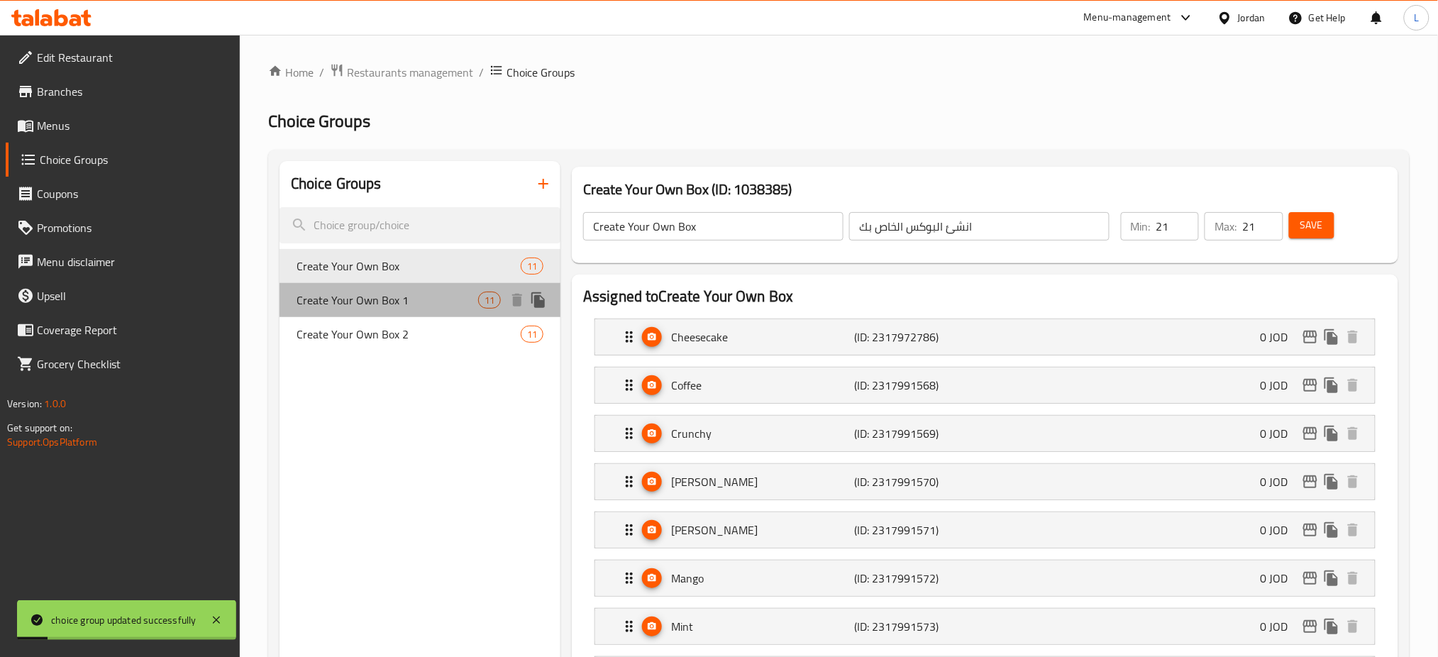
click at [413, 297] on span "Create Your Own Box 1" at bounding box center [388, 300] width 182 height 17
type input "Create Your Own Box 1"
type input "انشئ البوكس الخاص بك 1"
type input "42"
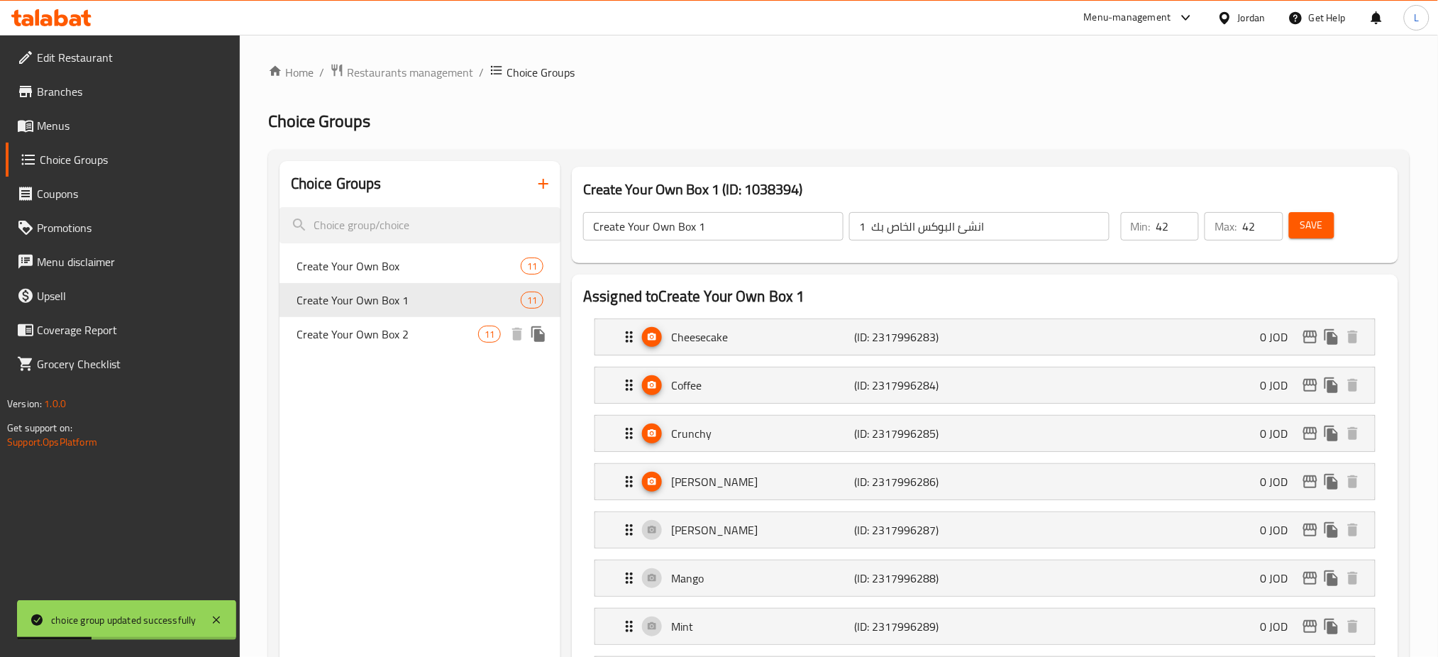
click at [421, 327] on span "Create Your Own Box 2" at bounding box center [388, 334] width 182 height 17
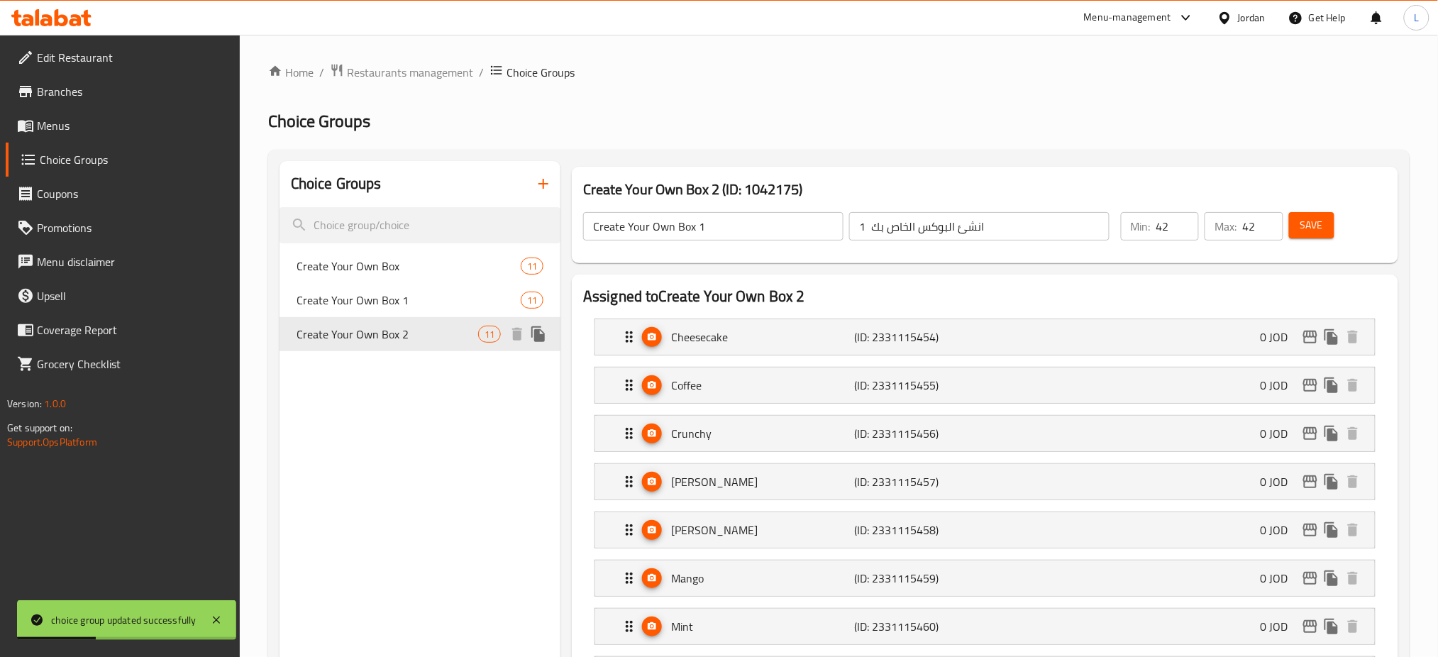
type input "Create Your Own Box 2"
type input "انشئ البوكس الخاص بك 2"
type input "21"
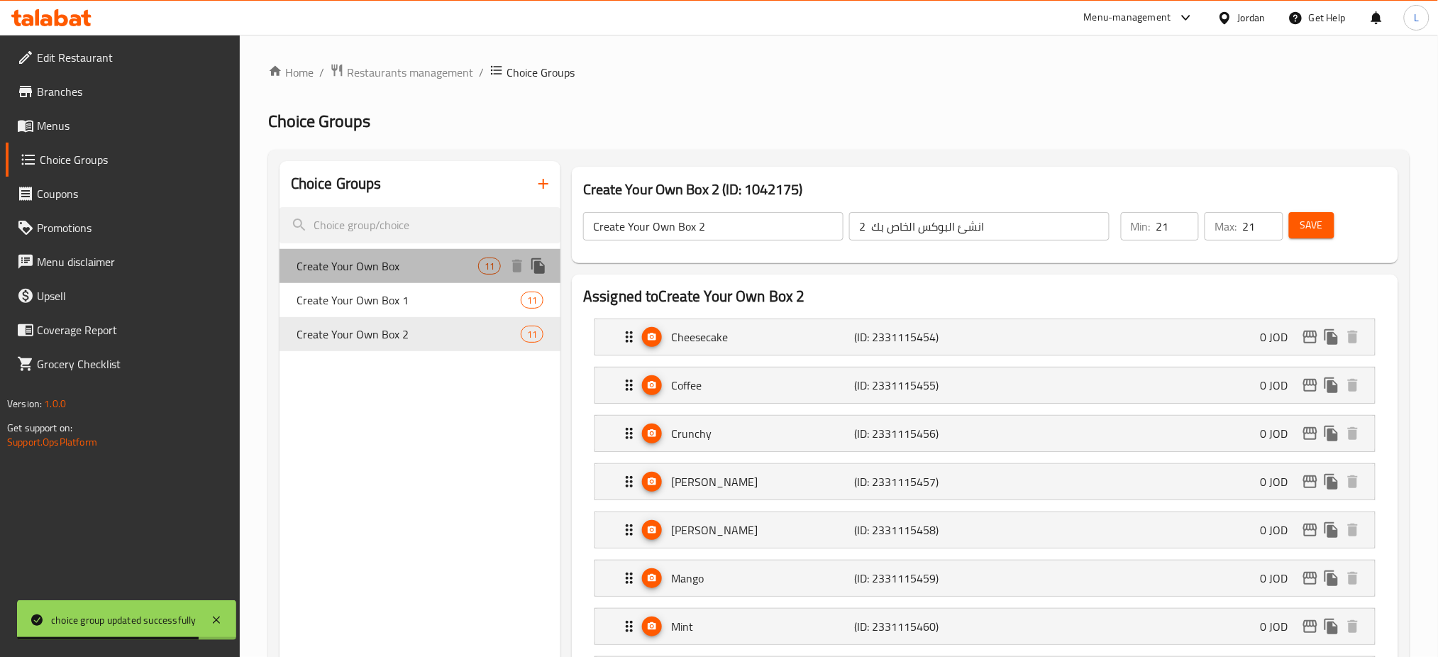
click at [432, 275] on div "Create Your Own Box 11" at bounding box center [420, 266] width 281 height 34
type input "Create Your Own Box"
type input "انشئ البوكس الخاص بك"
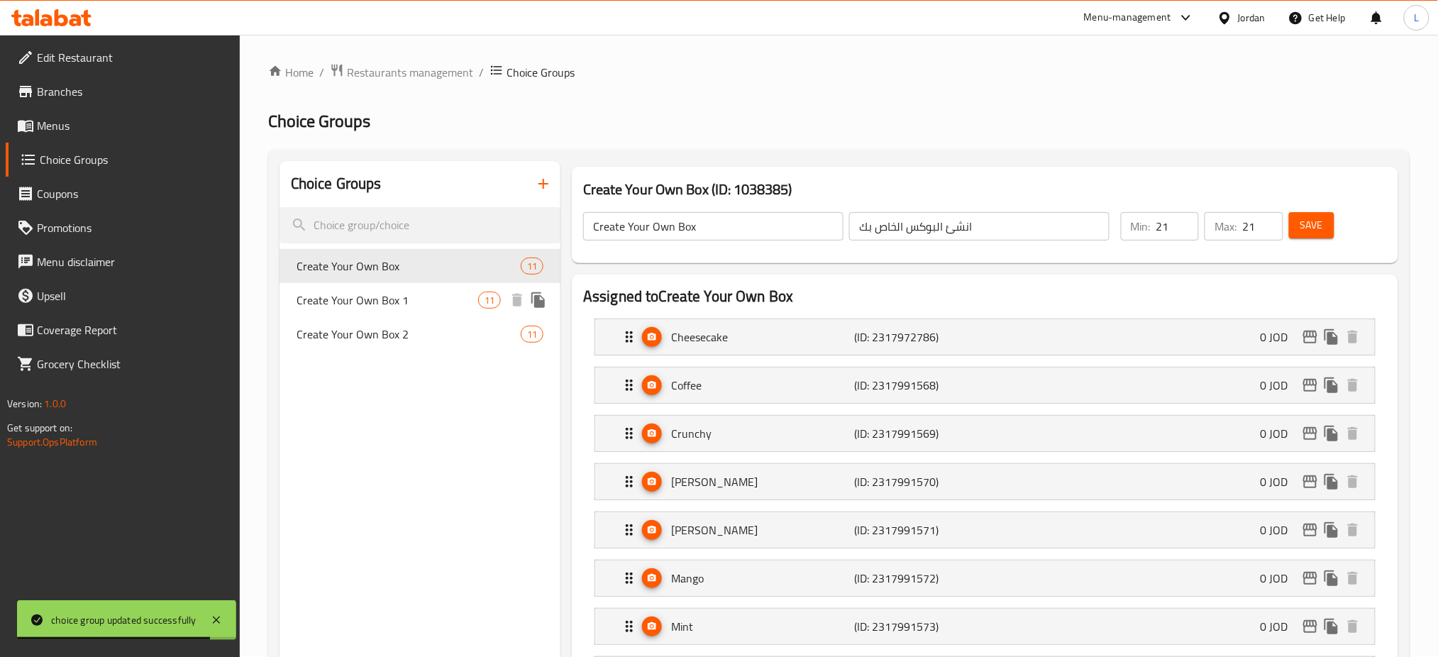
click at [436, 304] on span "Create Your Own Box 1" at bounding box center [388, 300] width 182 height 17
type input "Create Your Own Box 1"
type input "انشئ البوكس الخاص بك 1"
type input "42"
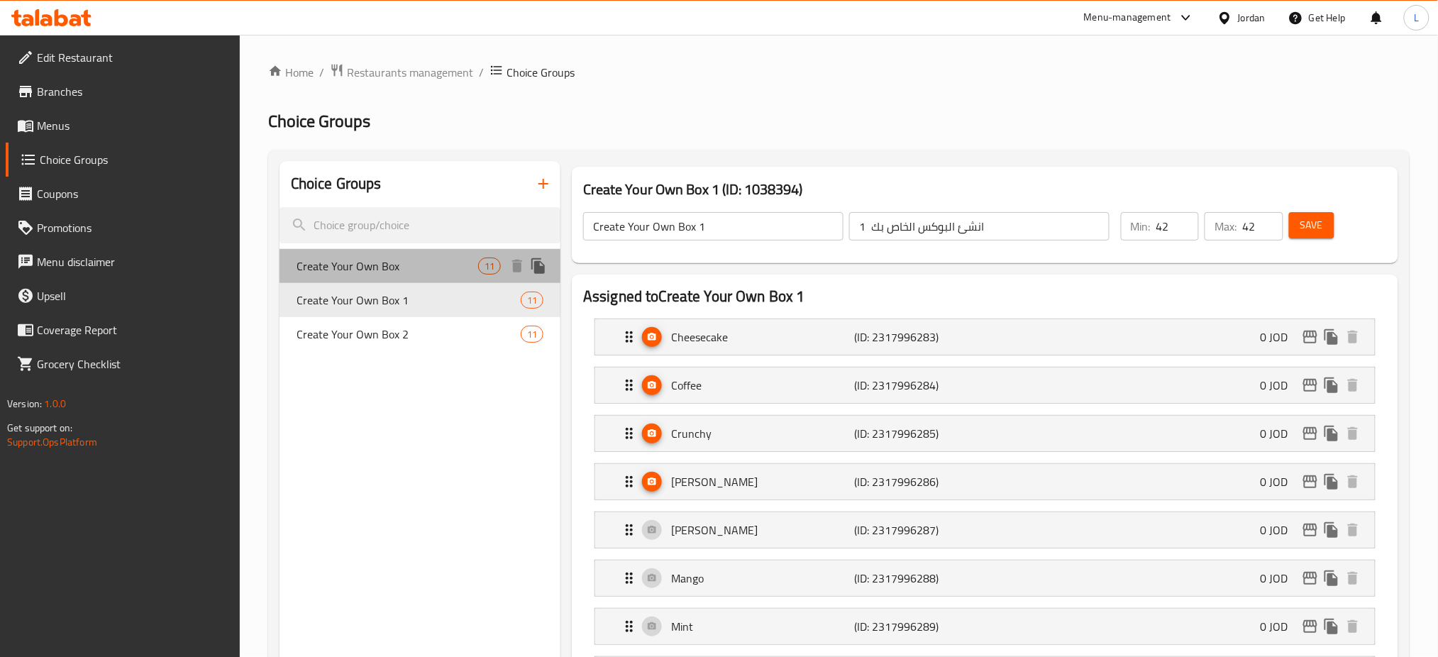
click at [443, 265] on span "Create Your Own Box" at bounding box center [388, 266] width 182 height 17
type input "Create Your Own Box"
type input "انشئ البوكس الخاص بك"
type input "21"
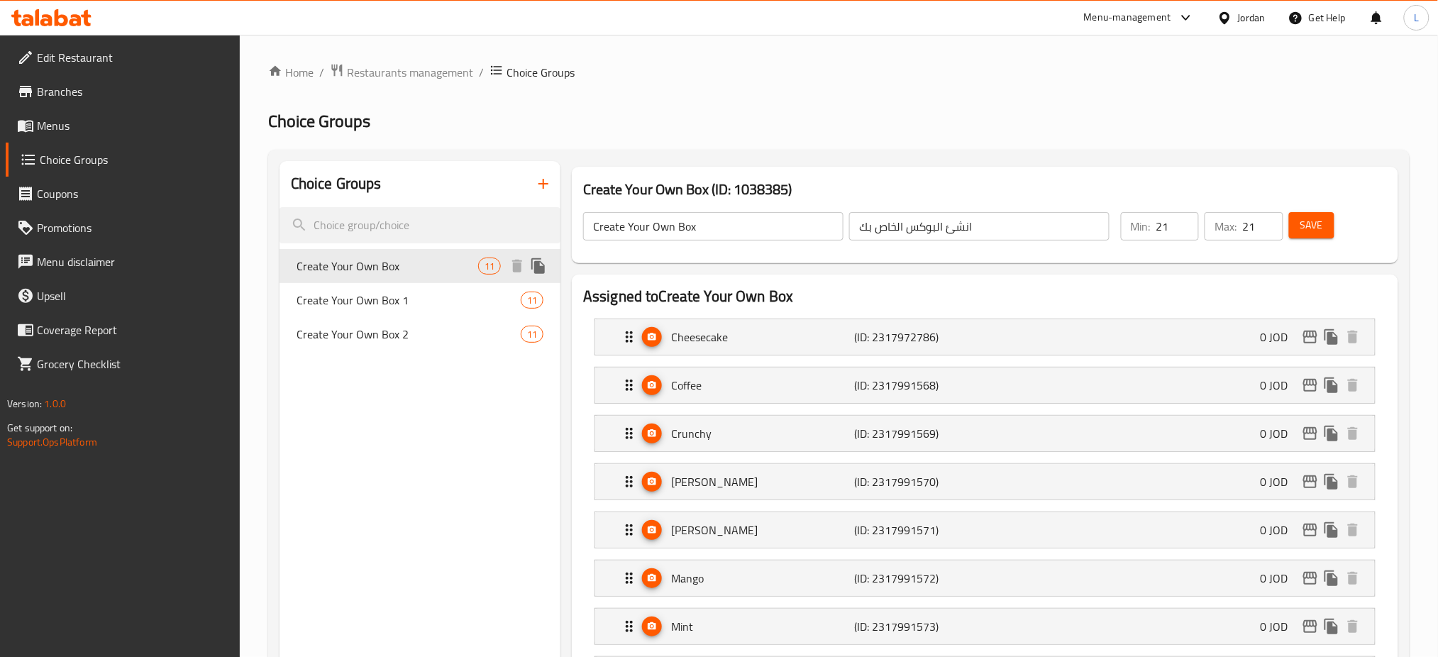
click at [534, 269] on icon "duplicate" at bounding box center [538, 266] width 17 height 17
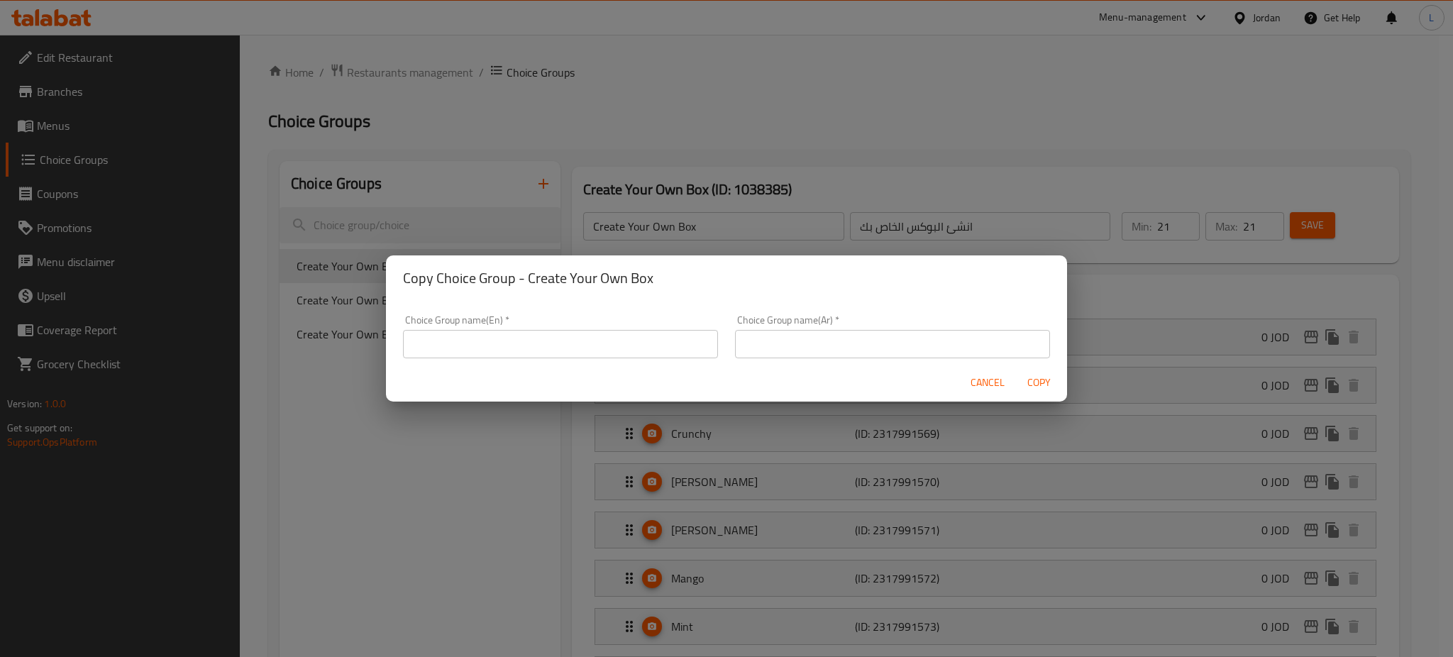
click at [563, 344] on input "text" at bounding box center [560, 344] width 315 height 28
type input "Create Your Own Box 2."
click at [792, 345] on input "text" at bounding box center [892, 344] width 315 height 28
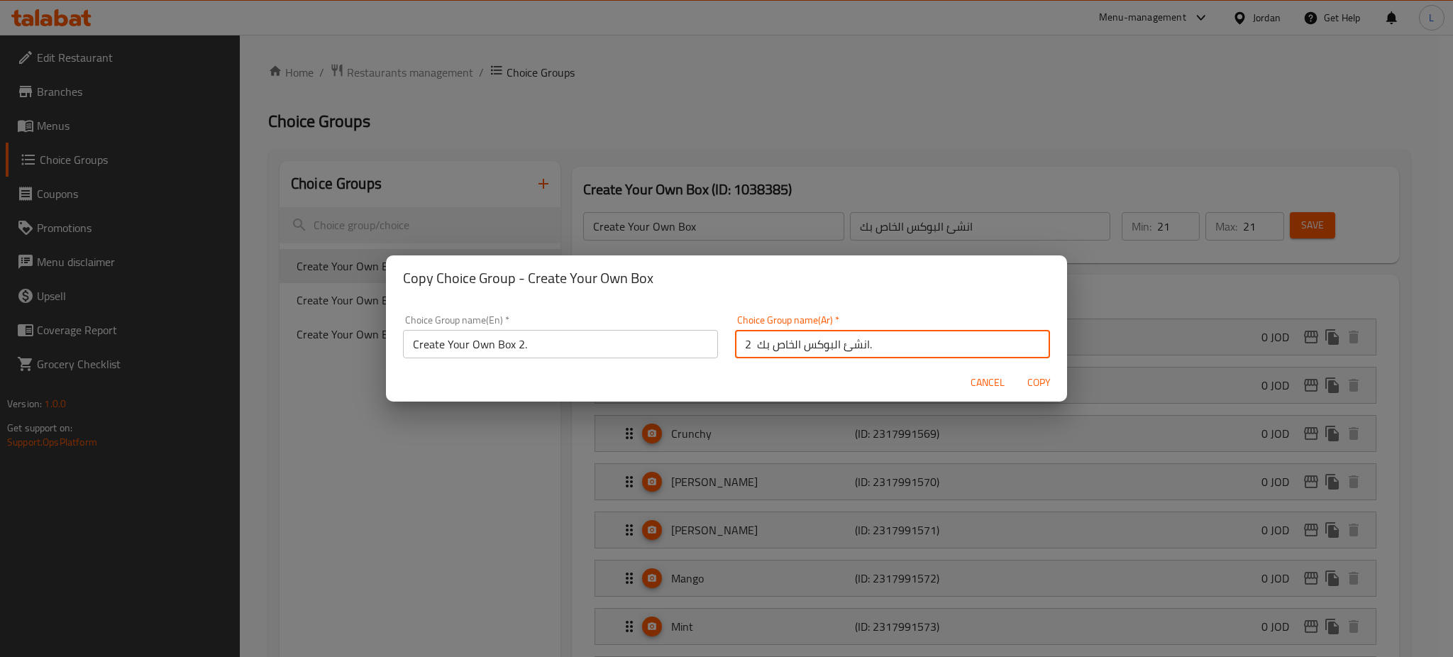
type input "انشئ البوكس الخاص بك 2."
click at [1042, 386] on span "Copy" at bounding box center [1039, 383] width 34 height 18
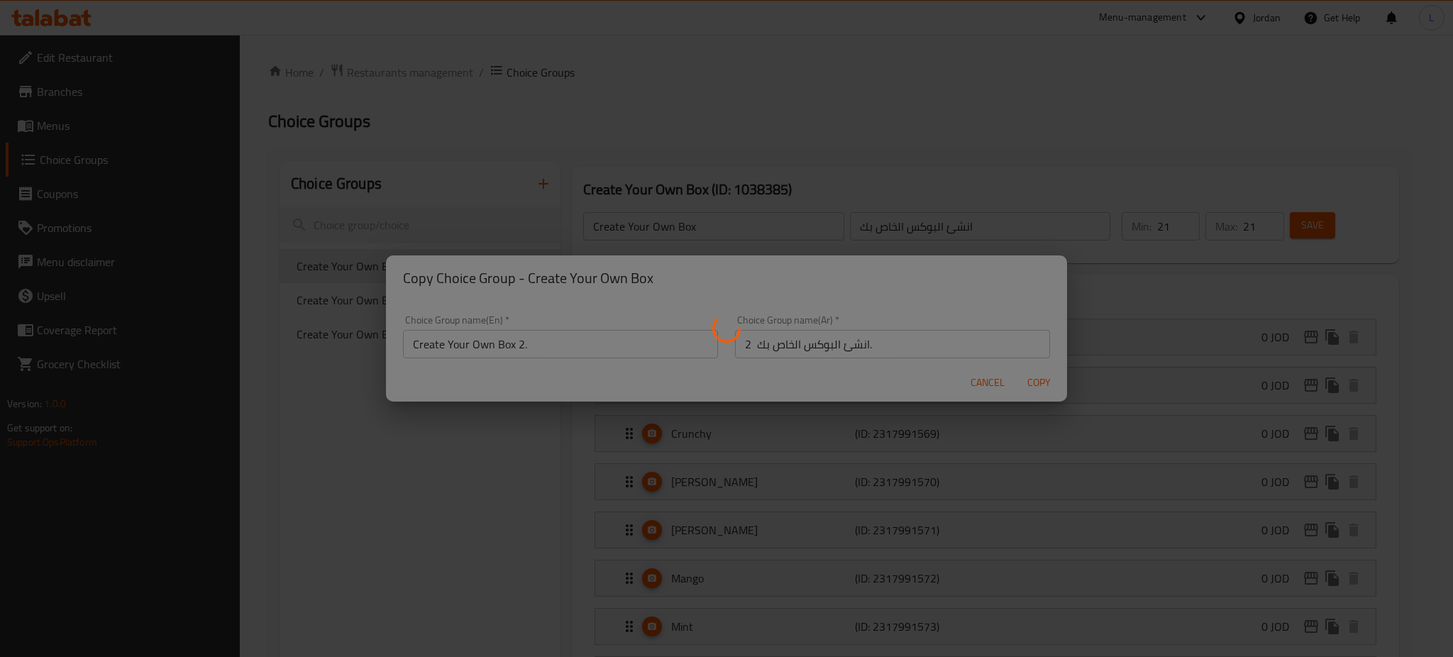
type input "Create Your Own Box 2."
type input "انشئ البوكس الخاص بك 2."
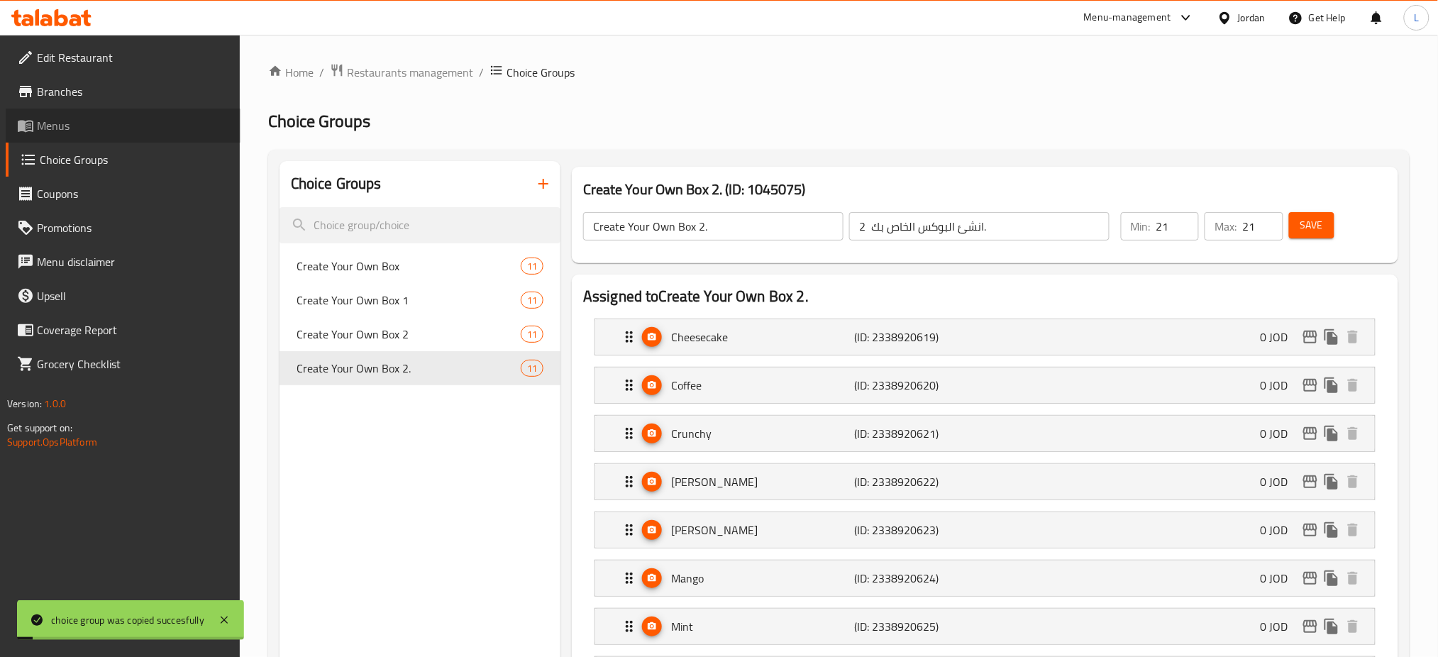
click at [68, 122] on span "Menus" at bounding box center [133, 125] width 192 height 17
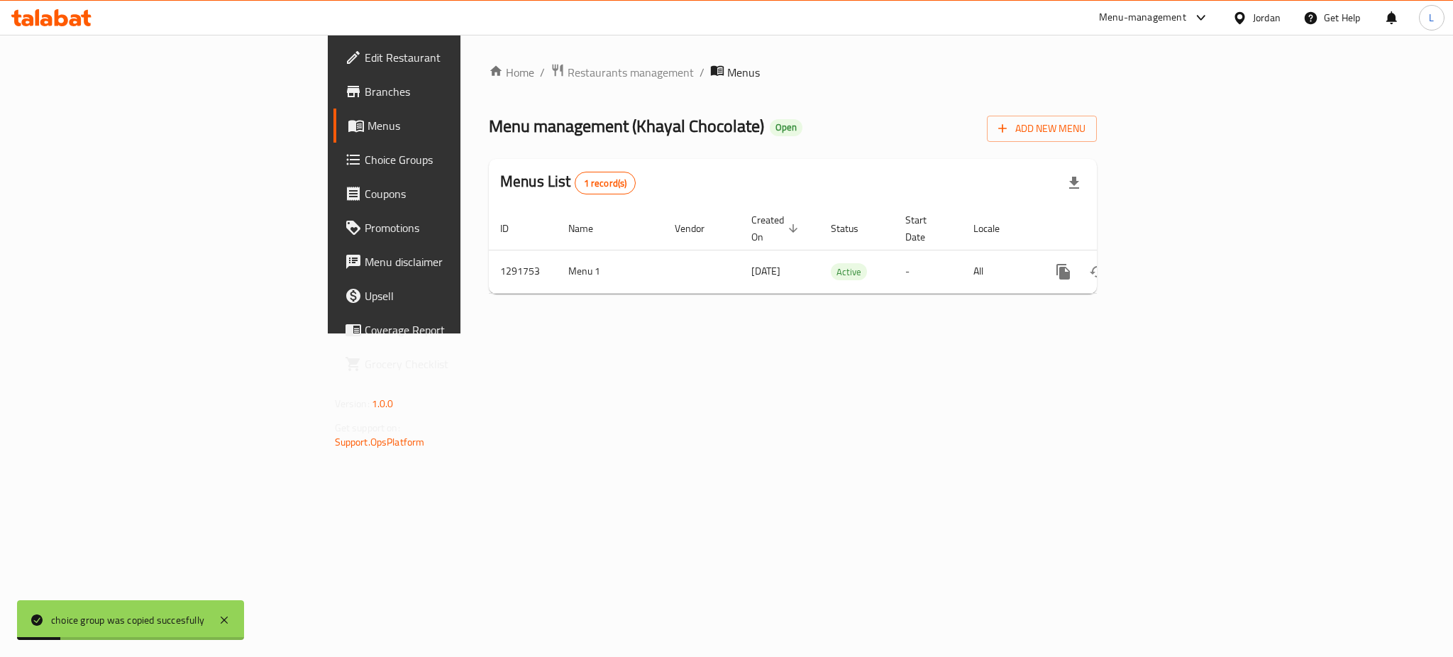
click at [892, 283] on div "Home / Restaurants management / Menus Menu management ( Khayal Chocolate ) Open…" at bounding box center [793, 184] width 608 height 242
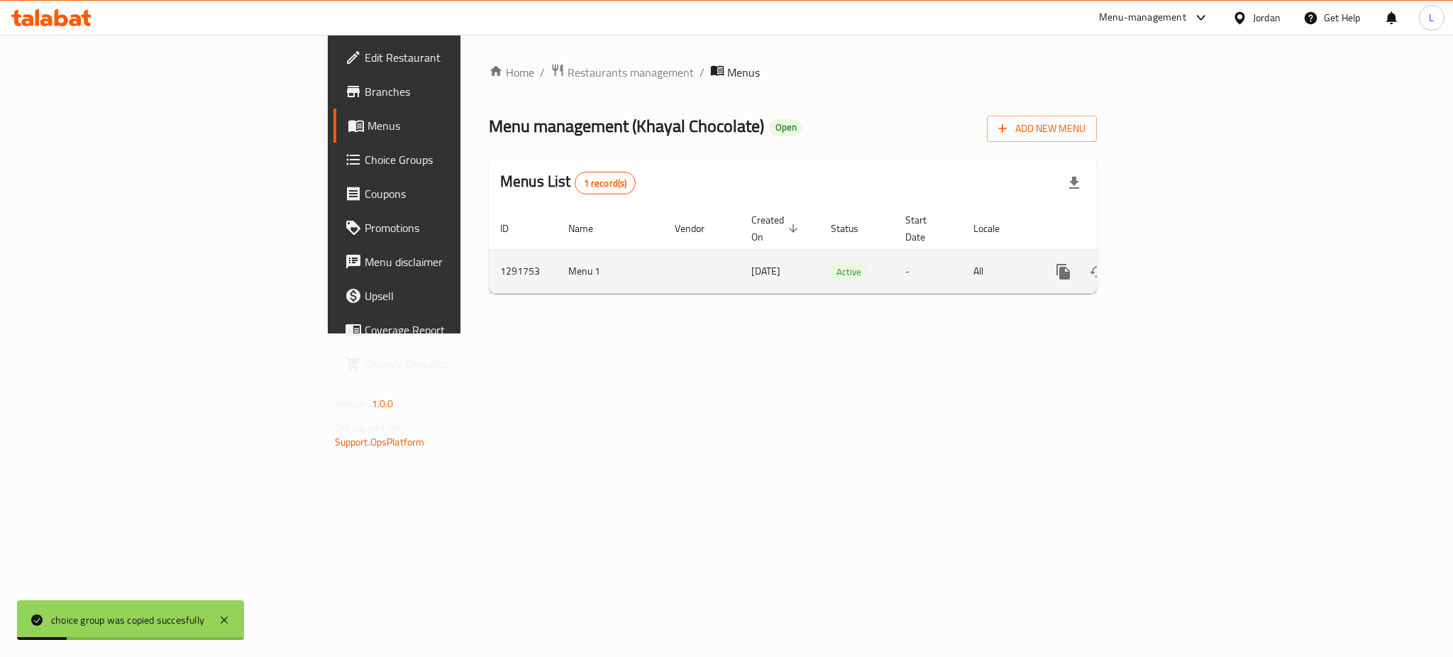
click at [891, 276] on td "Active" at bounding box center [856, 271] width 74 height 43
click at [1174, 263] on icon "enhanced table" at bounding box center [1165, 271] width 17 height 17
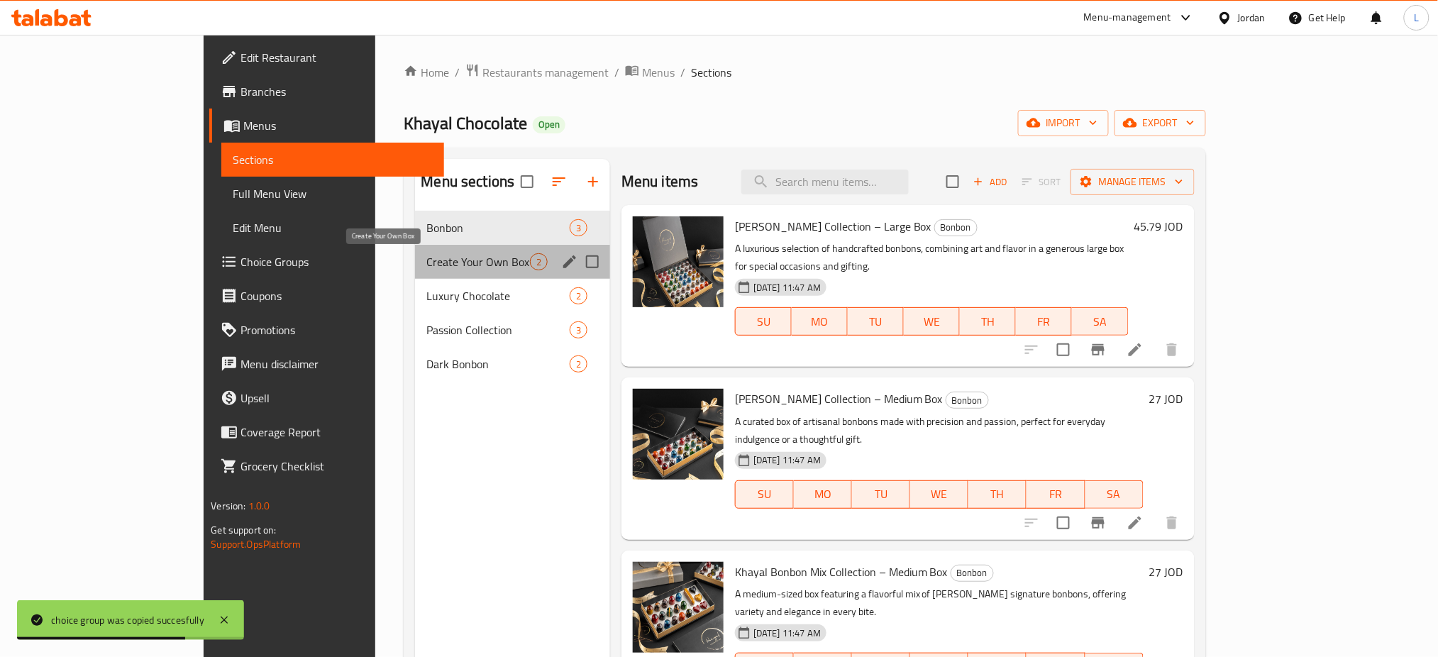
click at [426, 255] on span "Create Your Own Box" at bounding box center [477, 261] width 103 height 17
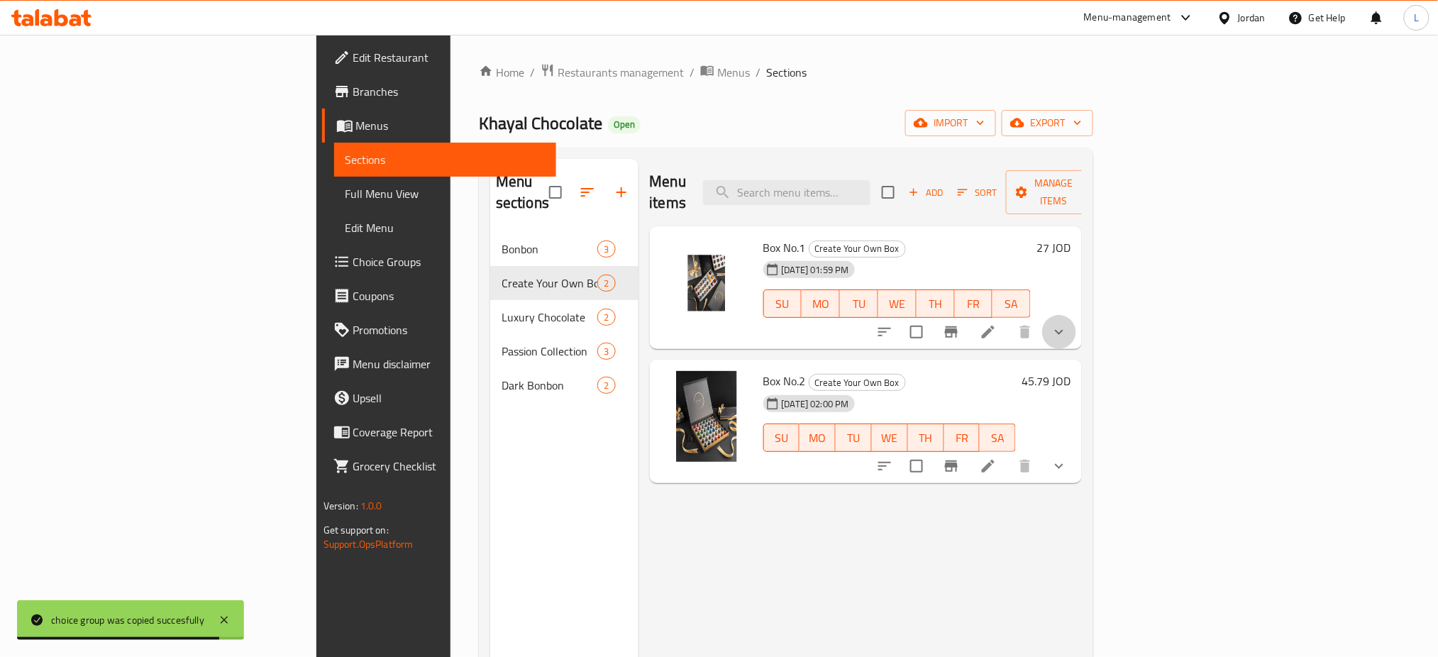
click at [1076, 315] on button "show more" at bounding box center [1059, 332] width 34 height 34
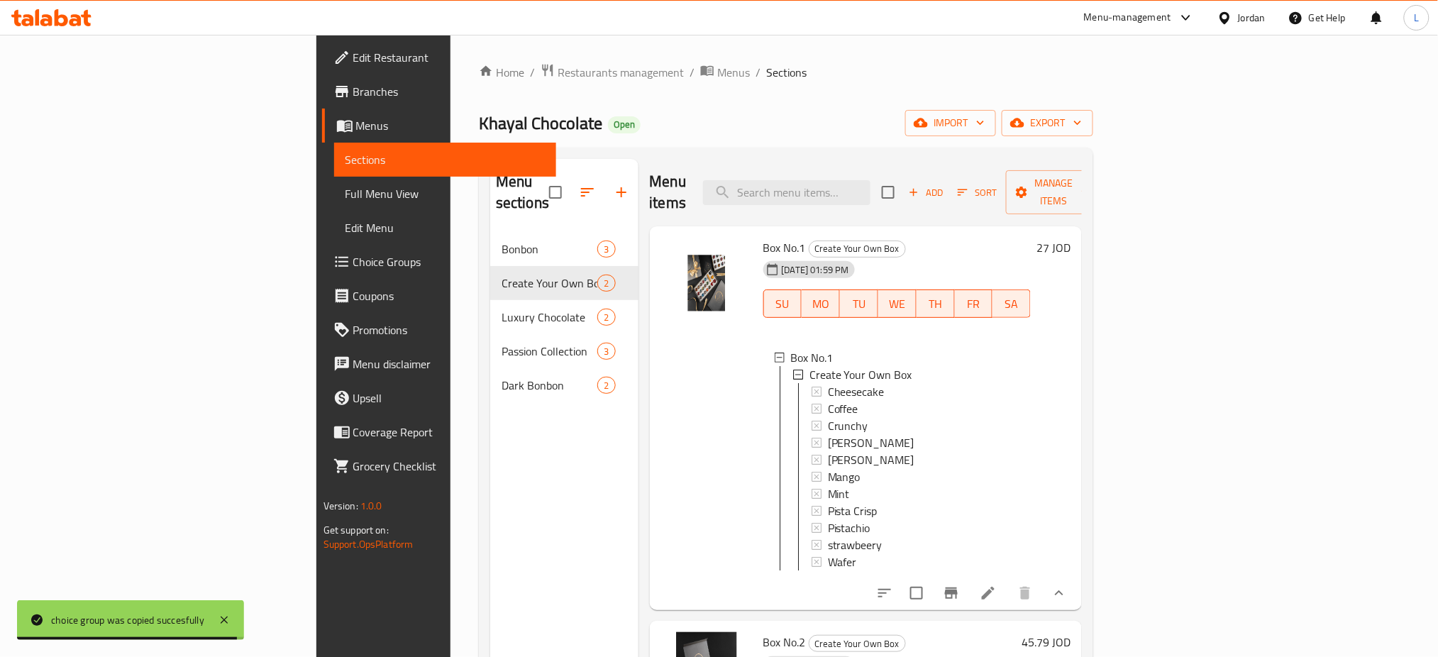
scroll to position [1, 0]
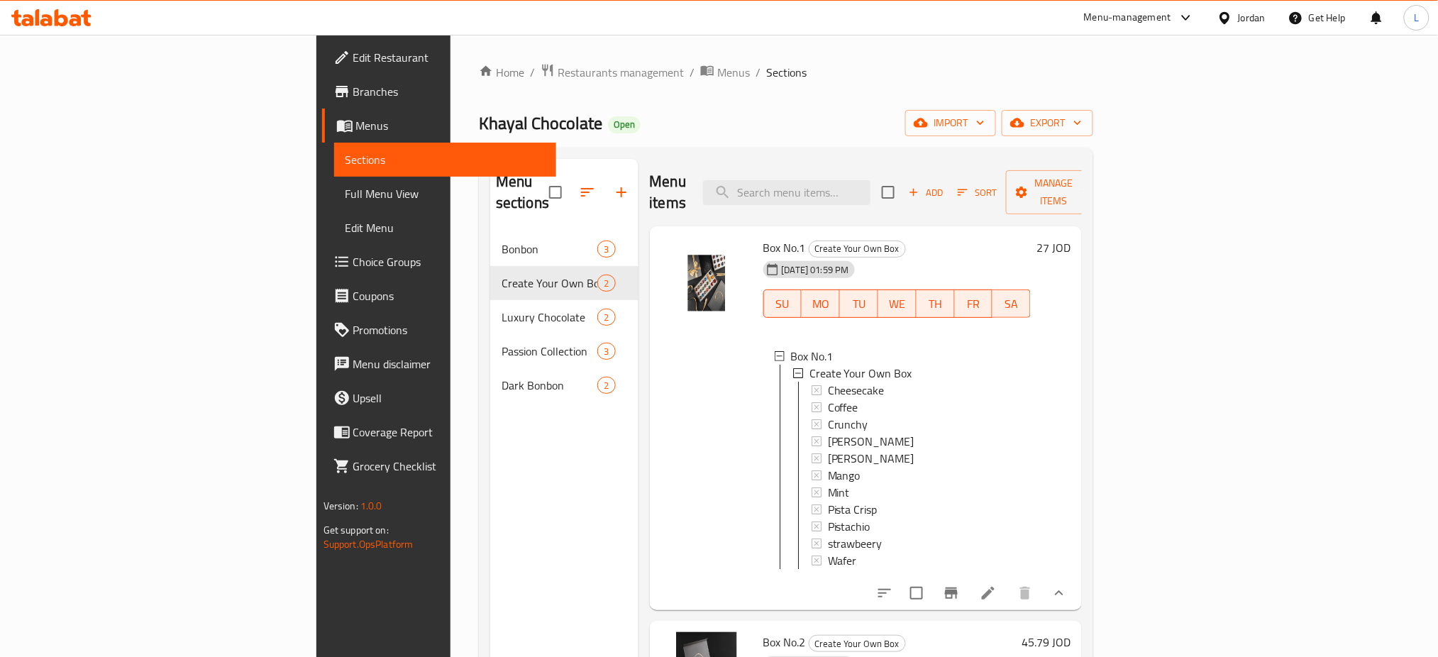
click at [997, 585] on icon at bounding box center [988, 593] width 17 height 17
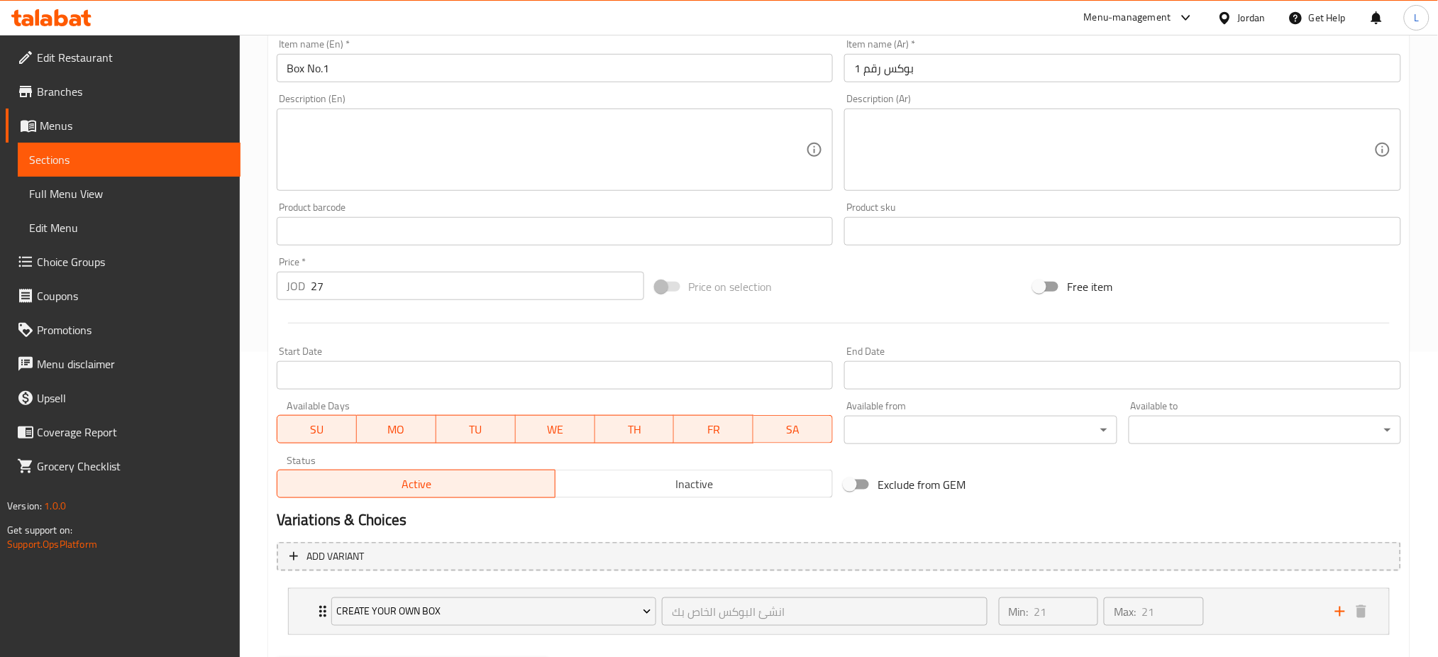
scroll to position [379, 0]
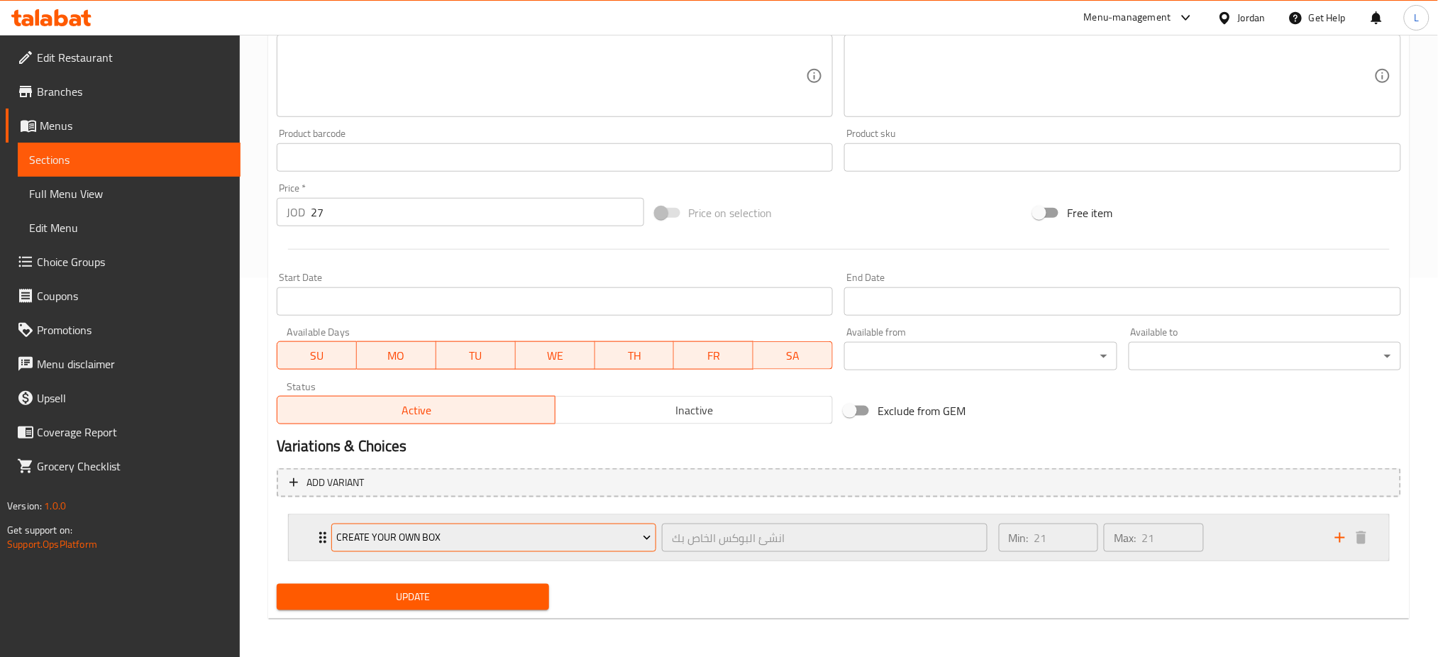
click at [435, 539] on span "Create Your Own Box" at bounding box center [493, 538] width 315 height 18
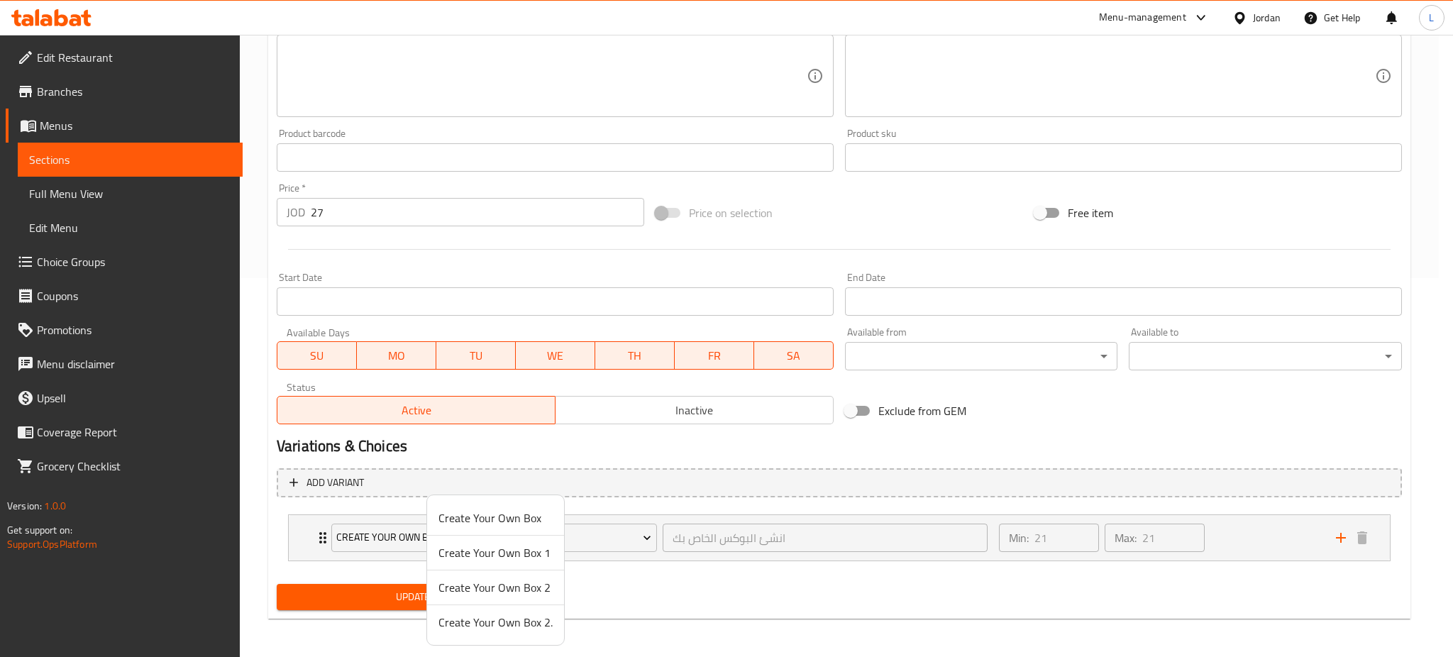
click at [471, 514] on span "Create Your Own Box" at bounding box center [495, 517] width 114 height 17
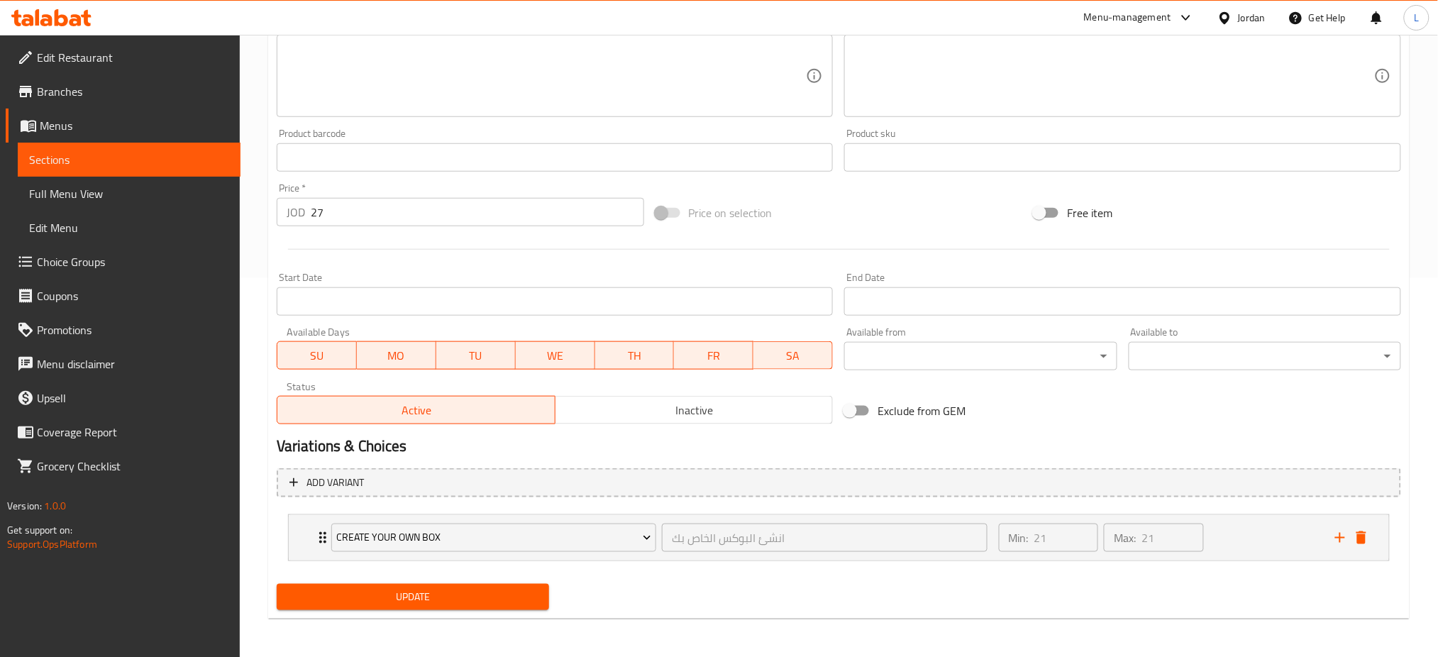
click at [448, 596] on span "Update" at bounding box center [413, 597] width 250 height 18
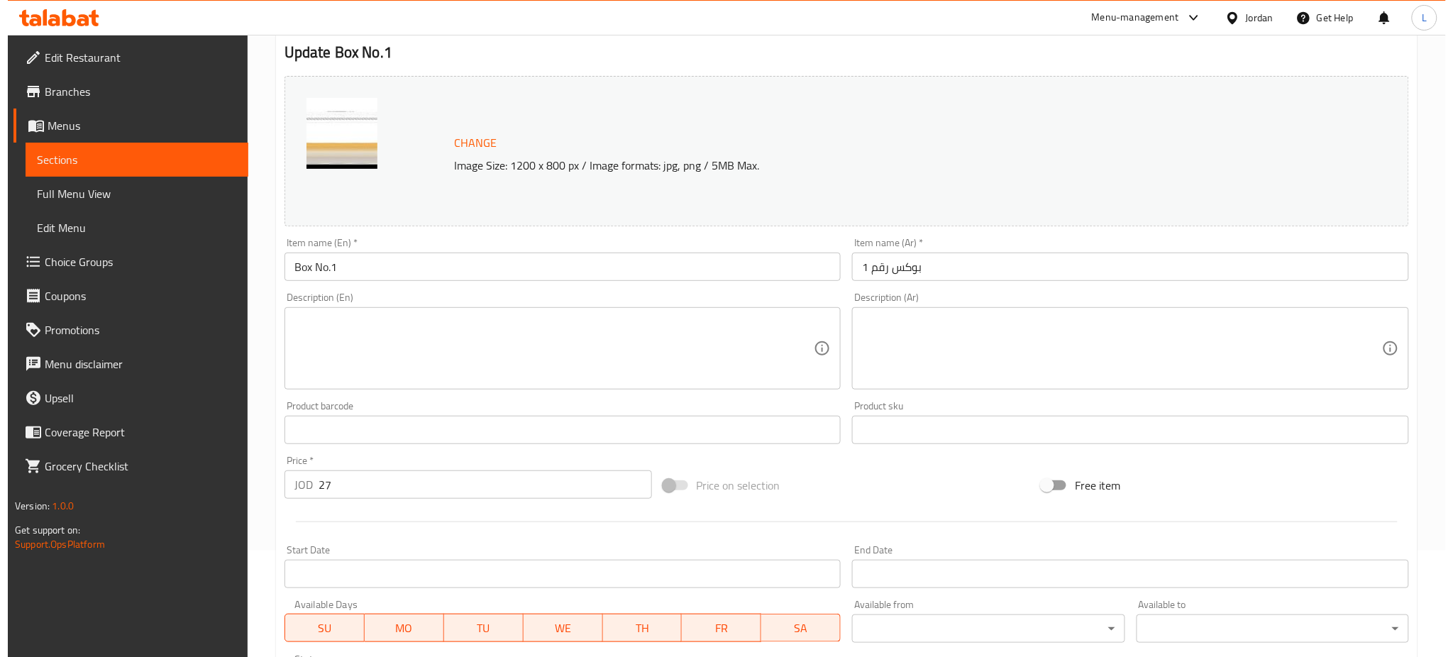
scroll to position [0, 0]
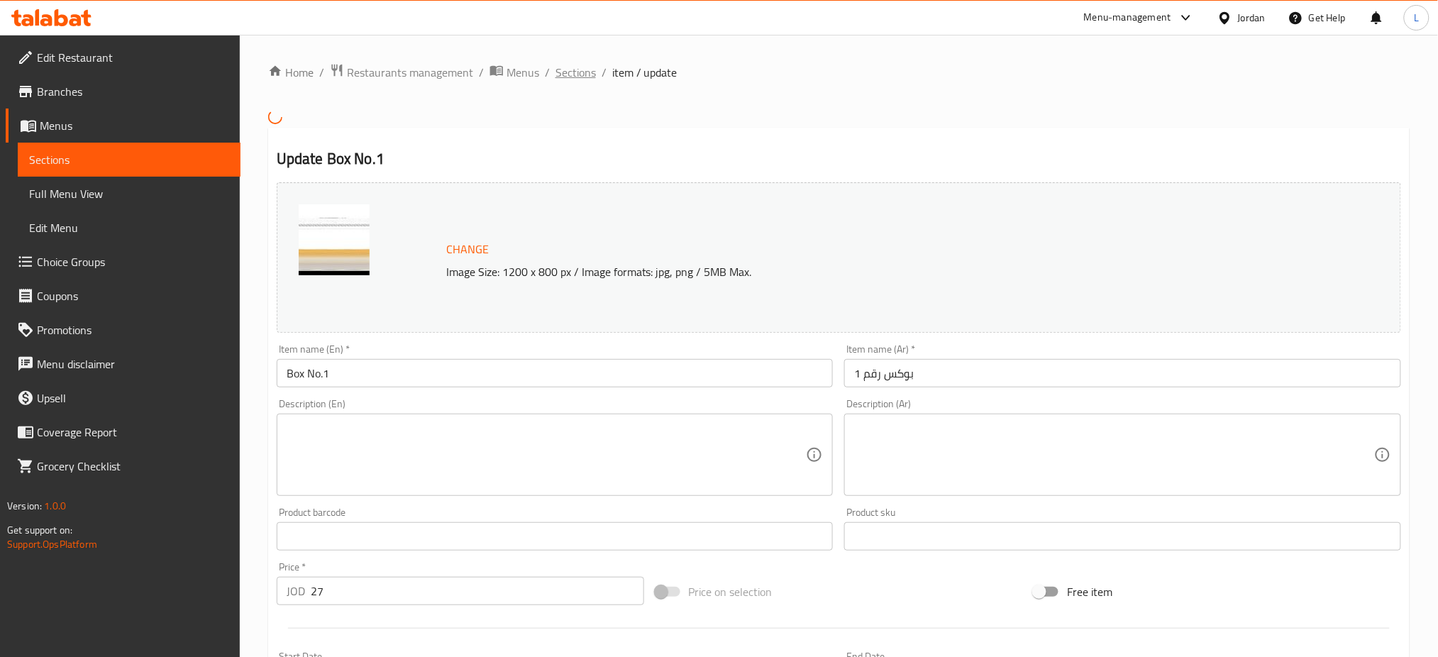
click at [582, 76] on span "Sections" at bounding box center [575, 72] width 40 height 17
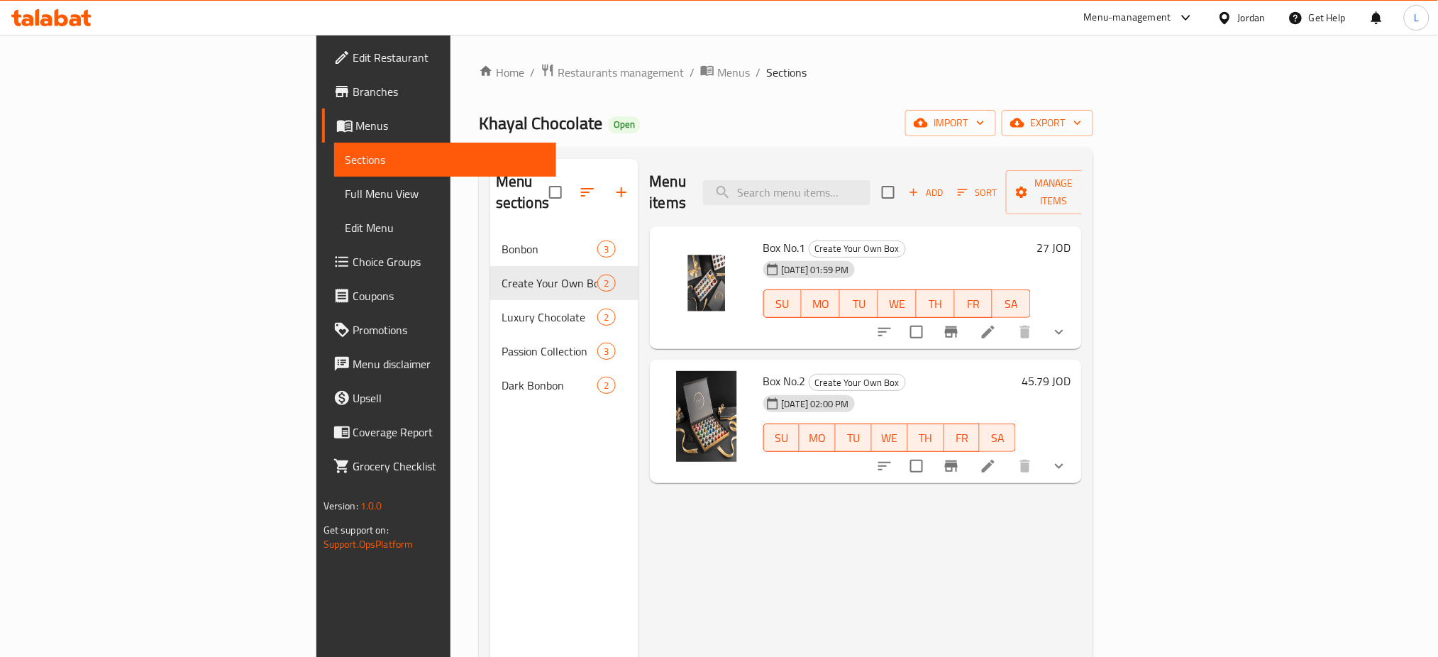
click at [997, 458] on icon at bounding box center [988, 466] width 17 height 17
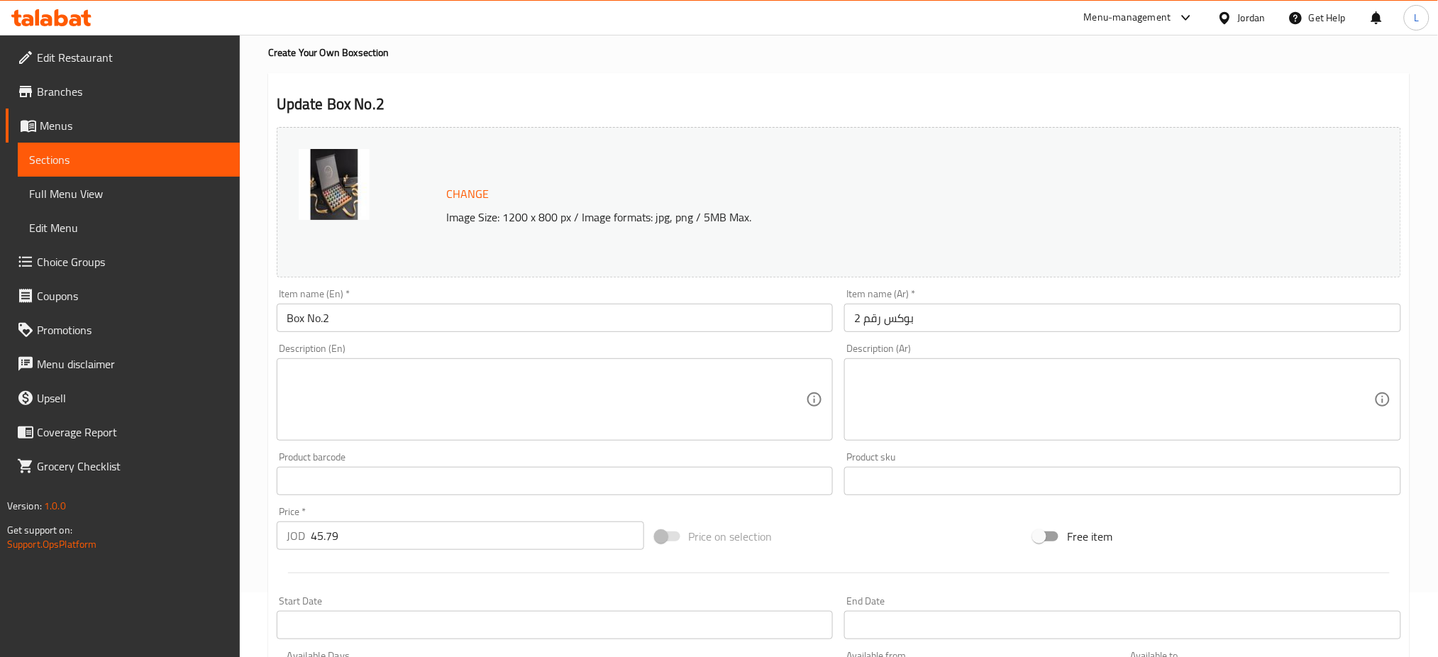
scroll to position [389, 0]
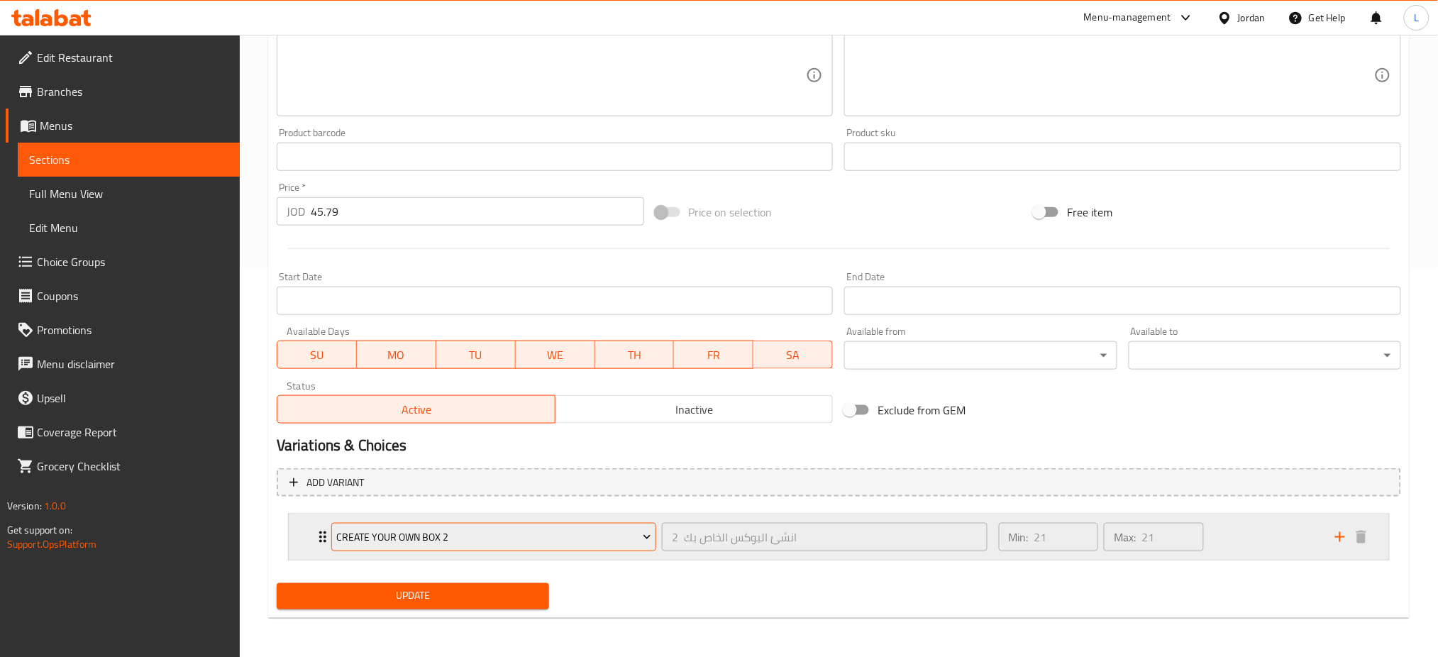
click at [436, 546] on button "Create Your Own Box 2" at bounding box center [493, 537] width 325 height 28
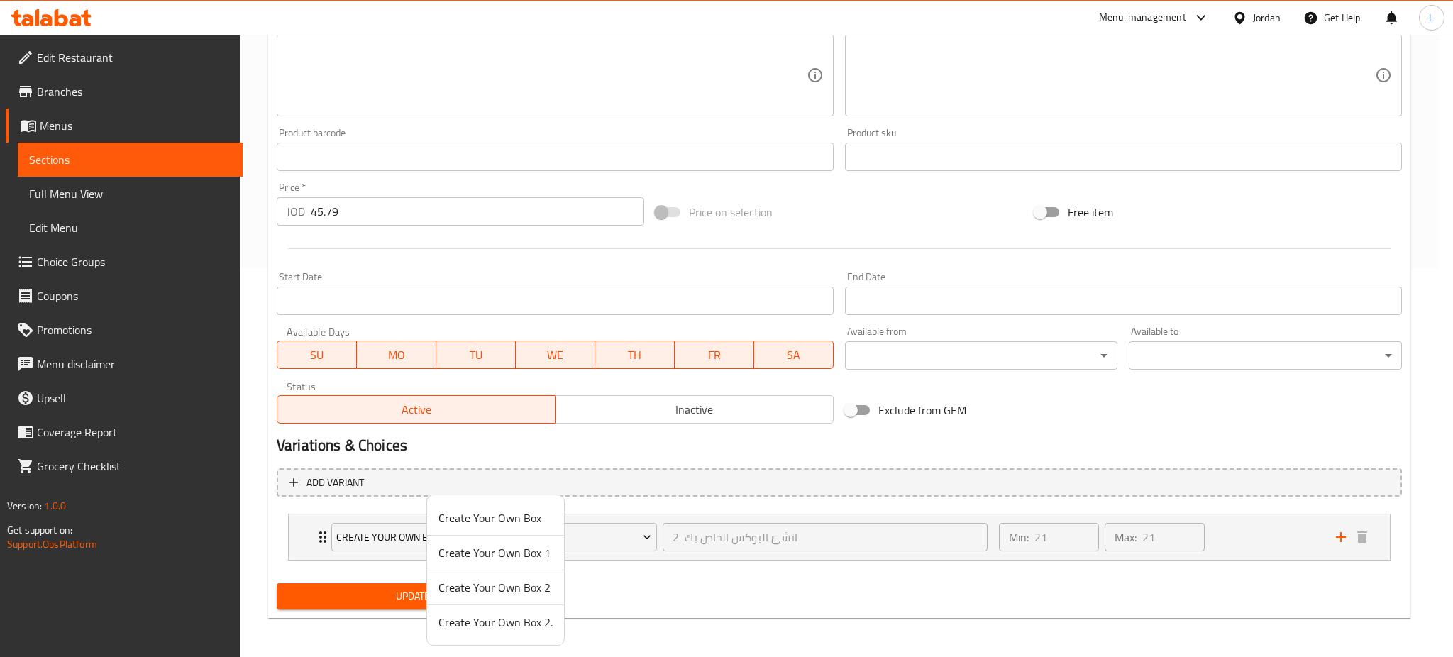
click at [472, 620] on span "Create Your Own Box 2." at bounding box center [495, 622] width 114 height 17
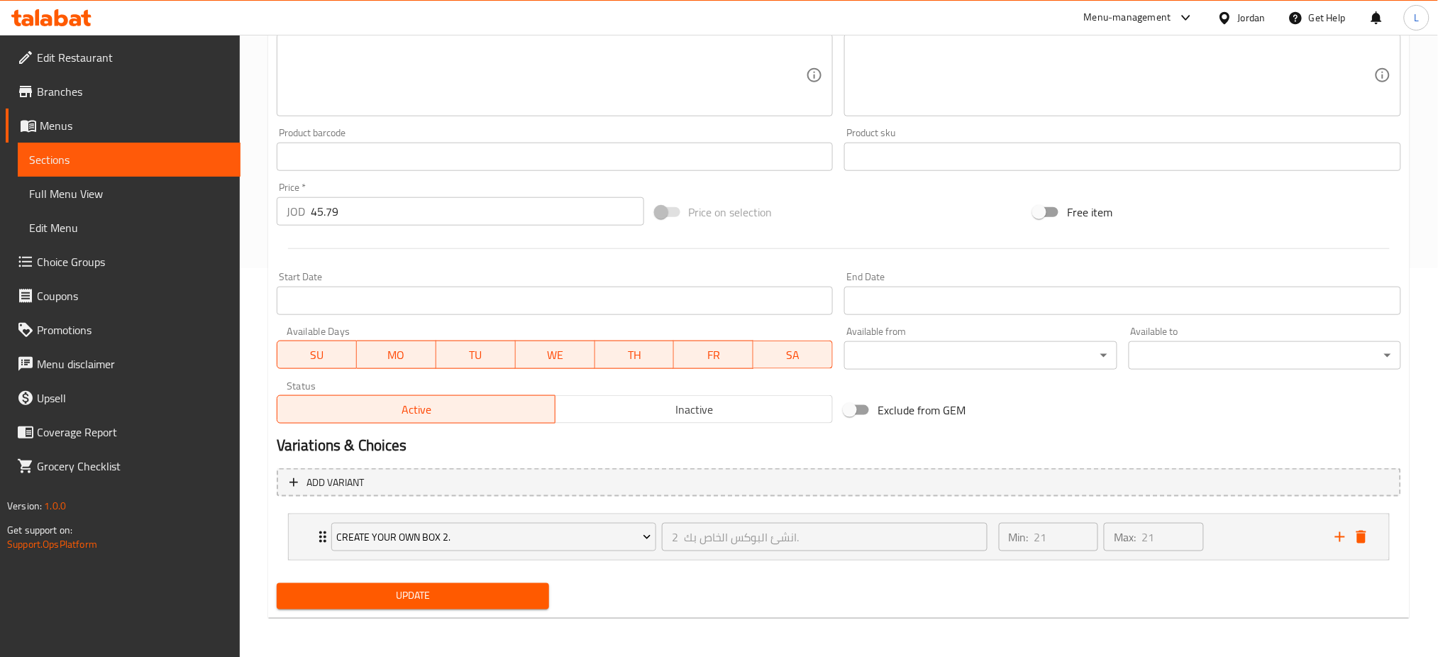
click at [467, 594] on span "Update" at bounding box center [413, 596] width 250 height 18
